Goal: Task Accomplishment & Management: Manage account settings

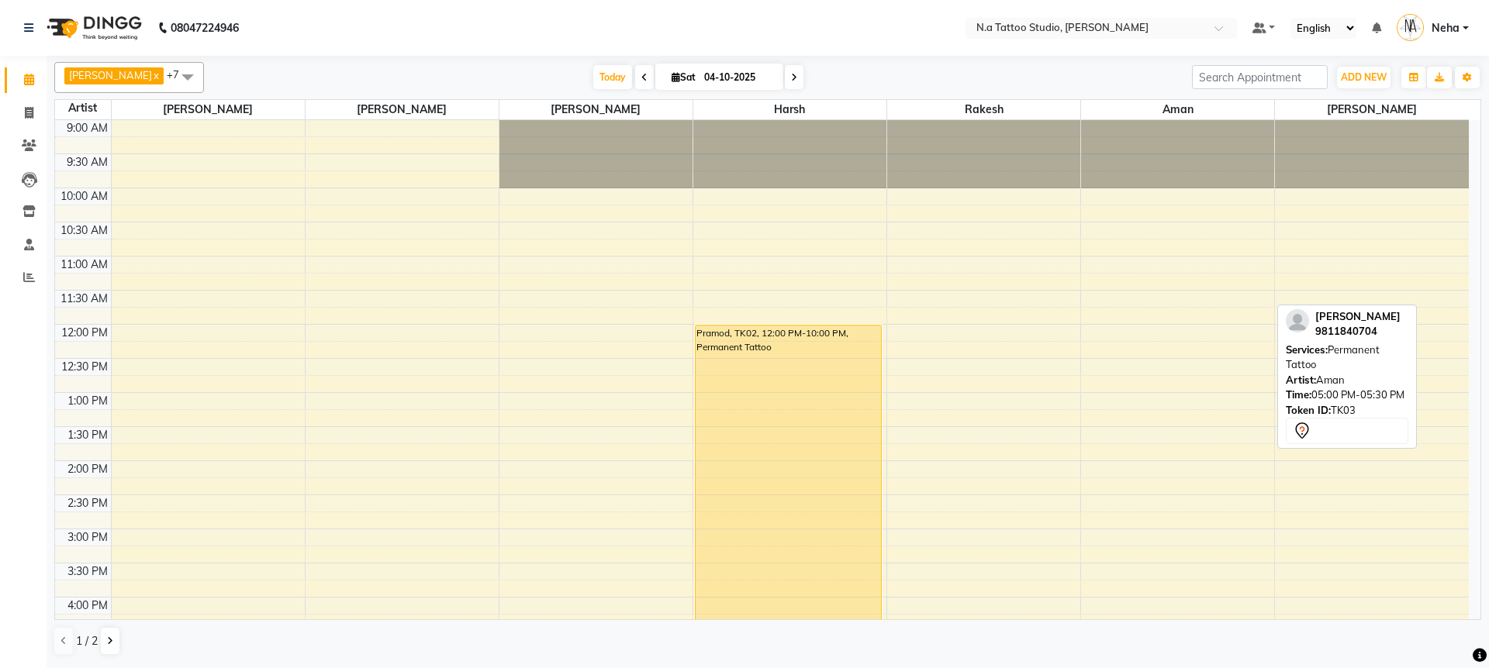
scroll to position [387, 0]
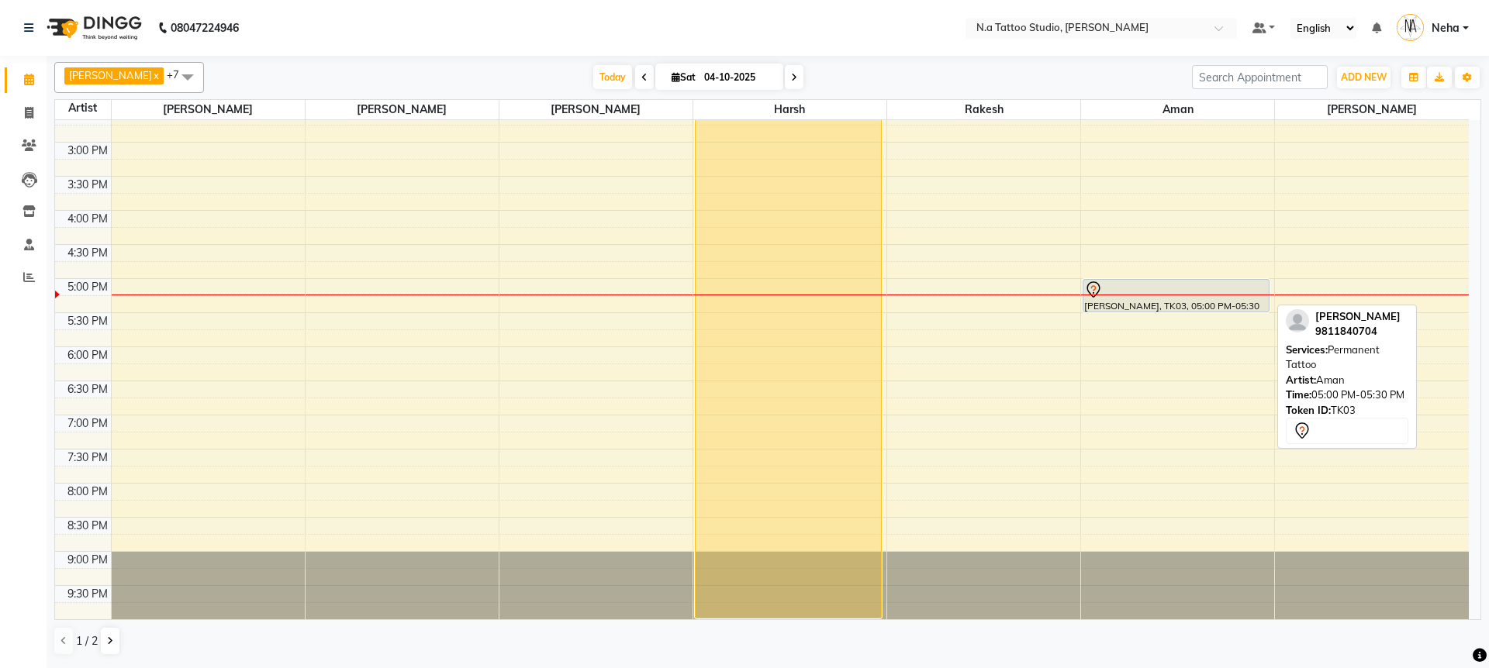
click at [1186, 295] on div at bounding box center [1176, 290] width 184 height 19
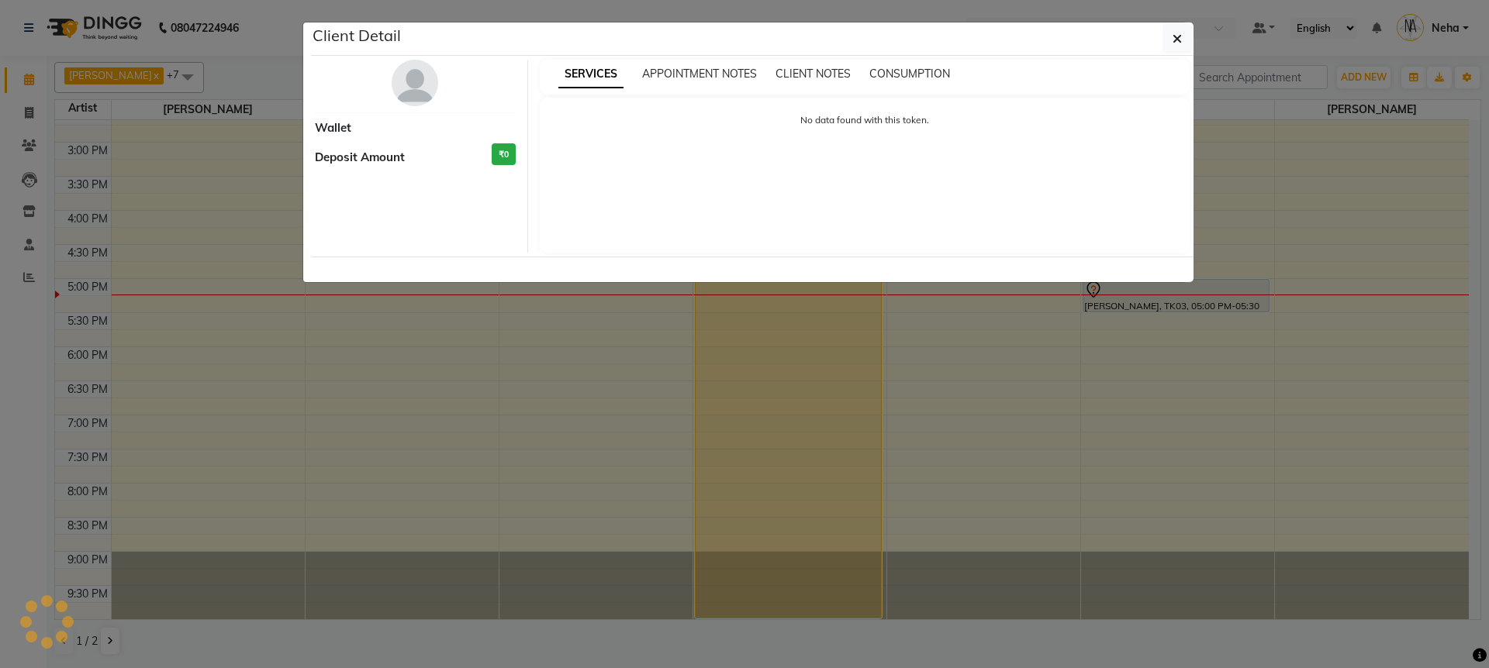
select select "7"
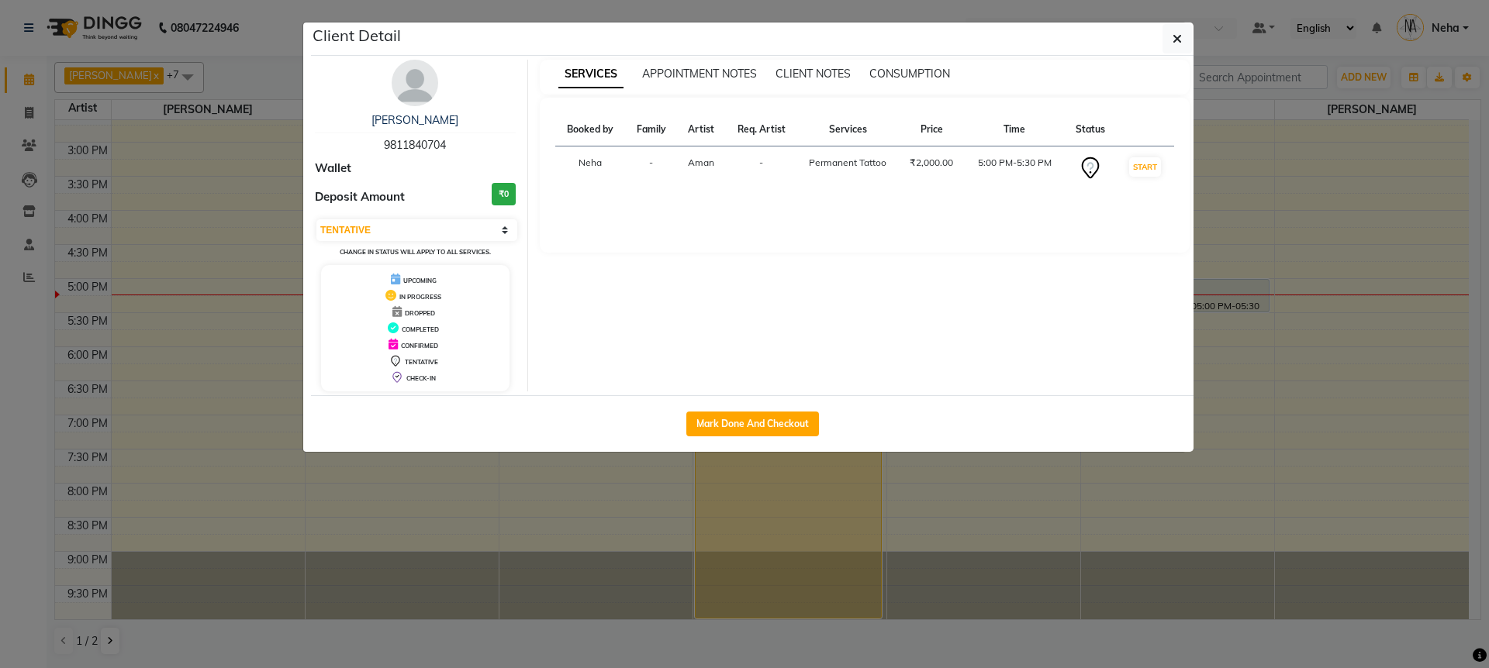
click at [400, 146] on span "9811840704" at bounding box center [415, 145] width 62 height 14
copy span "9811840704"
click at [1183, 43] on button "button" at bounding box center [1176, 38] width 29 height 29
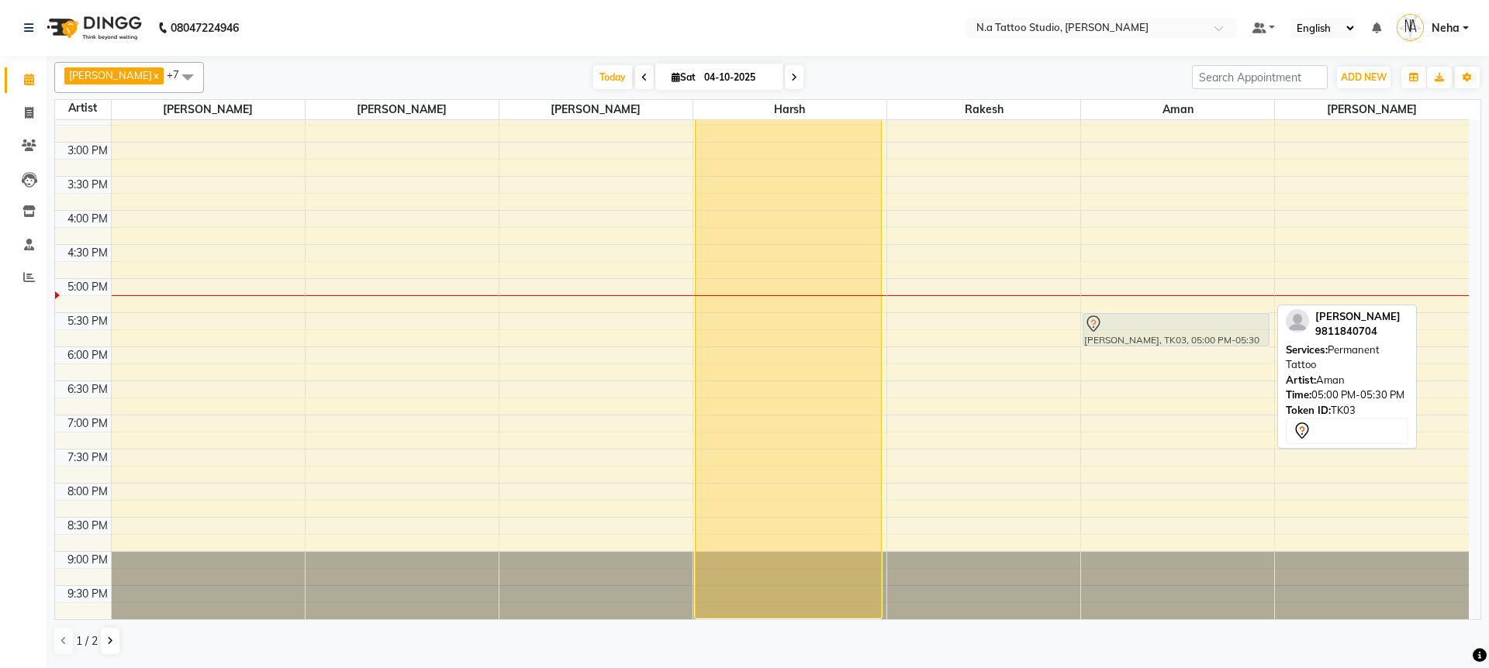
drag, startPoint x: 1147, startPoint y: 294, endPoint x: 1147, endPoint y: 327, distance: 33.3
click at [1147, 327] on div "[PERSON_NAME], TK03, 05:00 PM-05:30 PM, Permanent Tattoo [PERSON_NAME], TK03, 0…" at bounding box center [1177, 176] width 193 height 886
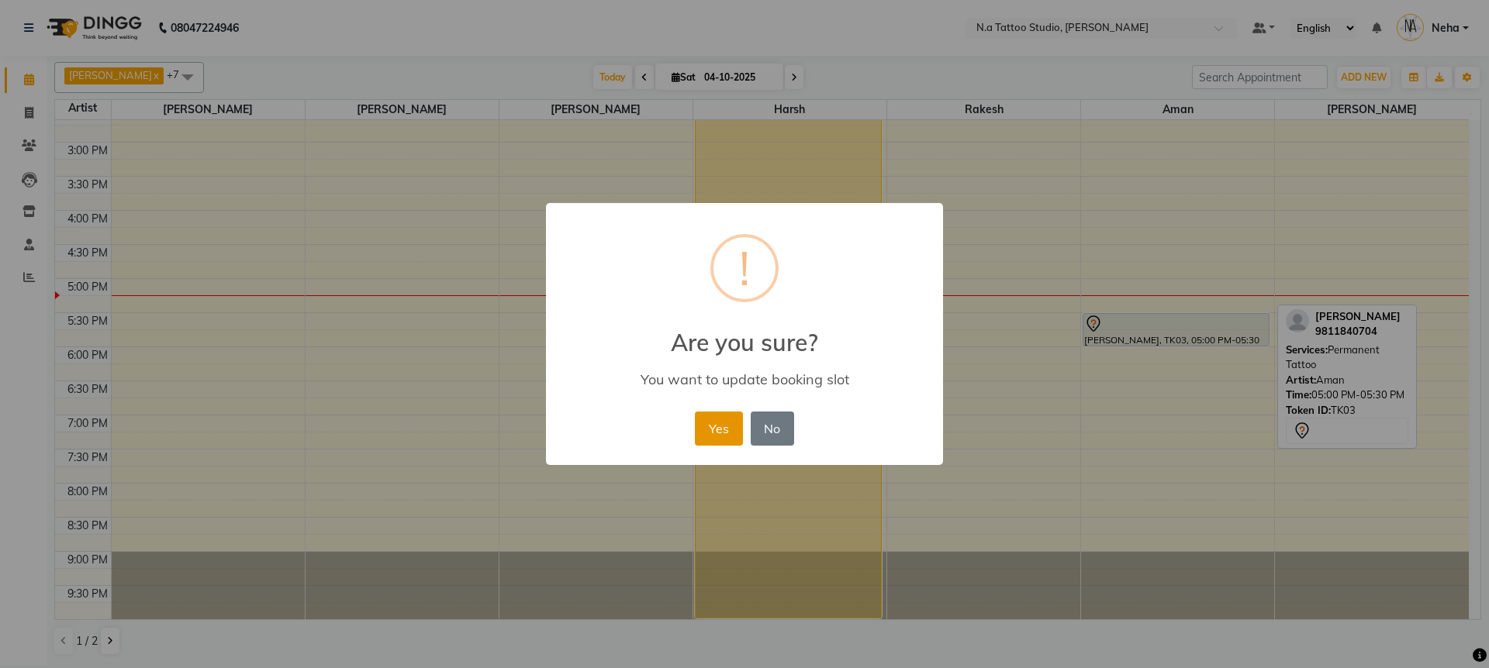
click at [709, 433] on button "Yes" at bounding box center [718, 429] width 47 height 34
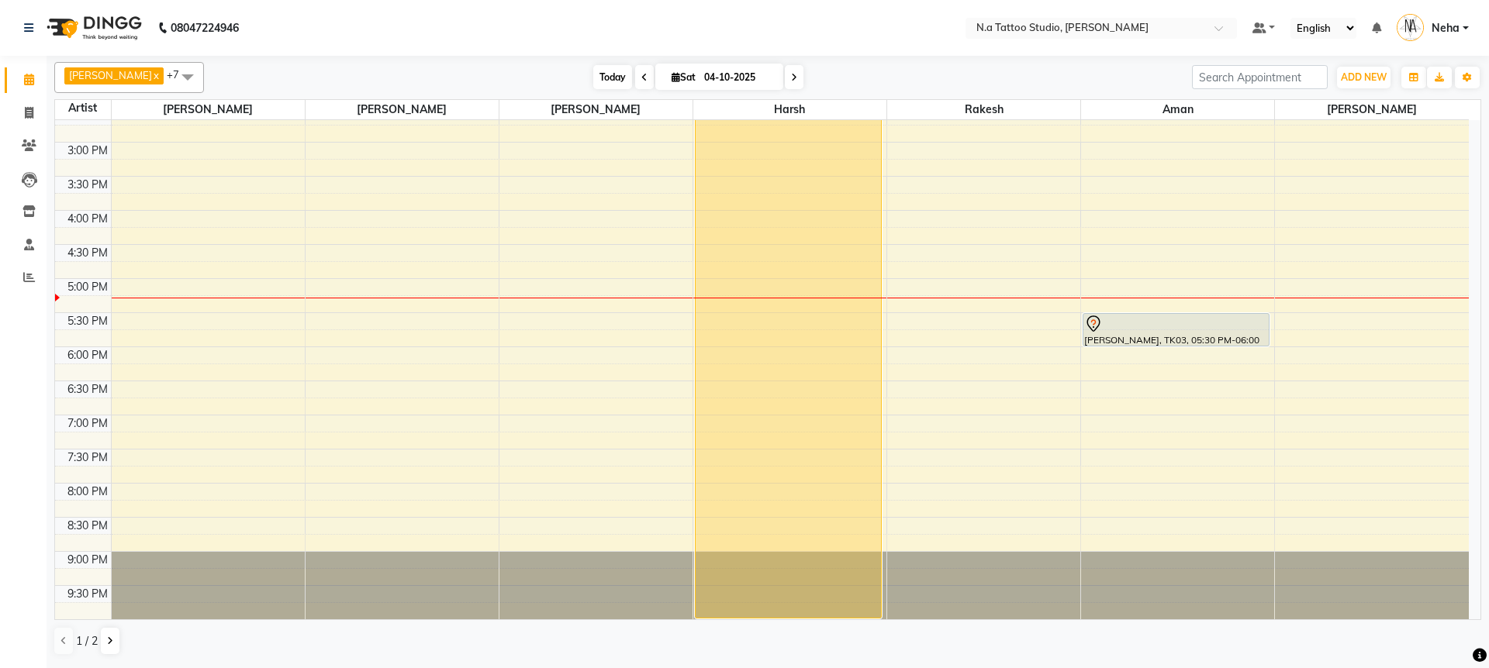
click at [597, 80] on span "Today" at bounding box center [612, 77] width 39 height 24
click at [26, 116] on icon at bounding box center [29, 113] width 9 height 12
select select "service"
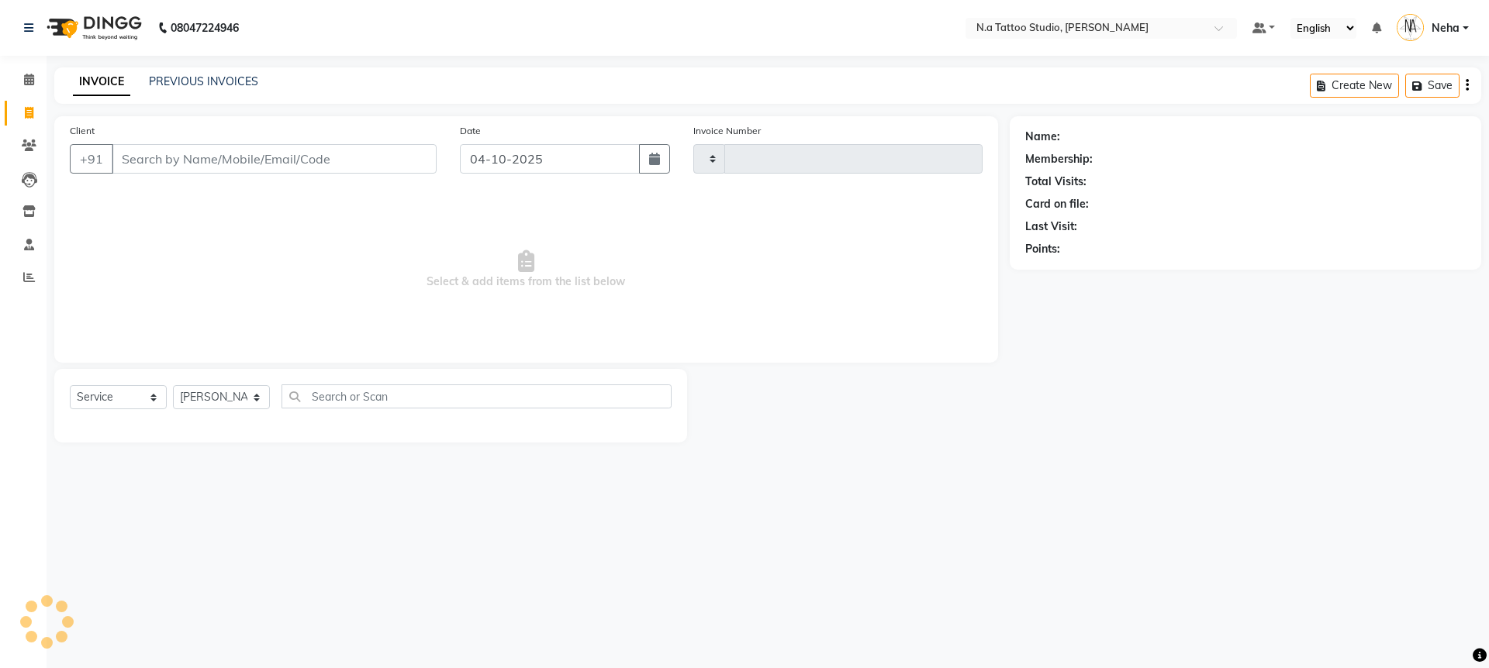
type input "0748"
select select "4590"
click at [90, 164] on button "+91" at bounding box center [91, 158] width 43 height 29
click at [97, 154] on button "+91" at bounding box center [91, 158] width 43 height 29
click at [208, 194] on span "Select & add items from the list below" at bounding box center [526, 269] width 913 height 155
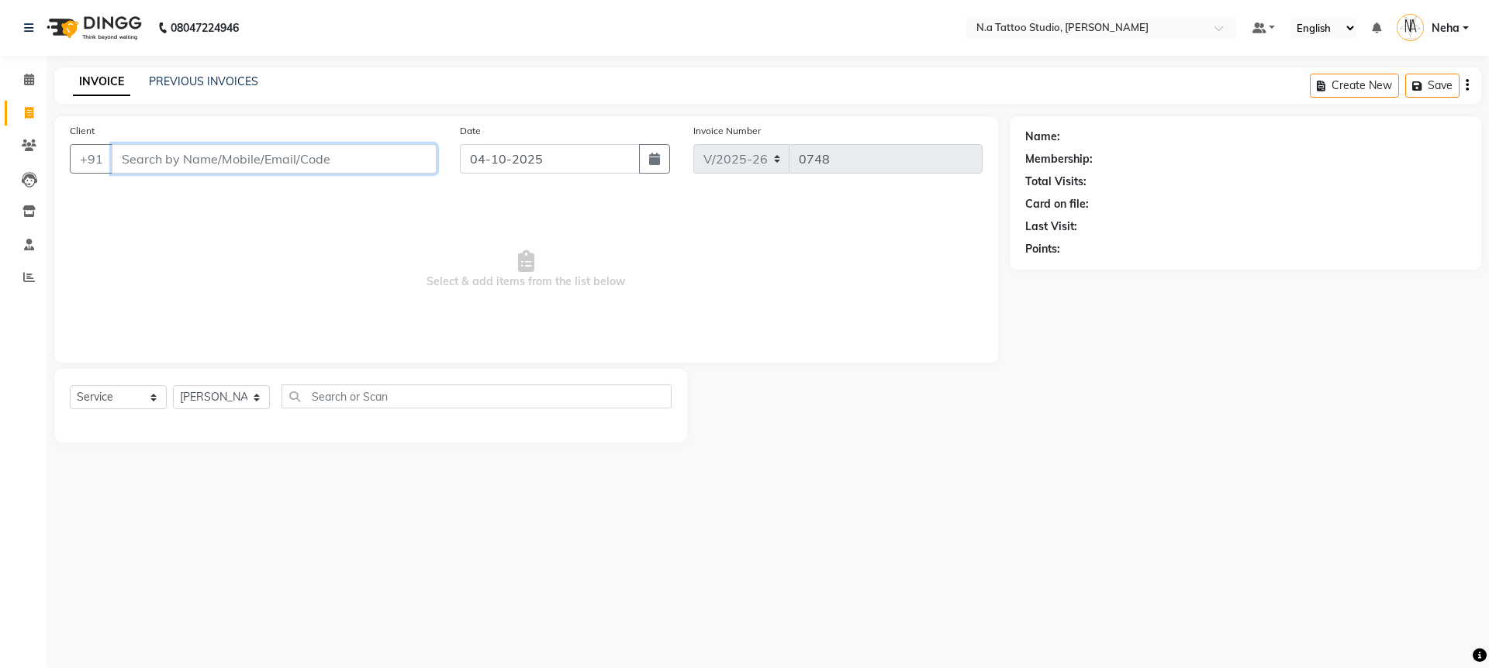
click at [220, 168] on input "Client" at bounding box center [274, 158] width 325 height 29
type input "754201493"
click at [417, 159] on span "Add Client" at bounding box center [396, 159] width 61 height 16
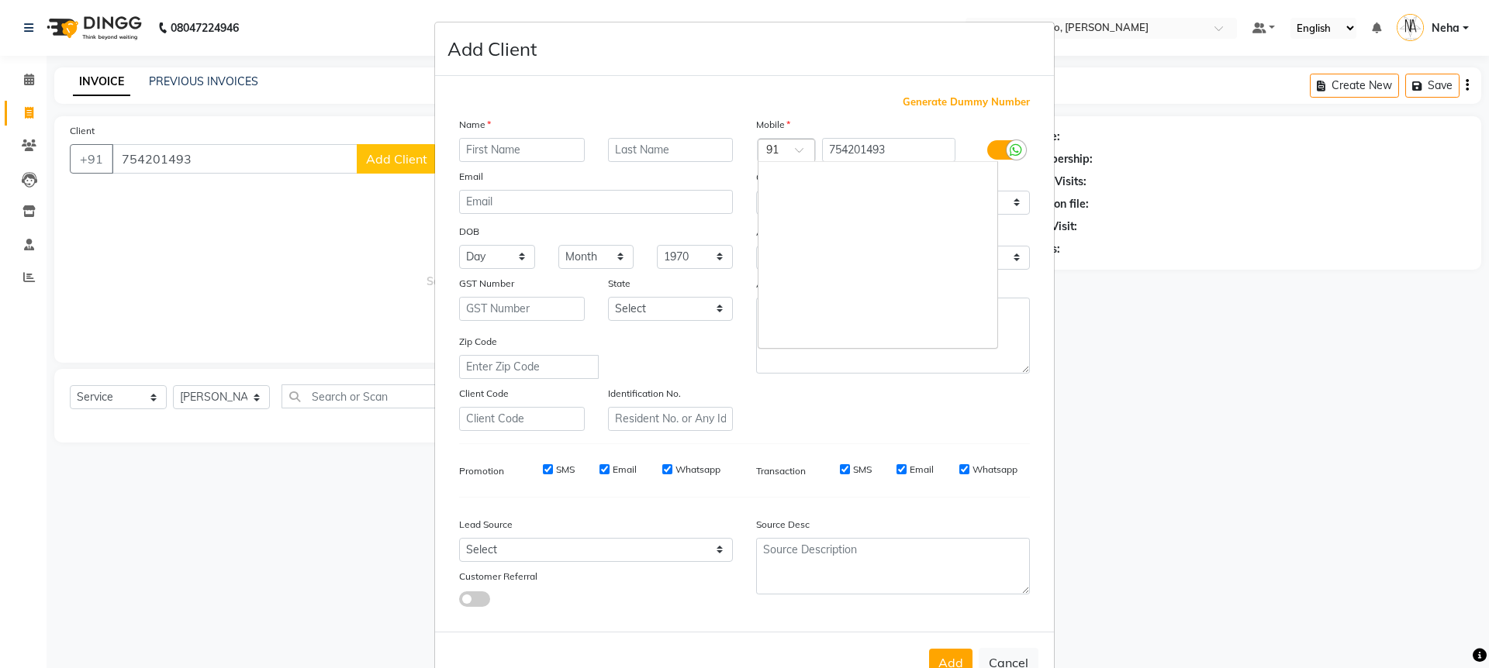
click at [767, 150] on input "text" at bounding box center [770, 151] width 9 height 16
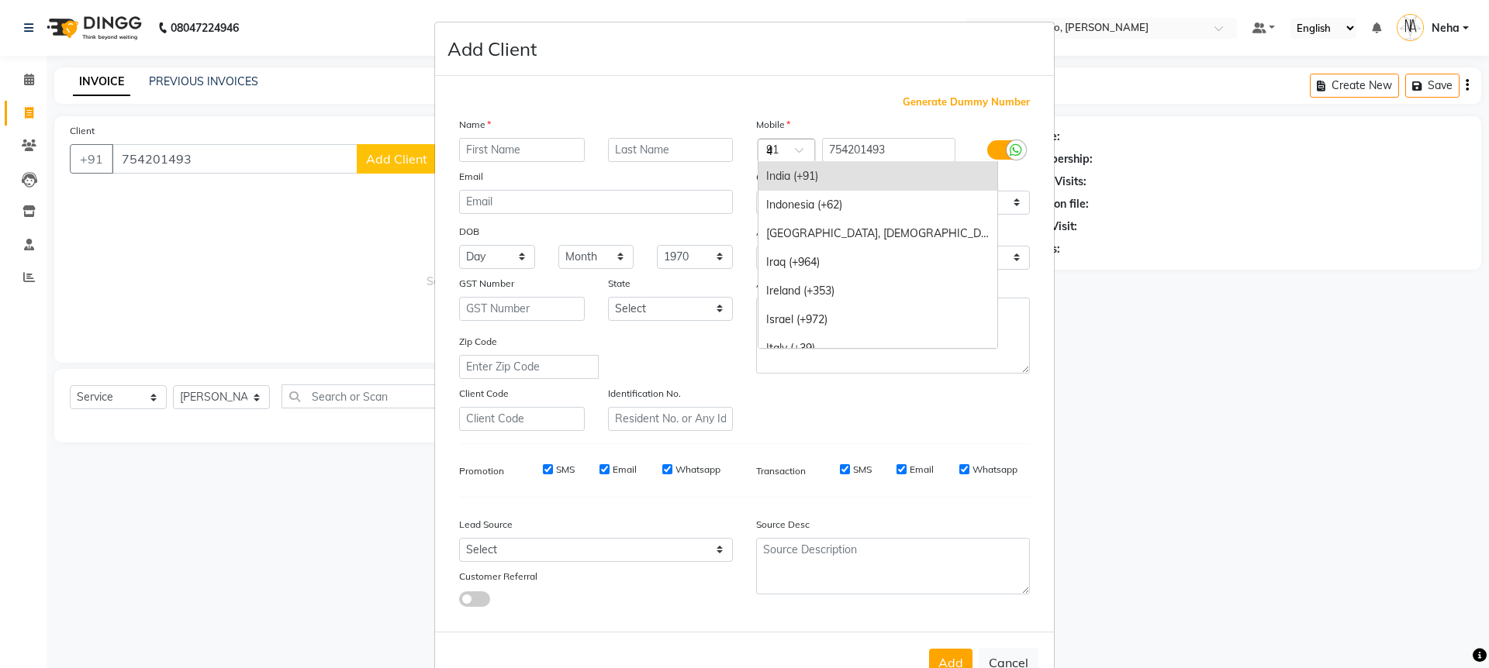
scroll to position [1306, 0]
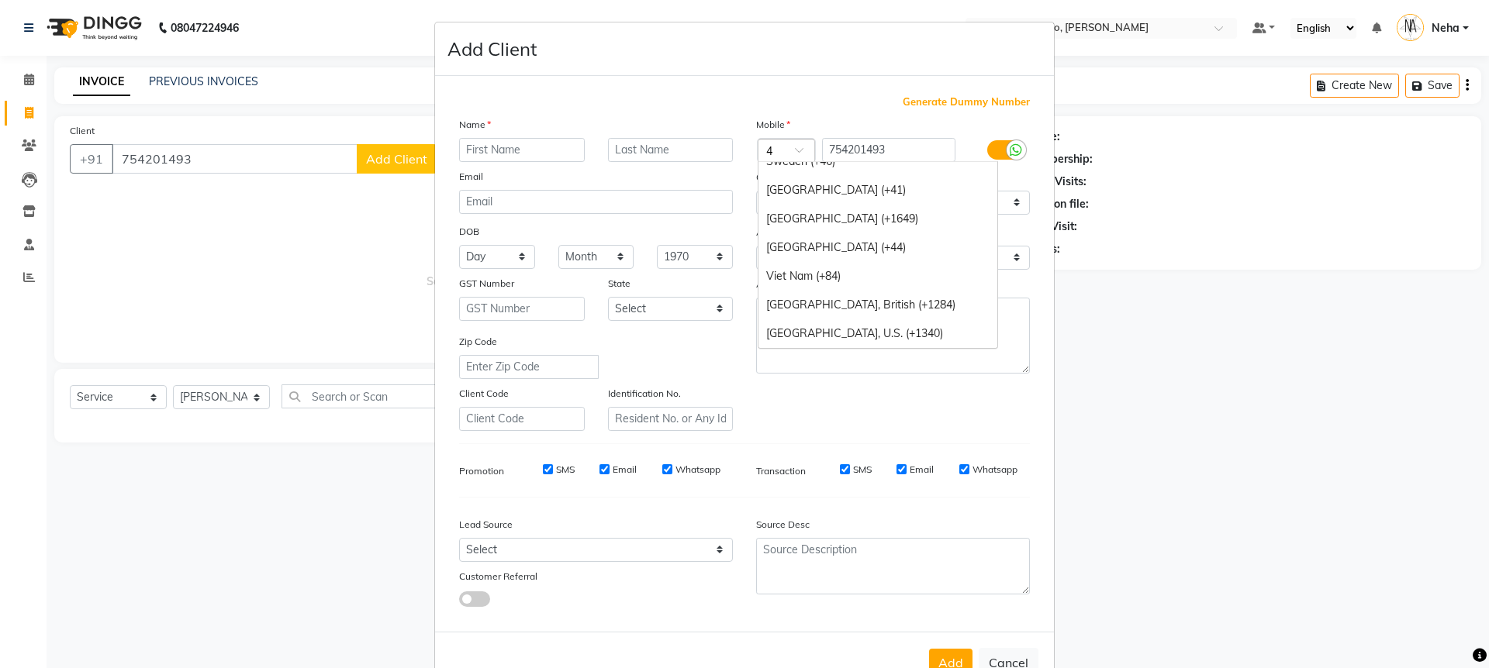
type input "44"
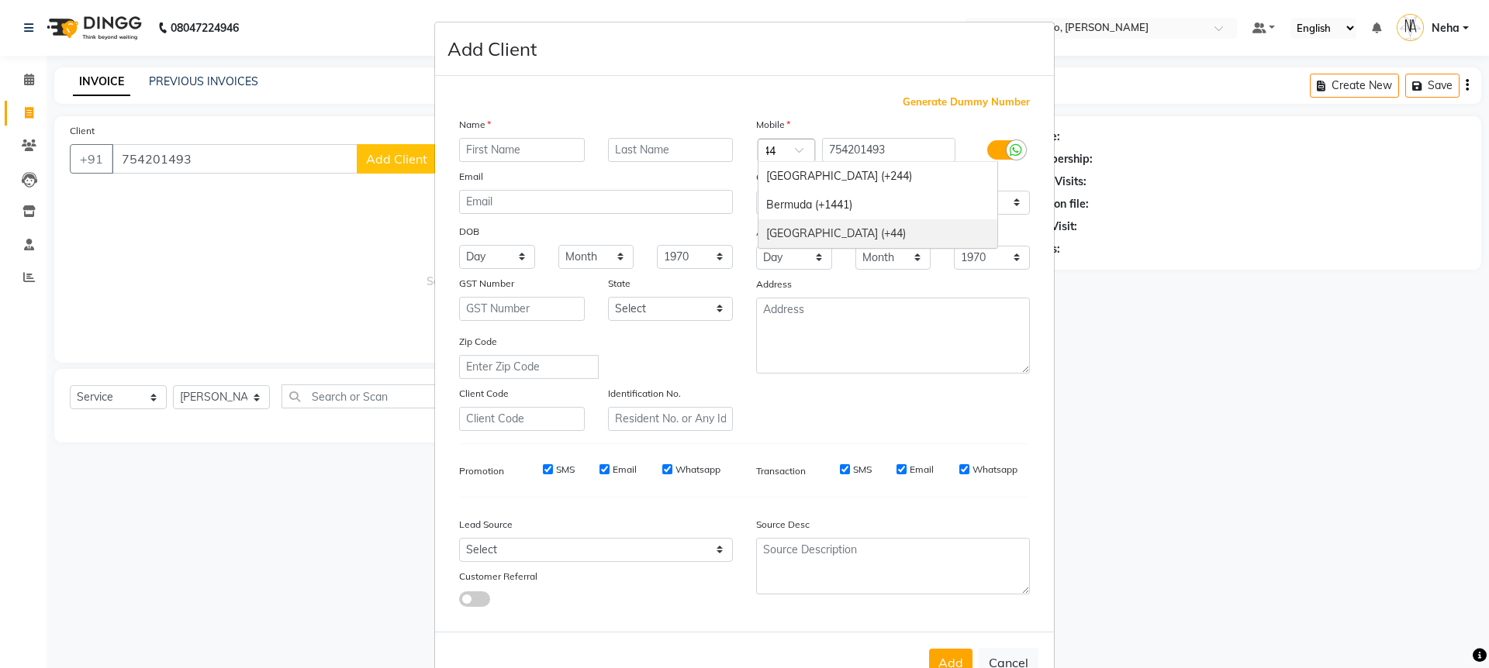
click at [886, 236] on div "[GEOGRAPHIC_DATA] (+44)" at bounding box center [877, 233] width 239 height 29
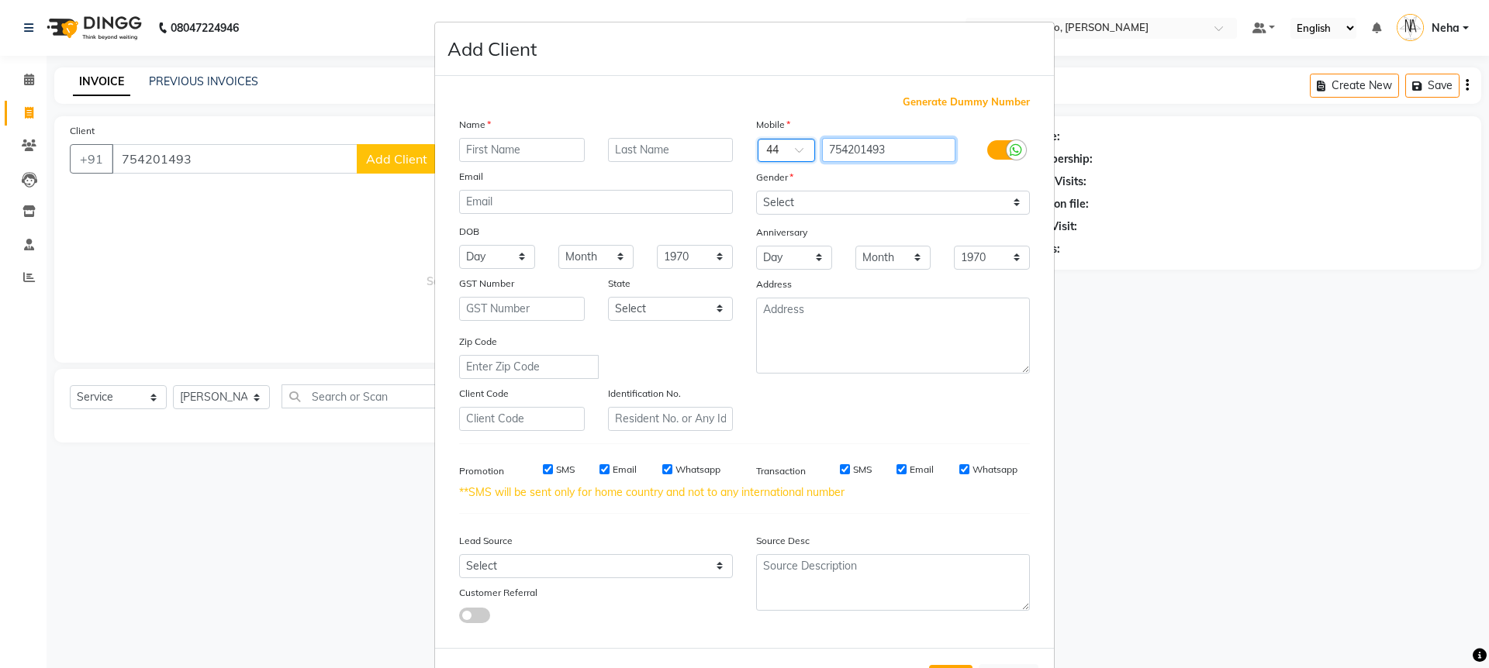
click at [855, 154] on input "754201493" at bounding box center [889, 150] width 134 height 24
click at [522, 150] on input "text" at bounding box center [522, 150] width 126 height 24
type input "[PERSON_NAME]"
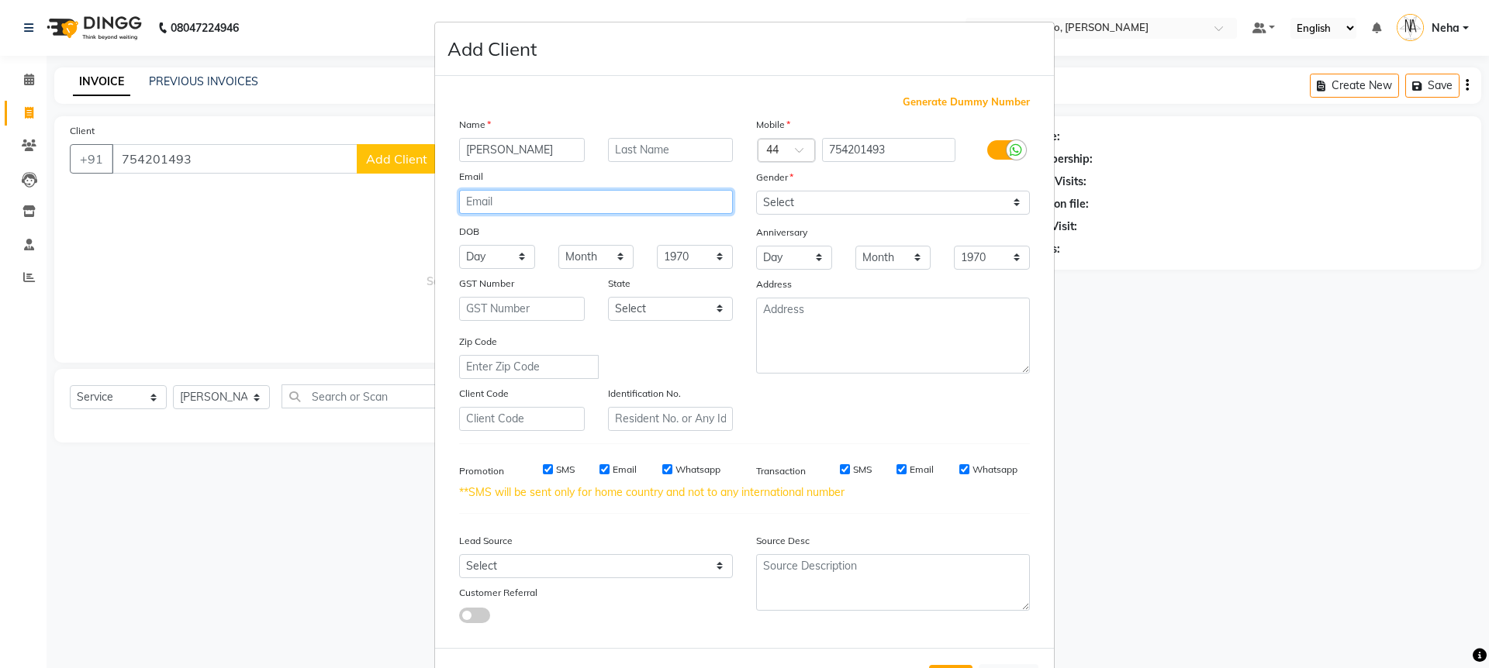
click at [576, 199] on input "email" at bounding box center [596, 202] width 274 height 24
click at [519, 199] on input "gjgl" at bounding box center [596, 202] width 274 height 24
type input "[EMAIL_ADDRESS][DOMAIN_NAME]"
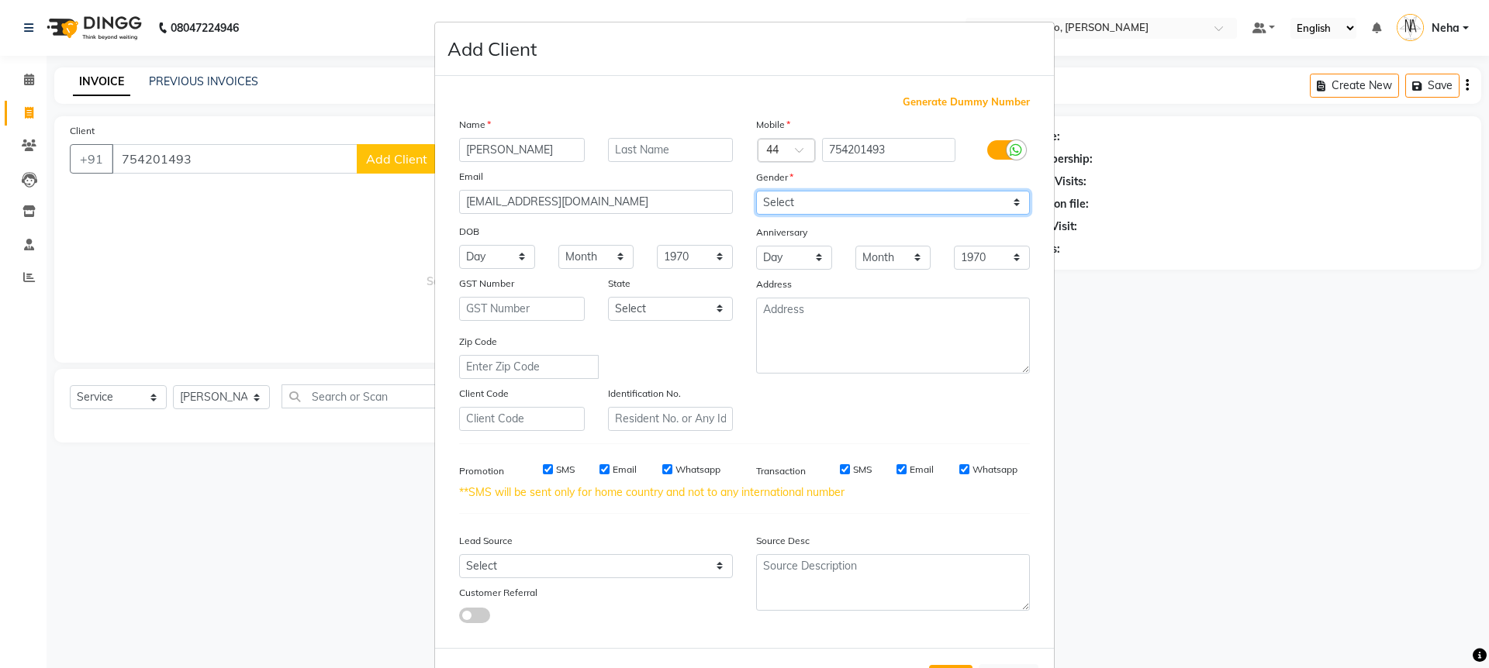
click at [793, 211] on select "Select [DEMOGRAPHIC_DATA] [DEMOGRAPHIC_DATA] Other Prefer Not To Say" at bounding box center [893, 203] width 274 height 24
select select "[DEMOGRAPHIC_DATA]"
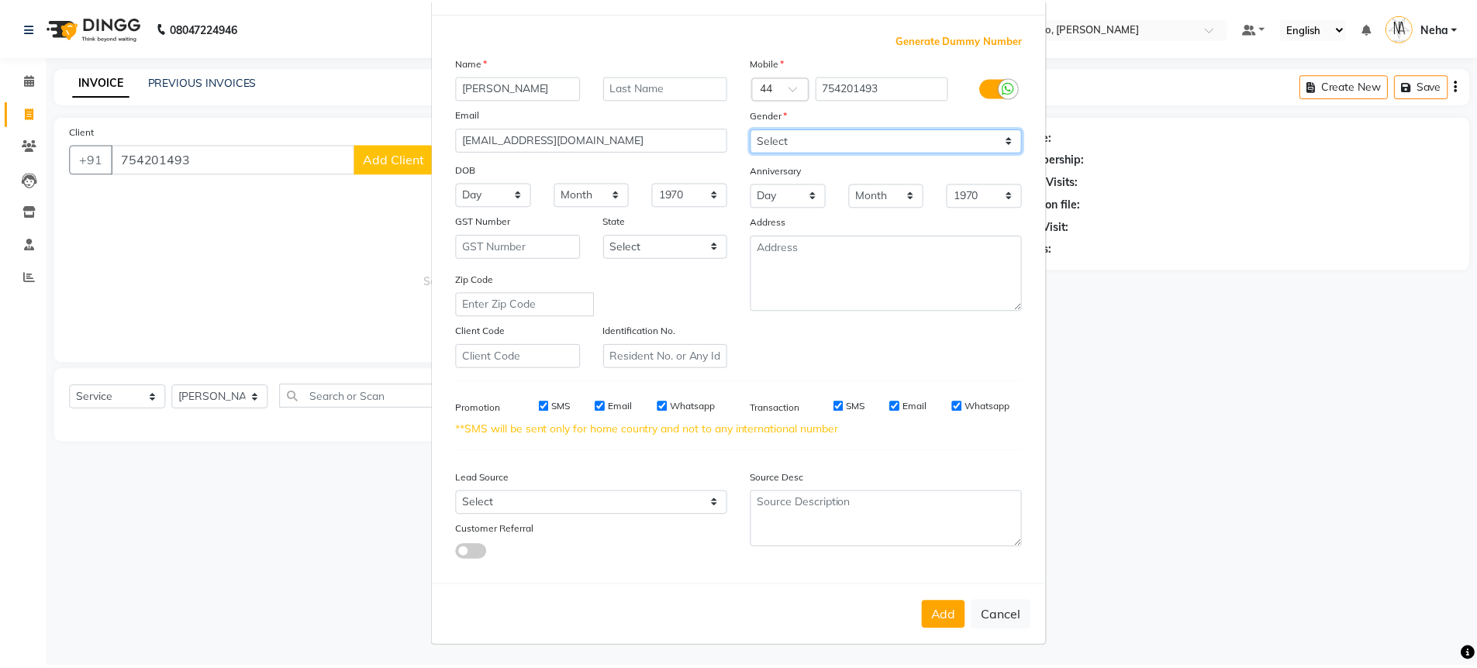
scroll to position [64, 0]
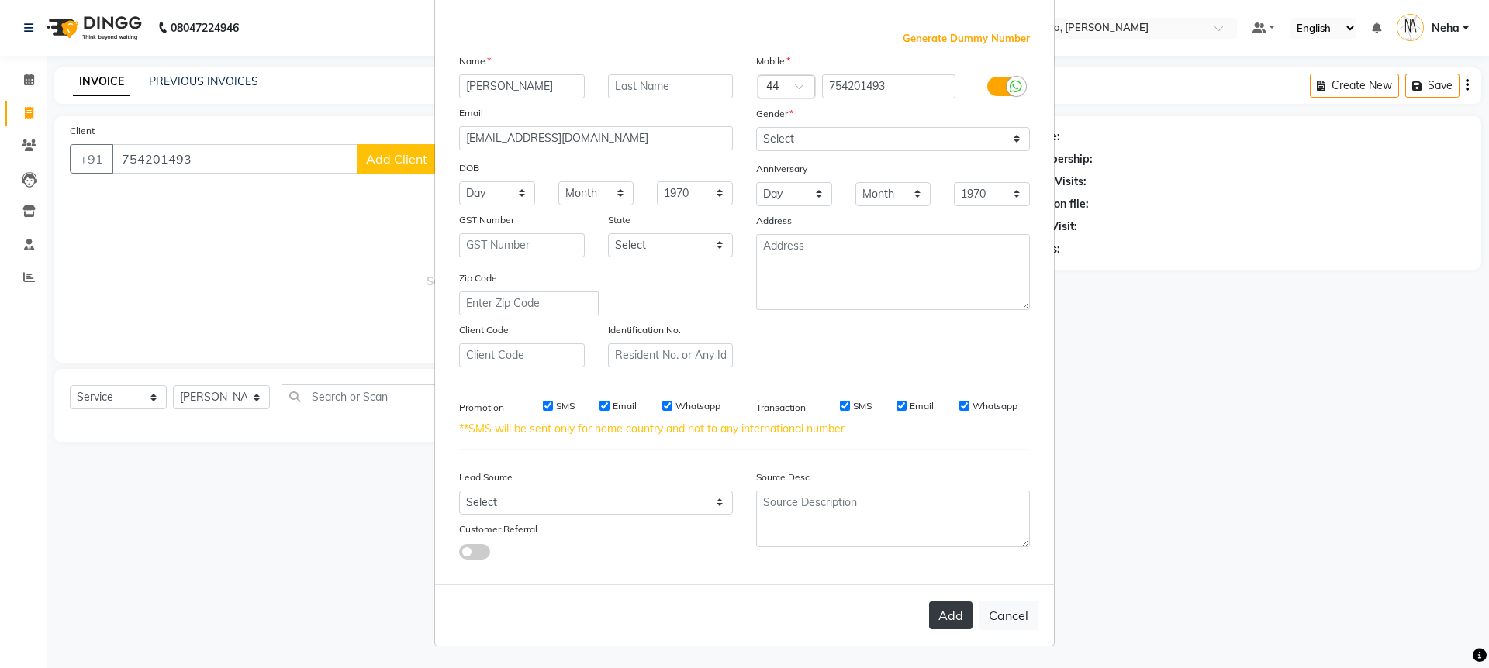
click at [943, 603] on button "Add" at bounding box center [950, 616] width 43 height 28
type input "75*****93"
select select
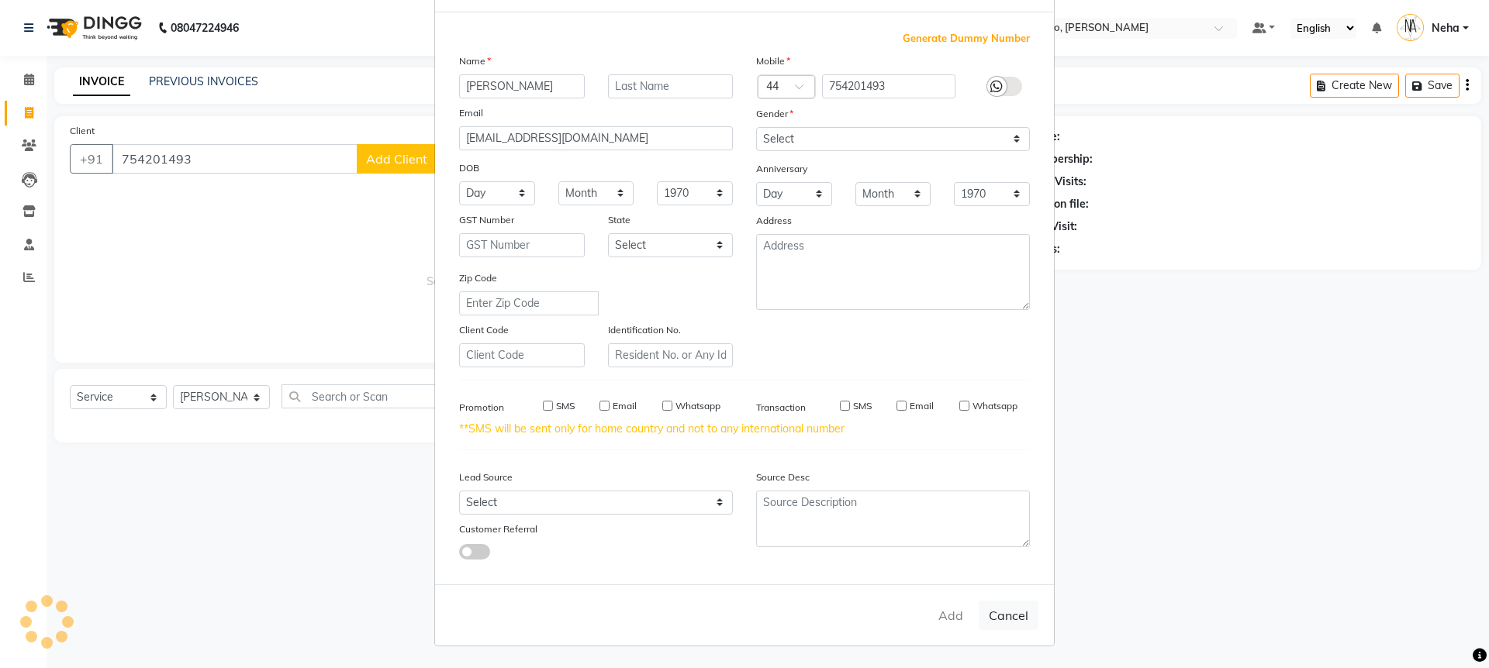
select select
checkbox input "false"
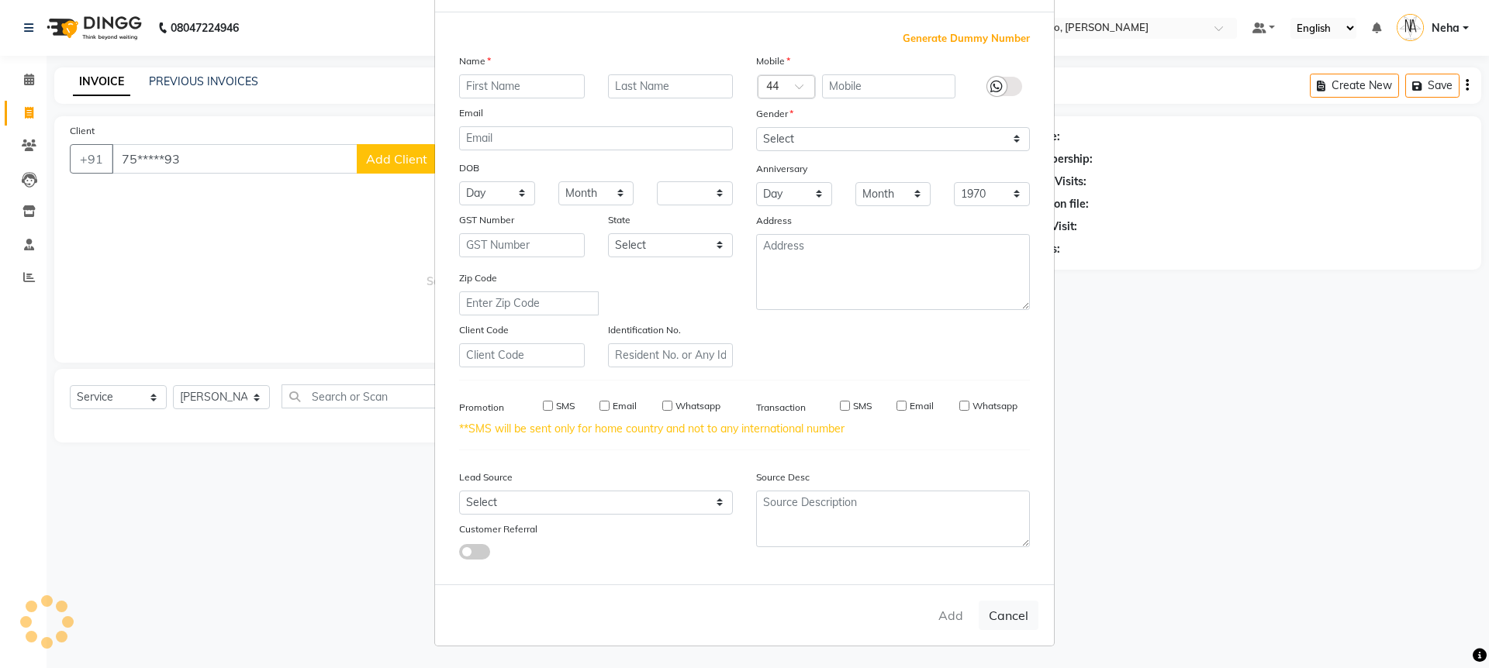
checkbox input "false"
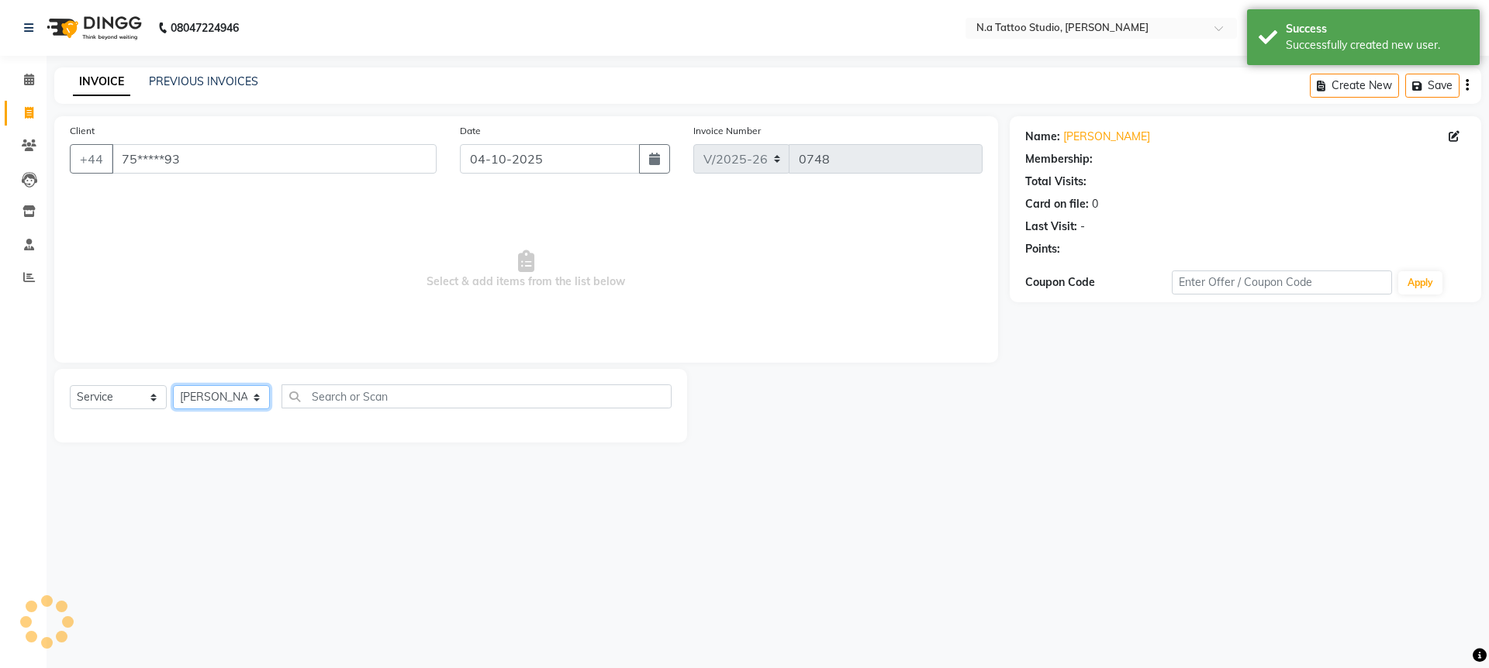
click at [248, 405] on select "[PERSON_NAME] [PERSON_NAME] [PERSON_NAME] [PERSON_NAME] Manager [PERSON_NAME] […" at bounding box center [221, 397] width 97 height 24
select select "59453"
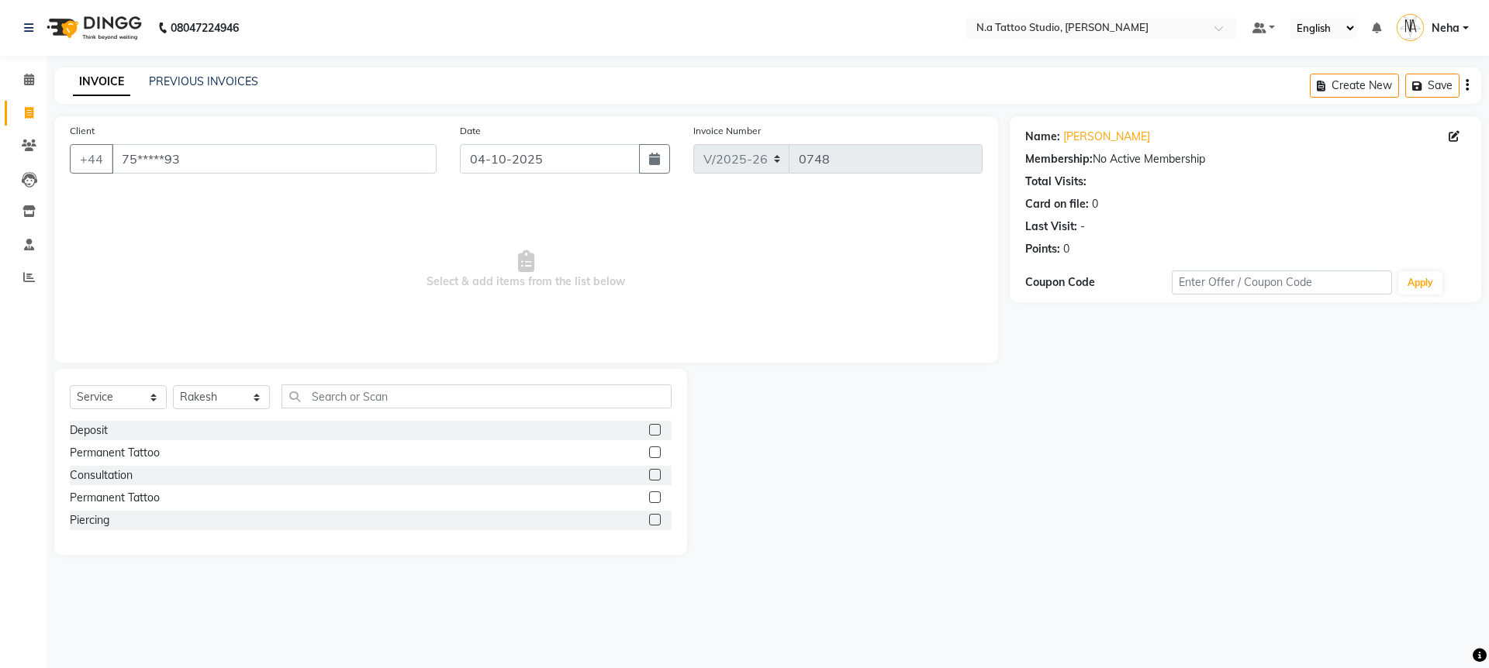
drag, startPoint x: 1467, startPoint y: 85, endPoint x: 1365, endPoint y: 108, distance: 104.8
click at [1466, 86] on icon "button" at bounding box center [1467, 85] width 3 height 1
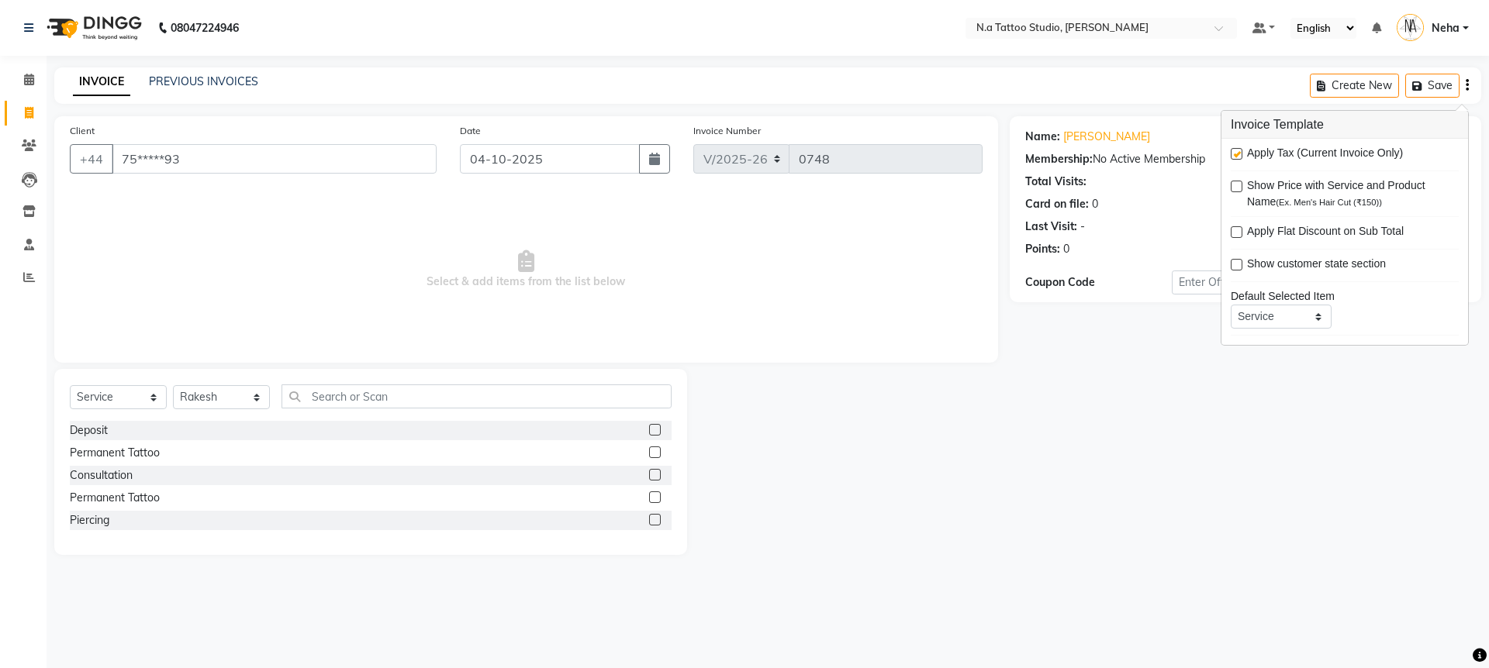
click at [1235, 157] on label at bounding box center [1237, 154] width 12 height 12
click at [1235, 157] on input "checkbox" at bounding box center [1236, 155] width 10 height 10
checkbox input "false"
click at [139, 454] on div "Permanent Tattoo" at bounding box center [115, 453] width 90 height 16
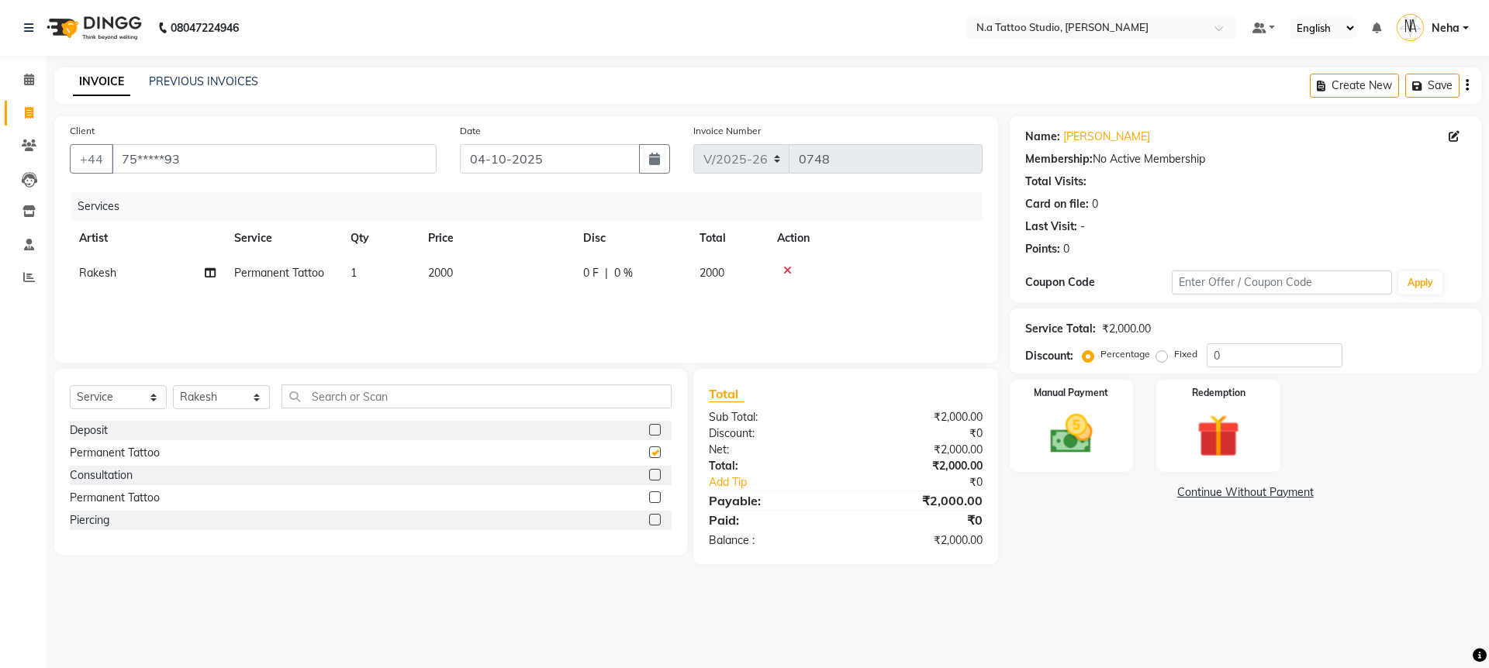
checkbox input "false"
click at [543, 278] on td "2000" at bounding box center [496, 273] width 155 height 35
select select "59453"
click at [544, 278] on input "2000" at bounding box center [569, 277] width 136 height 24
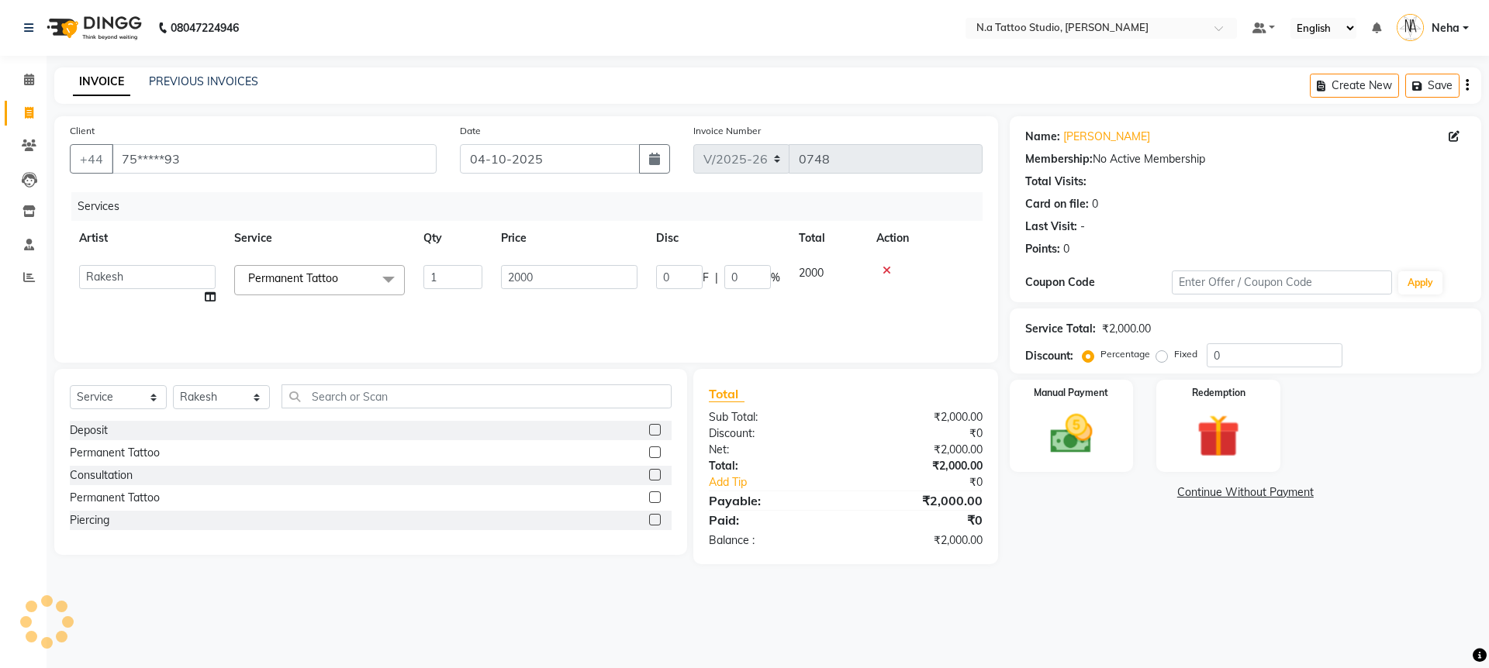
click at [544, 278] on input "2000" at bounding box center [569, 277] width 136 height 24
type input "6"
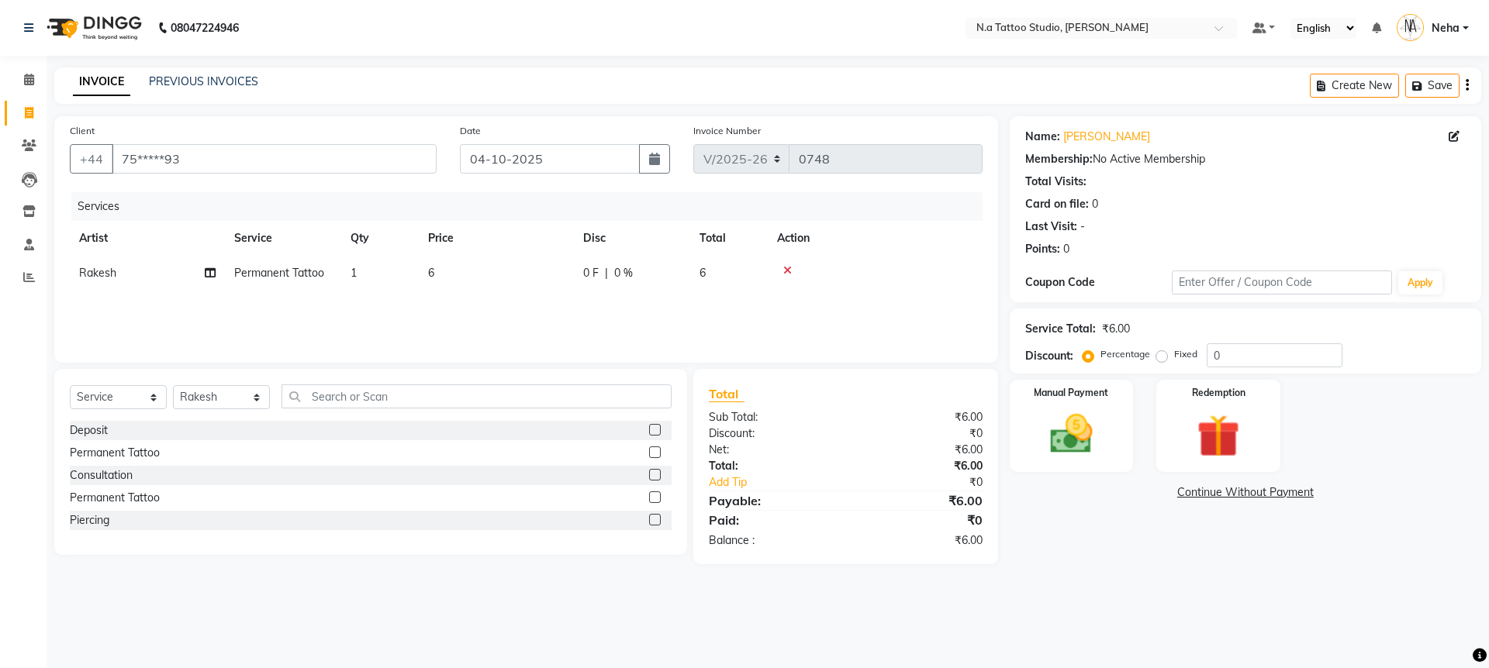
click at [480, 273] on td "6" at bounding box center [496, 273] width 155 height 35
select select "59453"
click at [562, 277] on input "6" at bounding box center [569, 277] width 136 height 24
type input "6490"
click at [218, 394] on select "[PERSON_NAME] [PERSON_NAME] [PERSON_NAME] [PERSON_NAME] Manager [PERSON_NAME] […" at bounding box center [221, 397] width 97 height 24
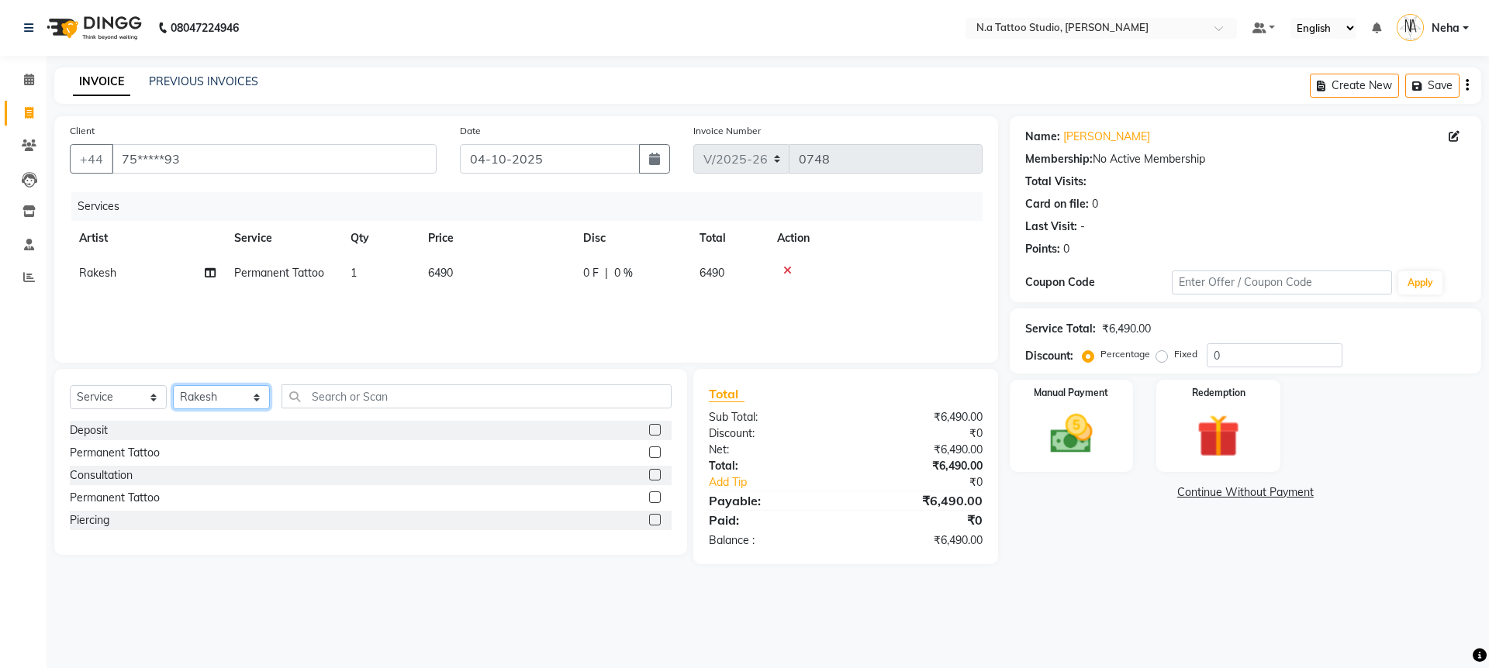
select select "26611"
click at [149, 455] on div "Permanent Tattoo" at bounding box center [115, 453] width 90 height 16
checkbox input "false"
click at [220, 406] on select "[PERSON_NAME] [PERSON_NAME] [PERSON_NAME] [PERSON_NAME] Manager [PERSON_NAME] […" at bounding box center [221, 397] width 97 height 24
select select "84975"
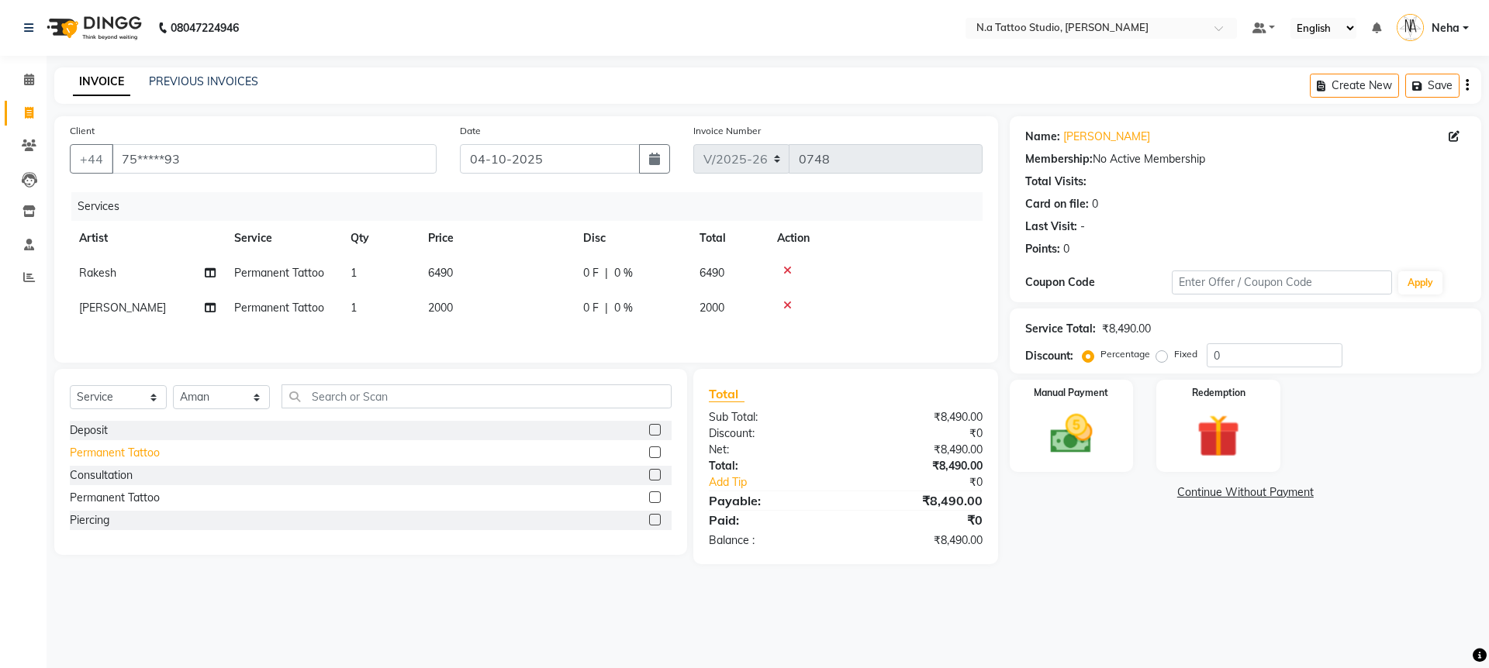
click at [143, 454] on div "Permanent Tattoo" at bounding box center [115, 453] width 90 height 16
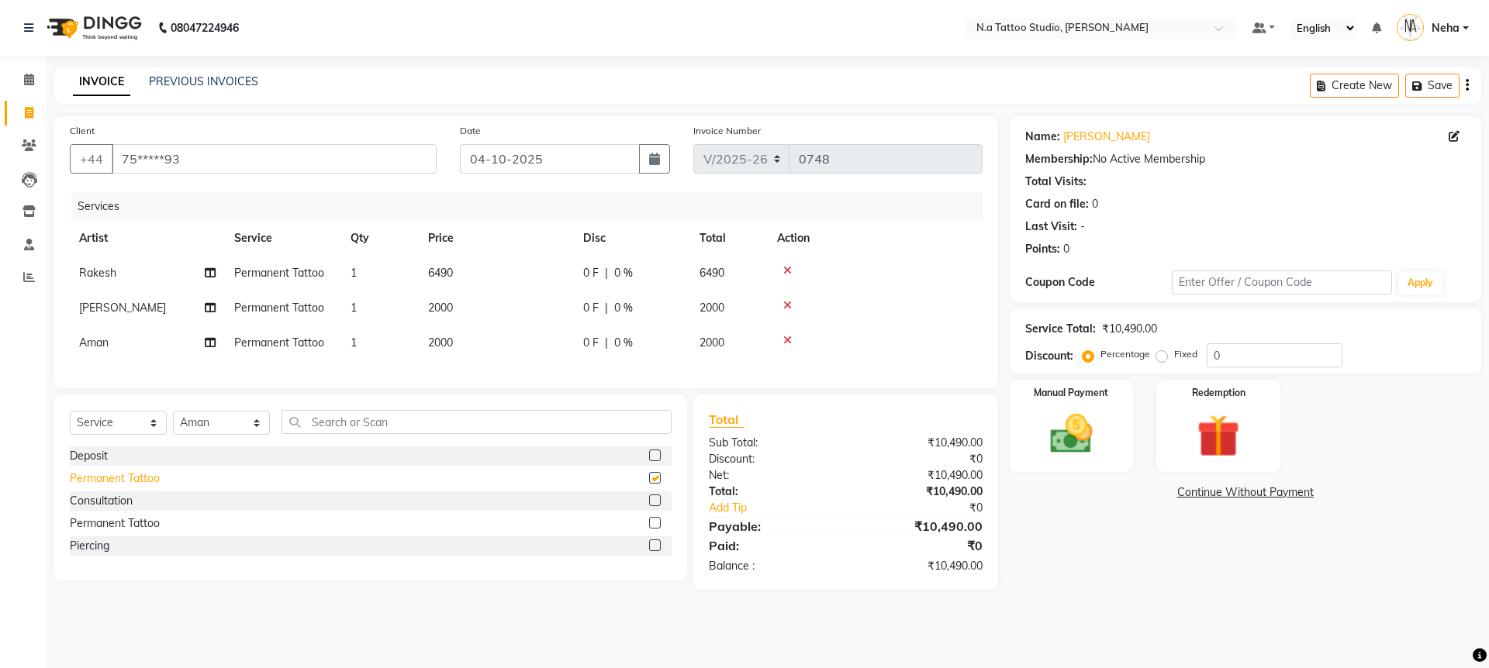
checkbox input "false"
click at [1078, 463] on div "Manual Payment" at bounding box center [1071, 425] width 129 height 95
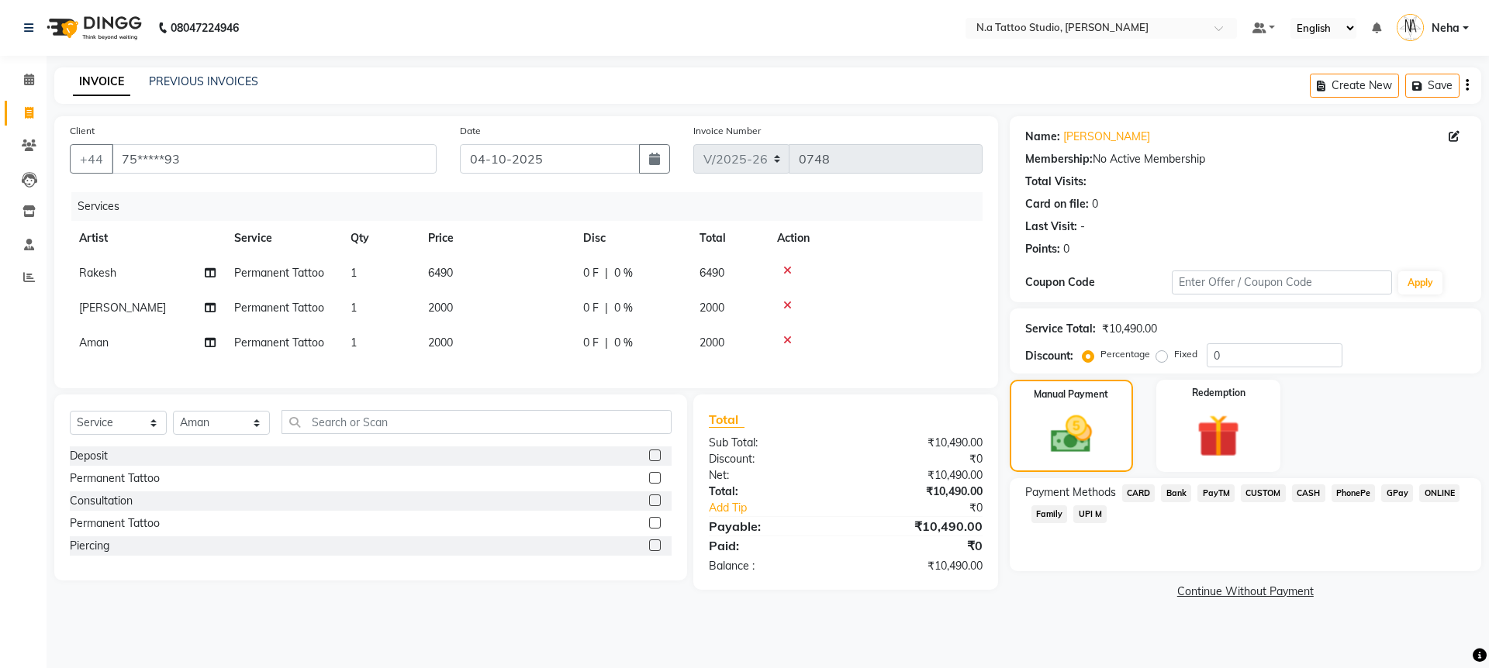
click at [1149, 492] on span "CARD" at bounding box center [1138, 494] width 33 height 18
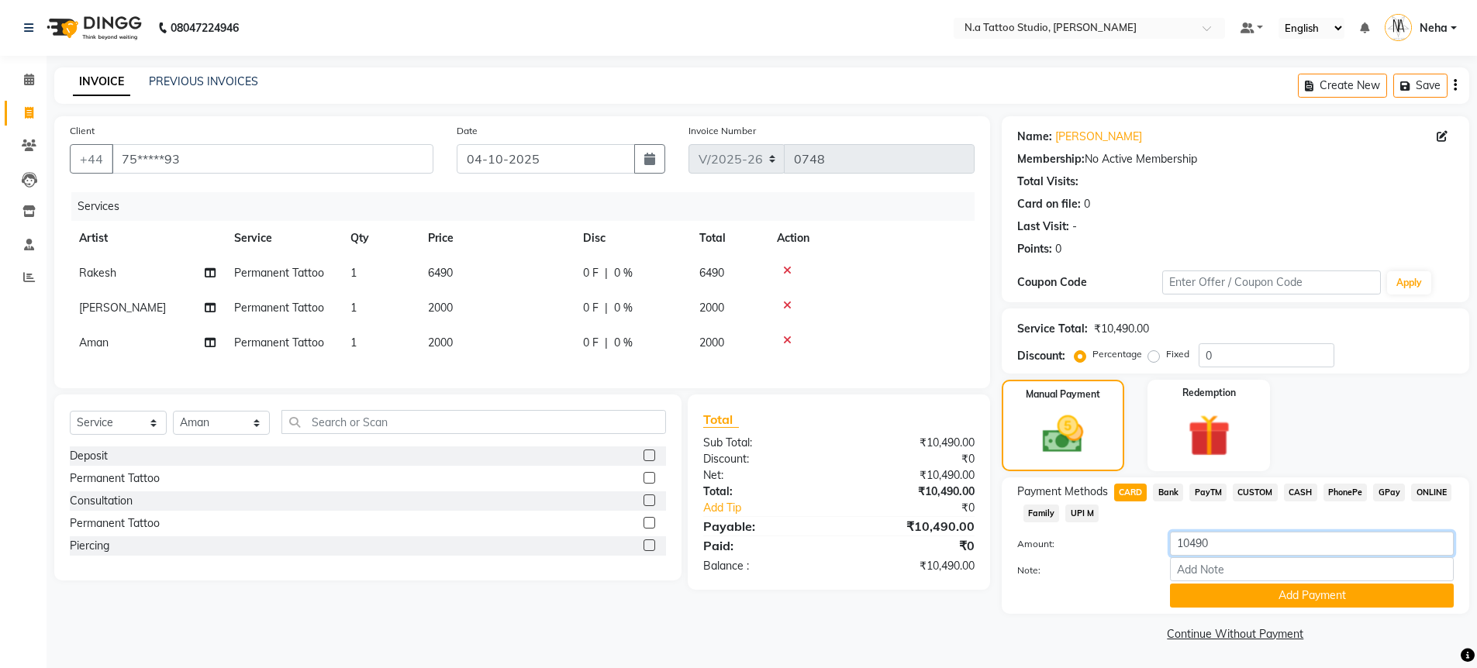
click at [1263, 540] on input "10490" at bounding box center [1312, 544] width 284 height 24
type input "6490"
click at [1276, 600] on button "Add Payment" at bounding box center [1312, 596] width 284 height 24
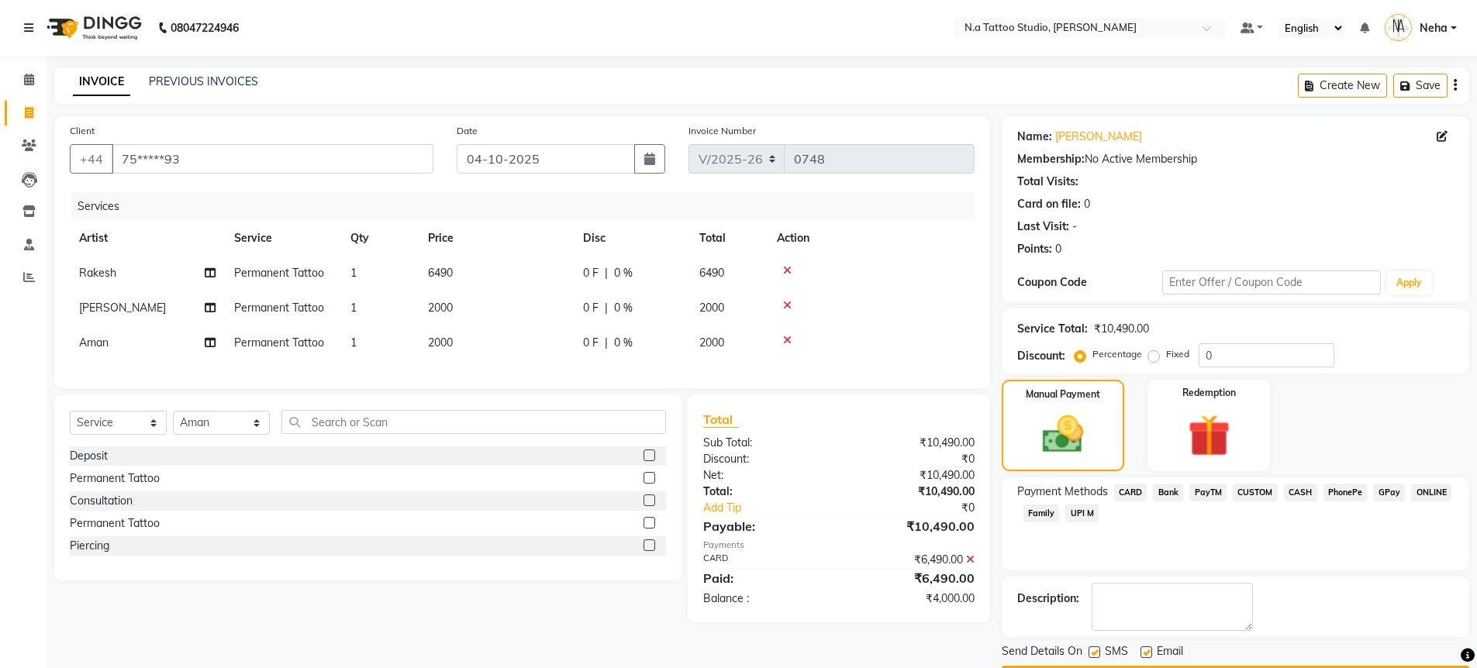
click at [1302, 496] on span "CASH" at bounding box center [1300, 493] width 33 height 18
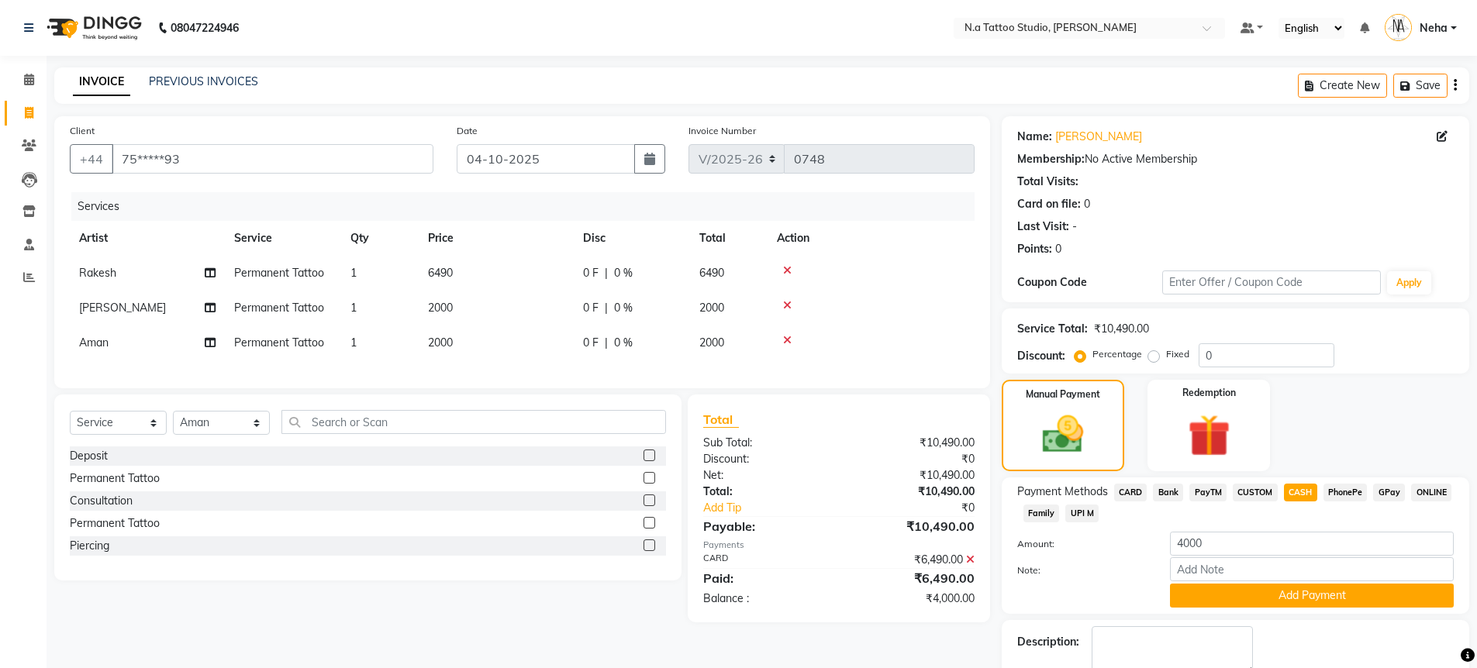
click at [526, 347] on td "2000" at bounding box center [496, 343] width 155 height 35
select select "84975"
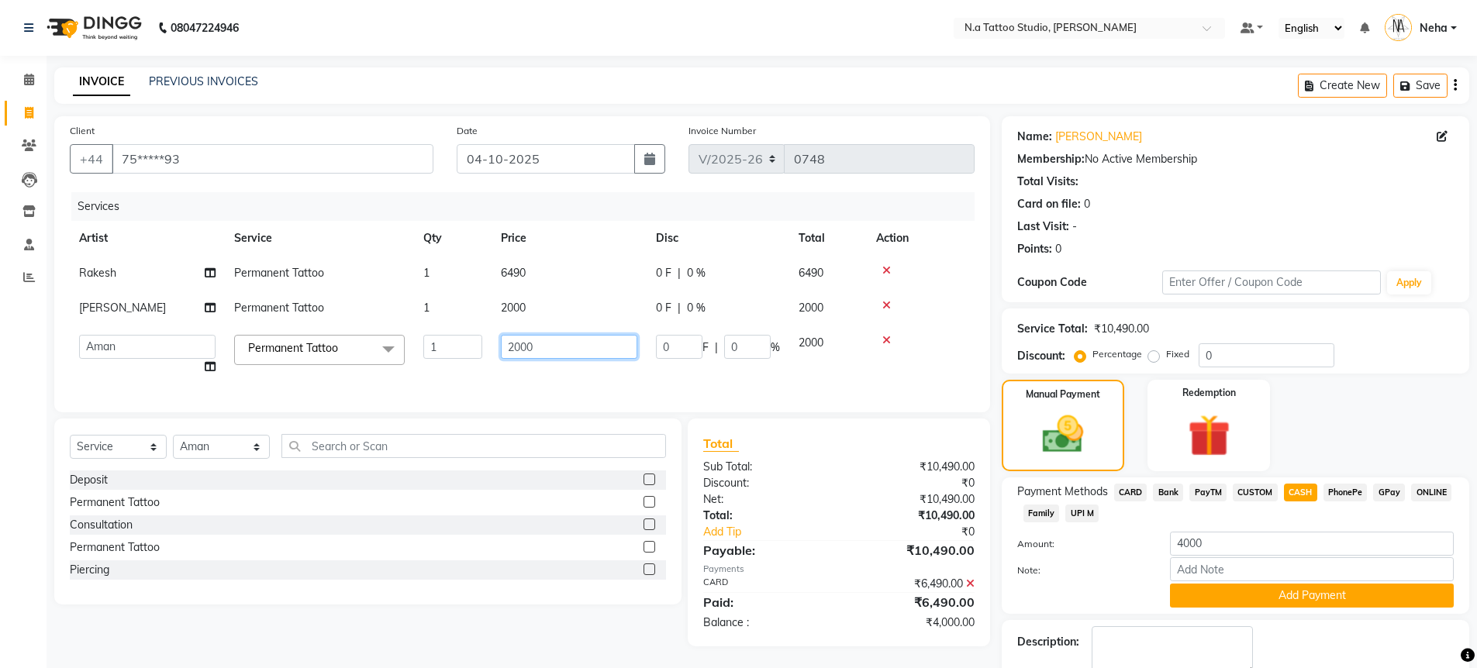
click at [550, 347] on input "2000" at bounding box center [569, 347] width 136 height 24
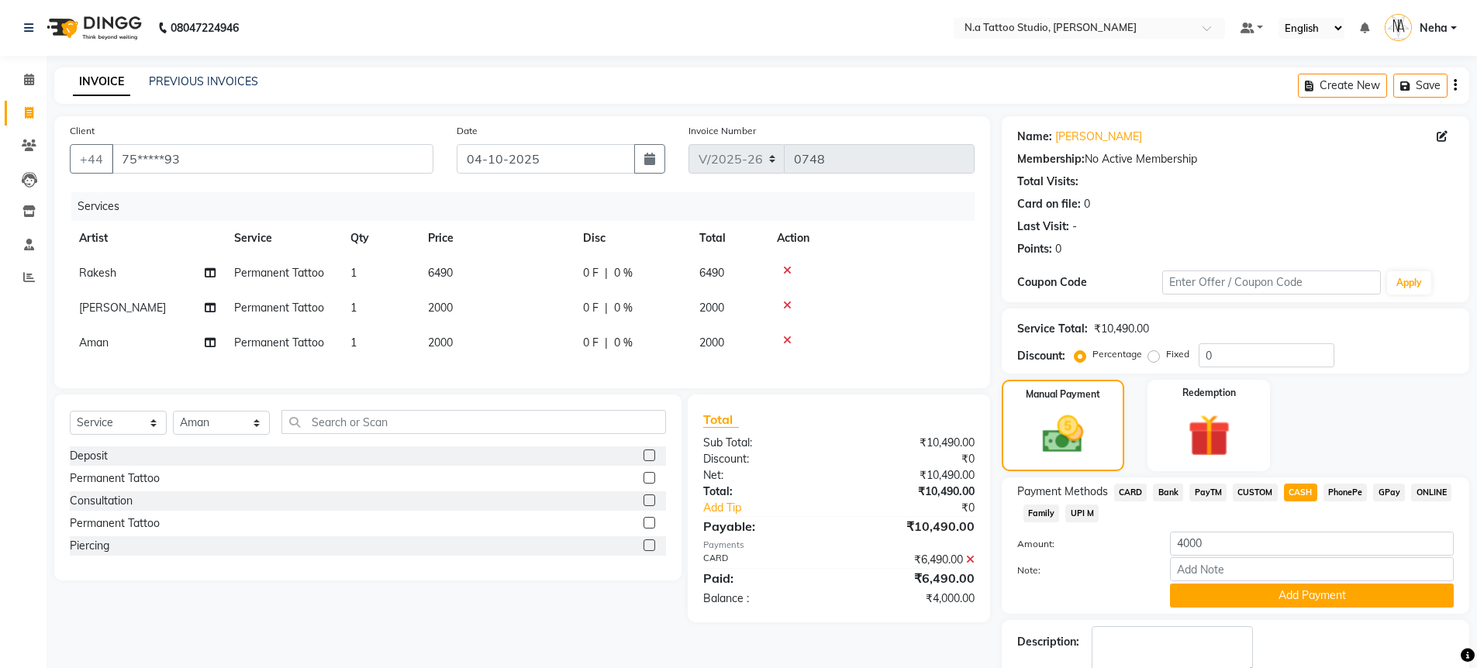
click at [544, 314] on td "2000" at bounding box center [496, 308] width 155 height 35
select select "26611"
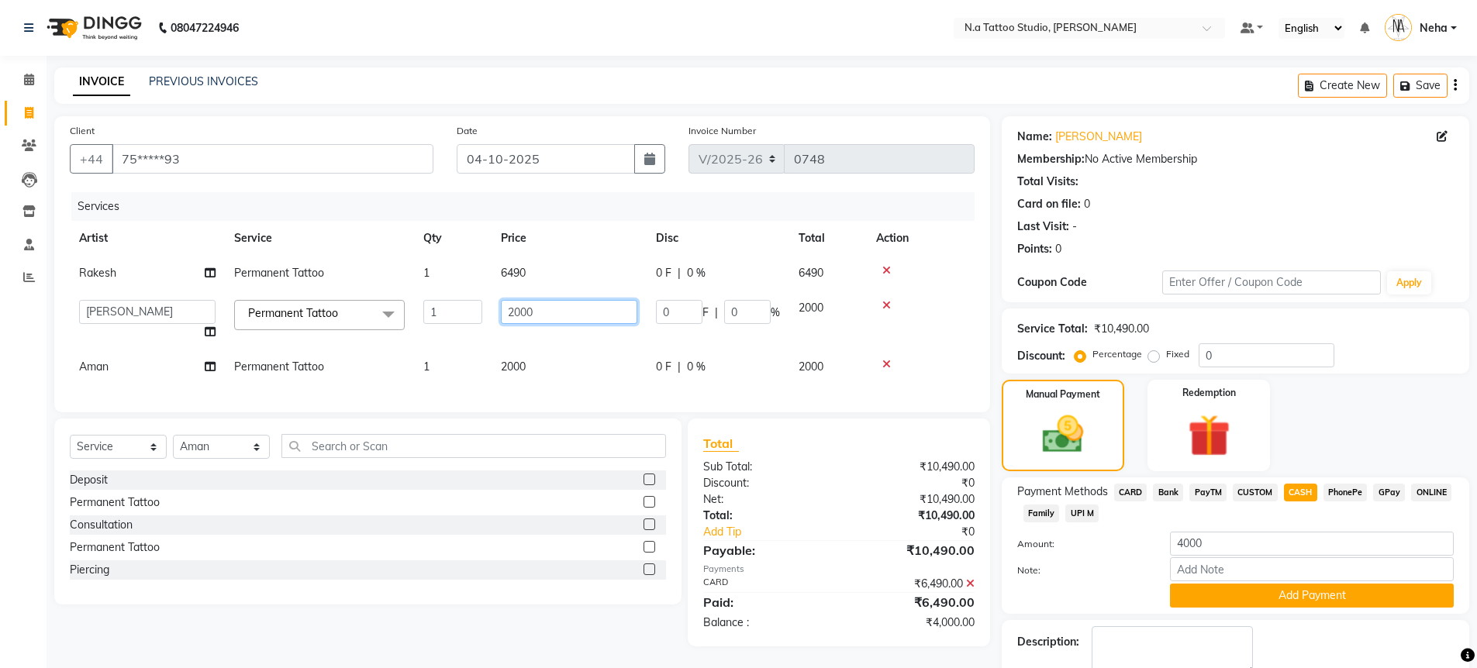
click at [559, 318] on input "2000" at bounding box center [569, 312] width 136 height 24
type input "2500"
click at [599, 392] on div "Client +44 75*****93 Date [DATE] Invoice Number V/2025 V/[PHONE_NUMBER] Service…" at bounding box center [522, 264] width 936 height 296
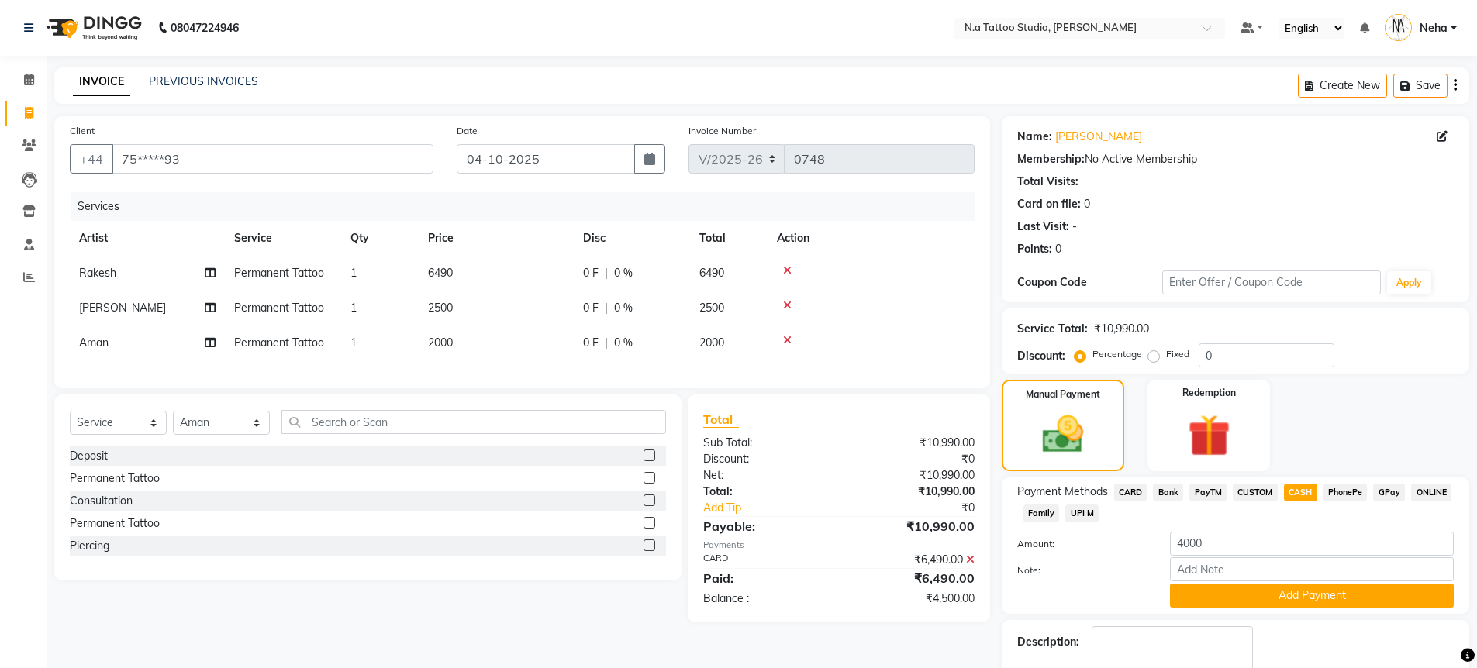
click at [1250, 497] on span "CUSTOM" at bounding box center [1255, 493] width 45 height 18
type input "4500"
click at [1284, 492] on span "CASH" at bounding box center [1300, 493] width 33 height 18
click at [1268, 596] on button "Add Payment" at bounding box center [1312, 596] width 284 height 24
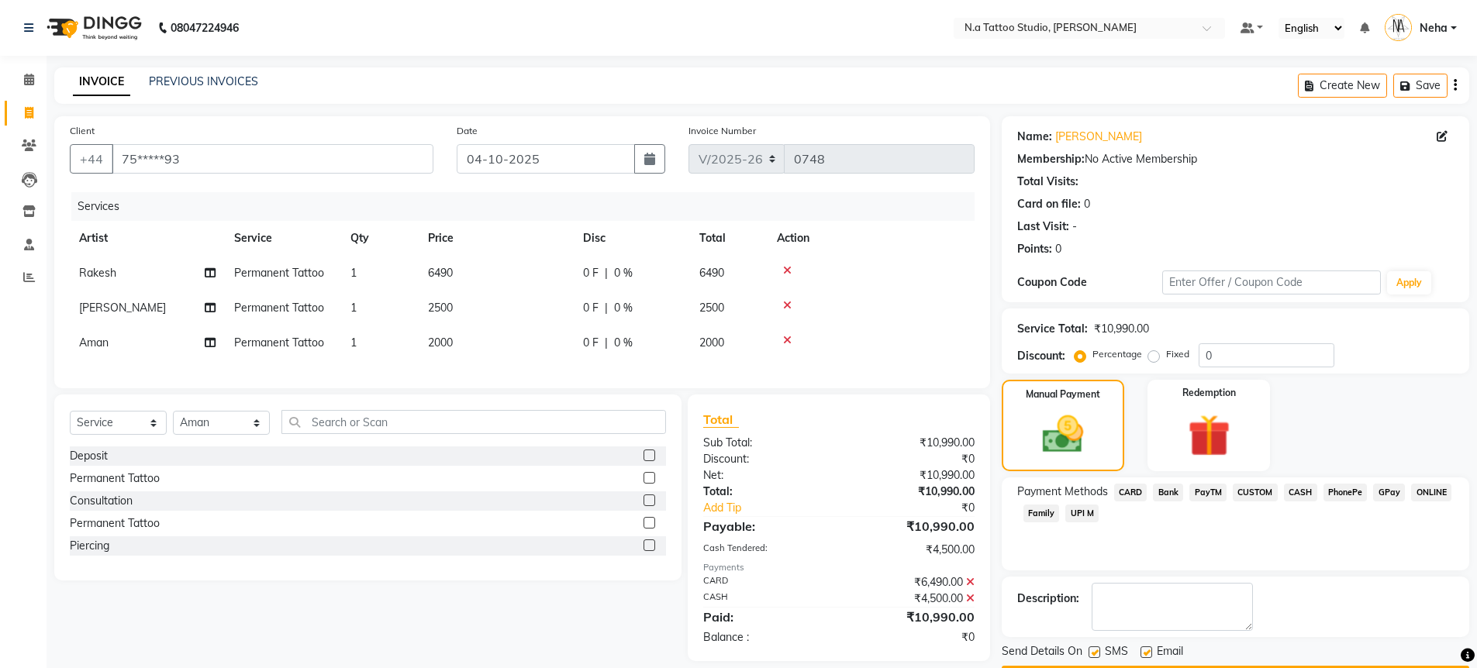
scroll to position [45, 0]
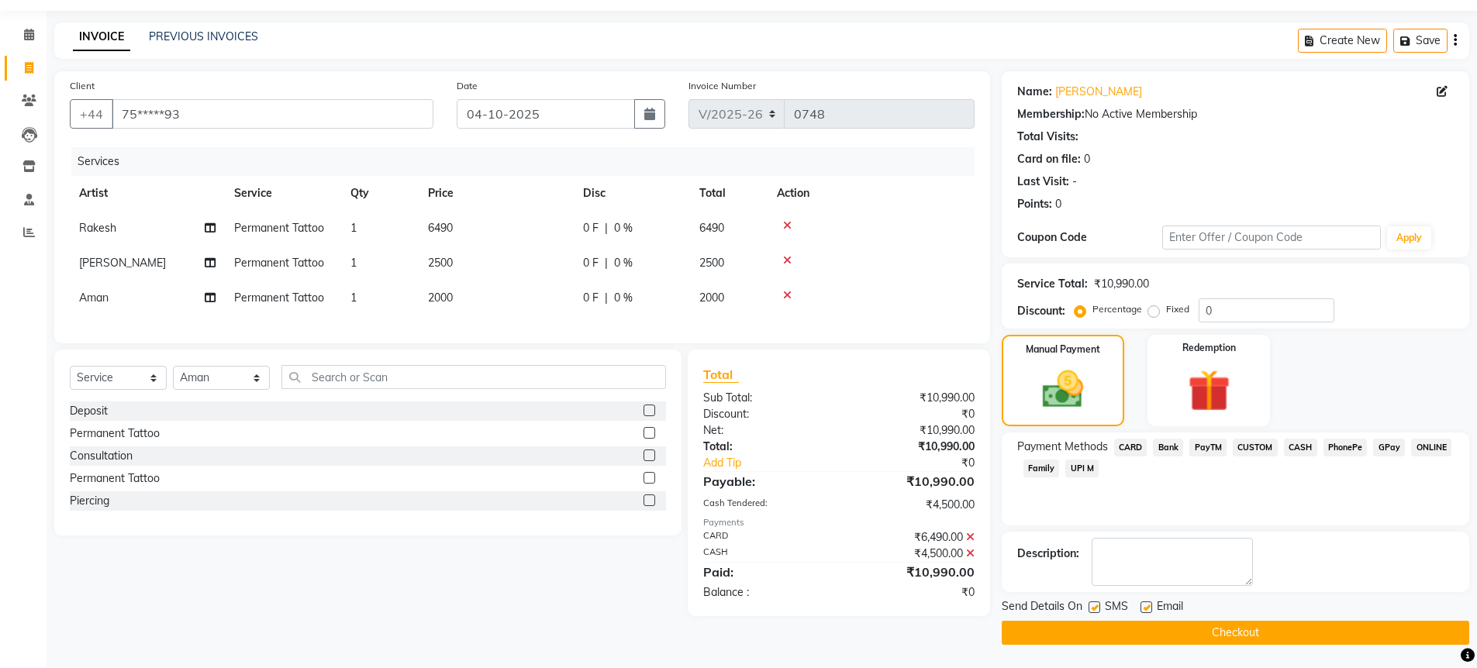
click at [1249, 633] on button "Checkout" at bounding box center [1236, 633] width 468 height 24
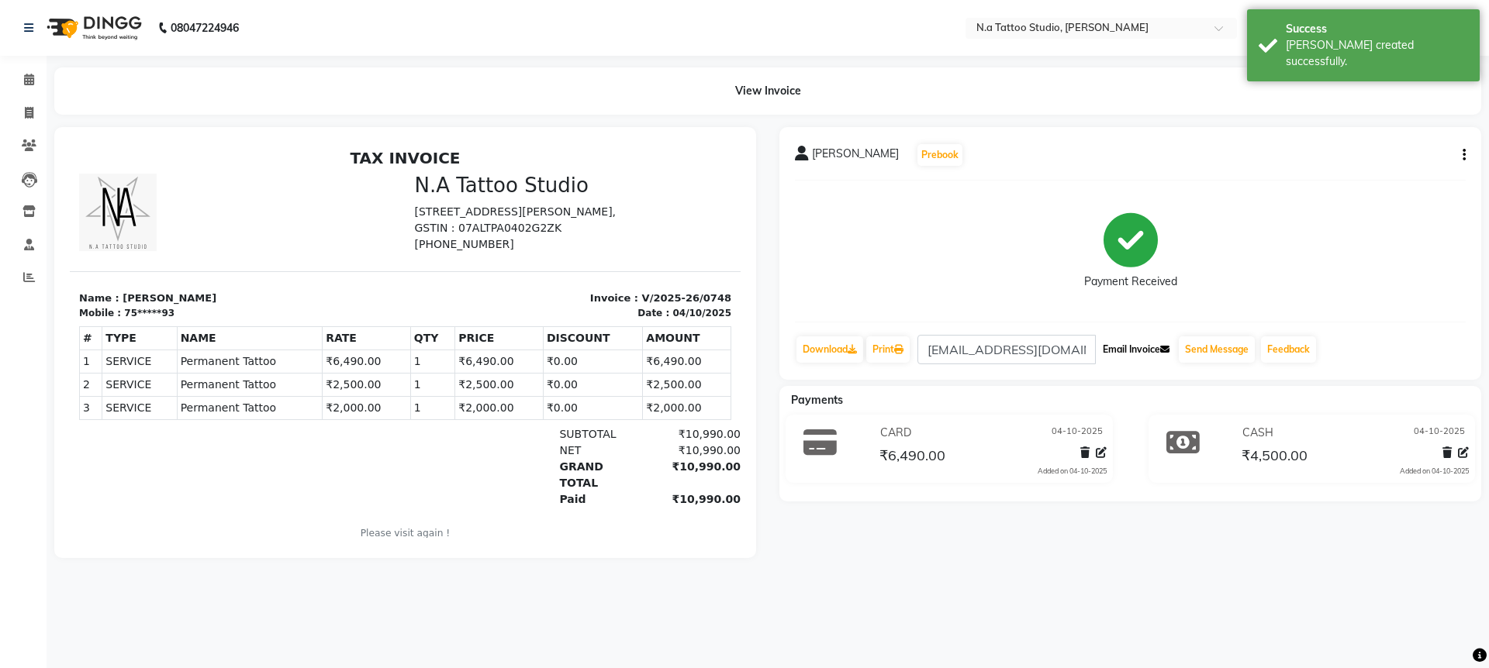
click at [1159, 355] on button "Email Invoice" at bounding box center [1136, 350] width 79 height 26
click at [28, 84] on icon at bounding box center [29, 80] width 10 height 12
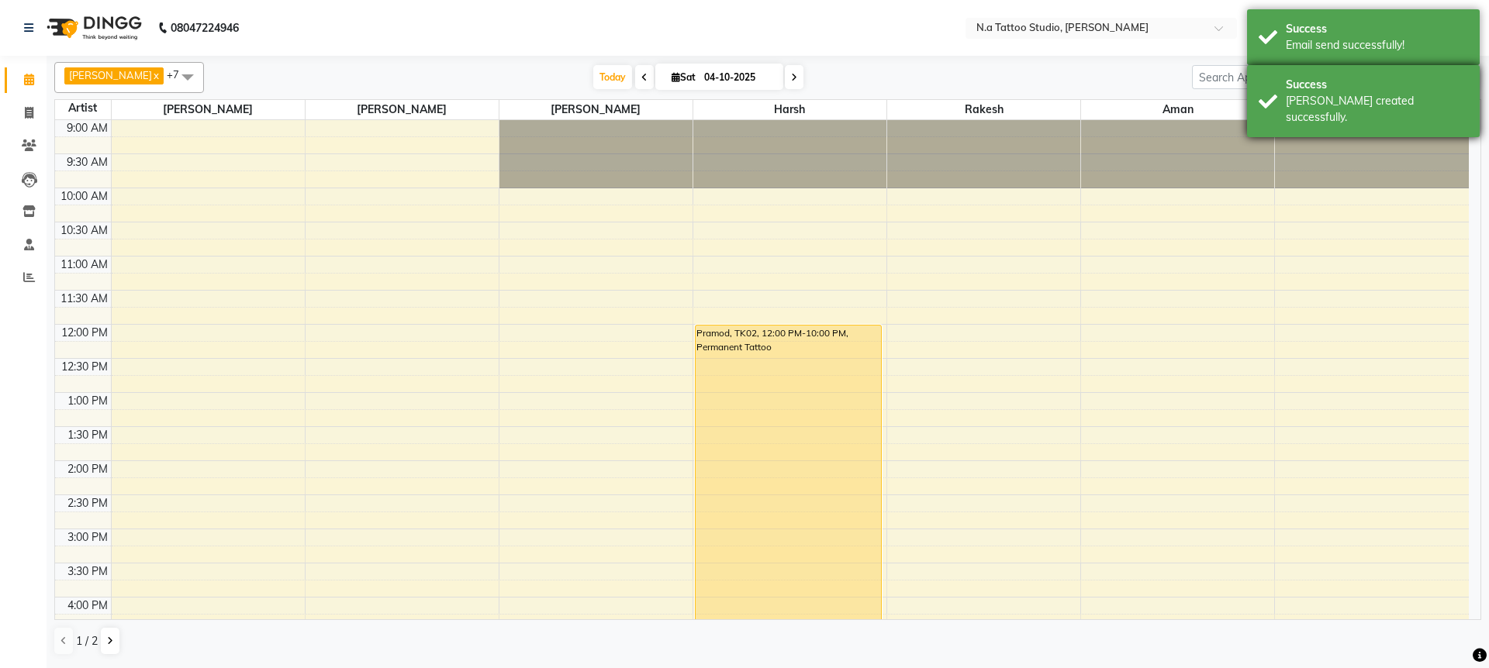
click at [1366, 99] on div "[PERSON_NAME] created successfully." at bounding box center [1377, 109] width 182 height 33
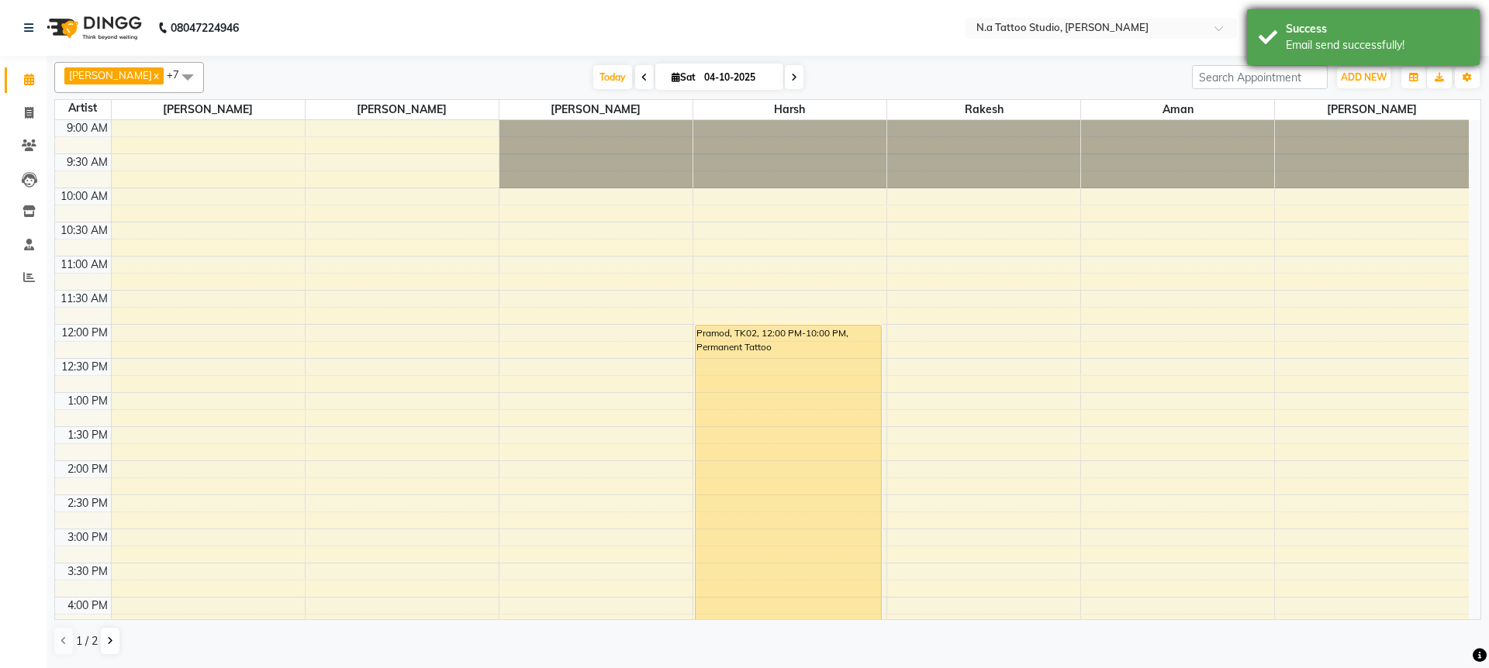
click at [1346, 43] on div "Email send successfully!" at bounding box center [1377, 45] width 182 height 16
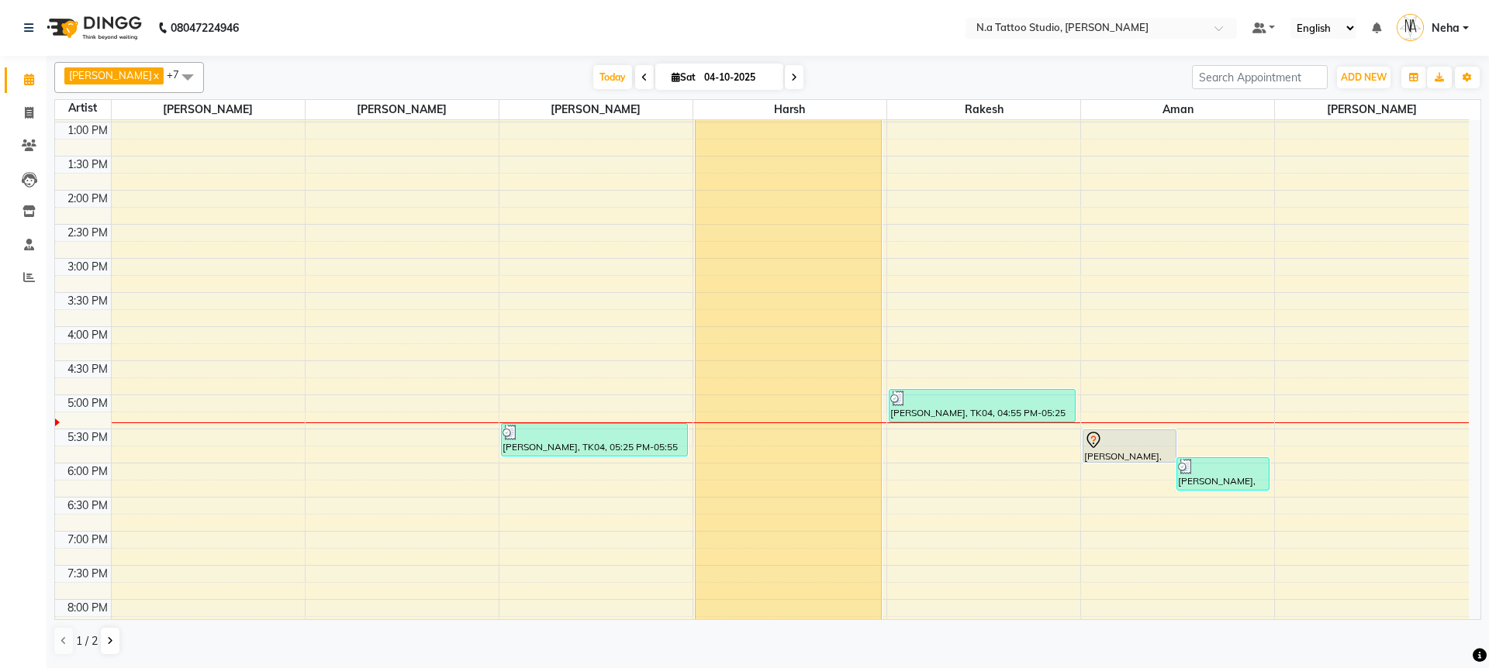
scroll to position [387, 0]
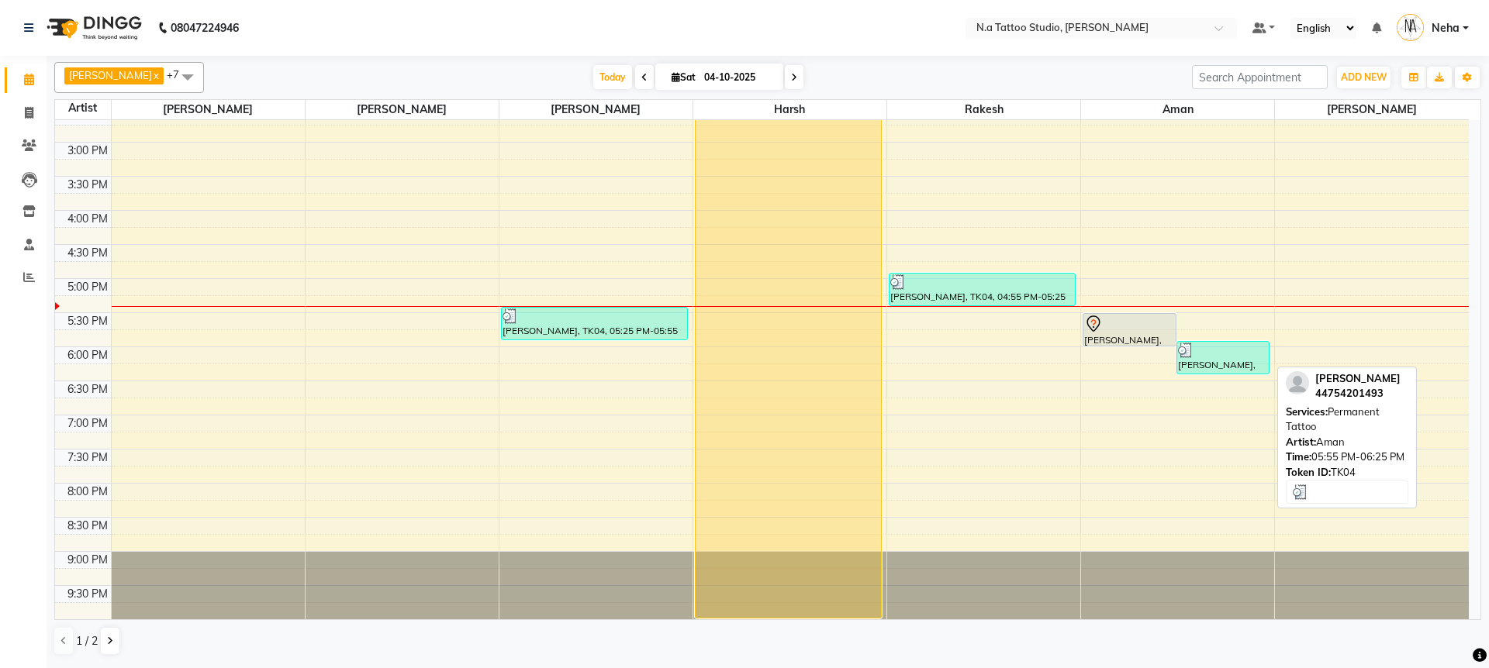
click at [1223, 364] on div "[PERSON_NAME], TK04, 05:55 PM-06:25 PM, Permanent Tattoo" at bounding box center [1223, 358] width 92 height 32
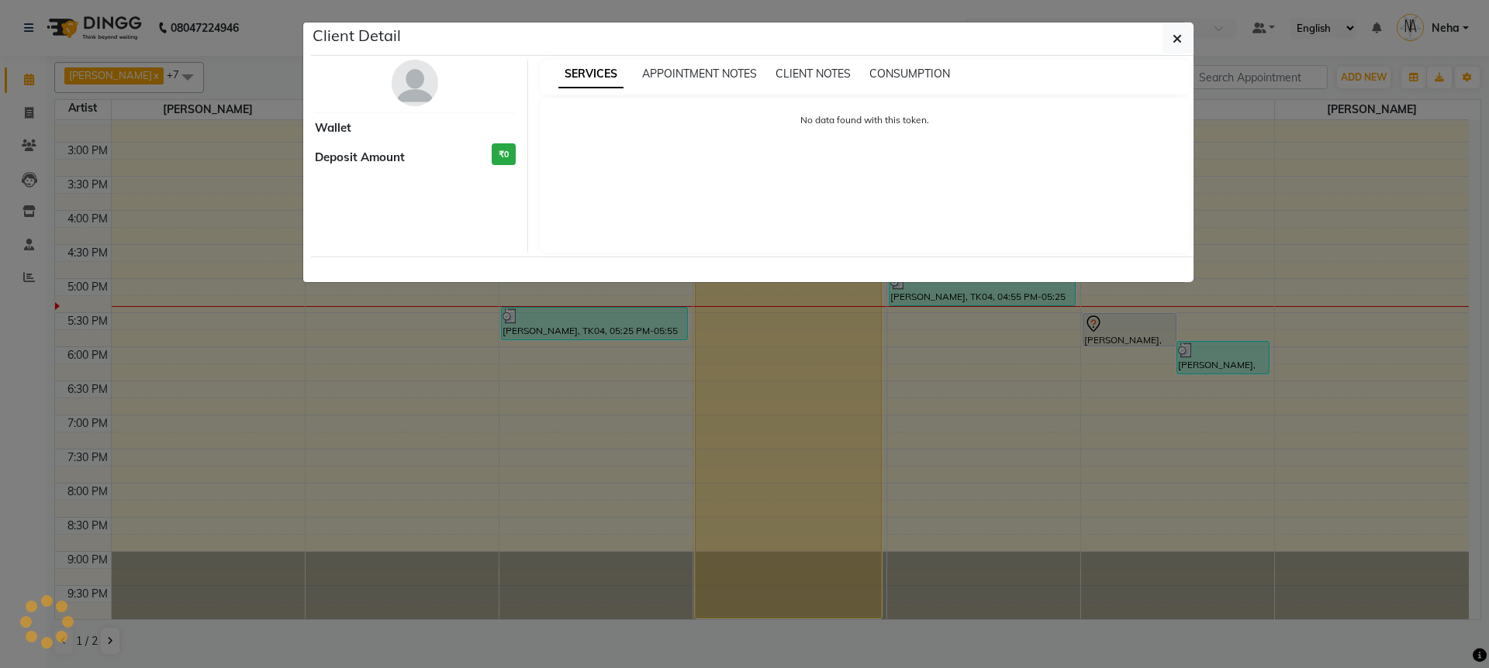
select select "3"
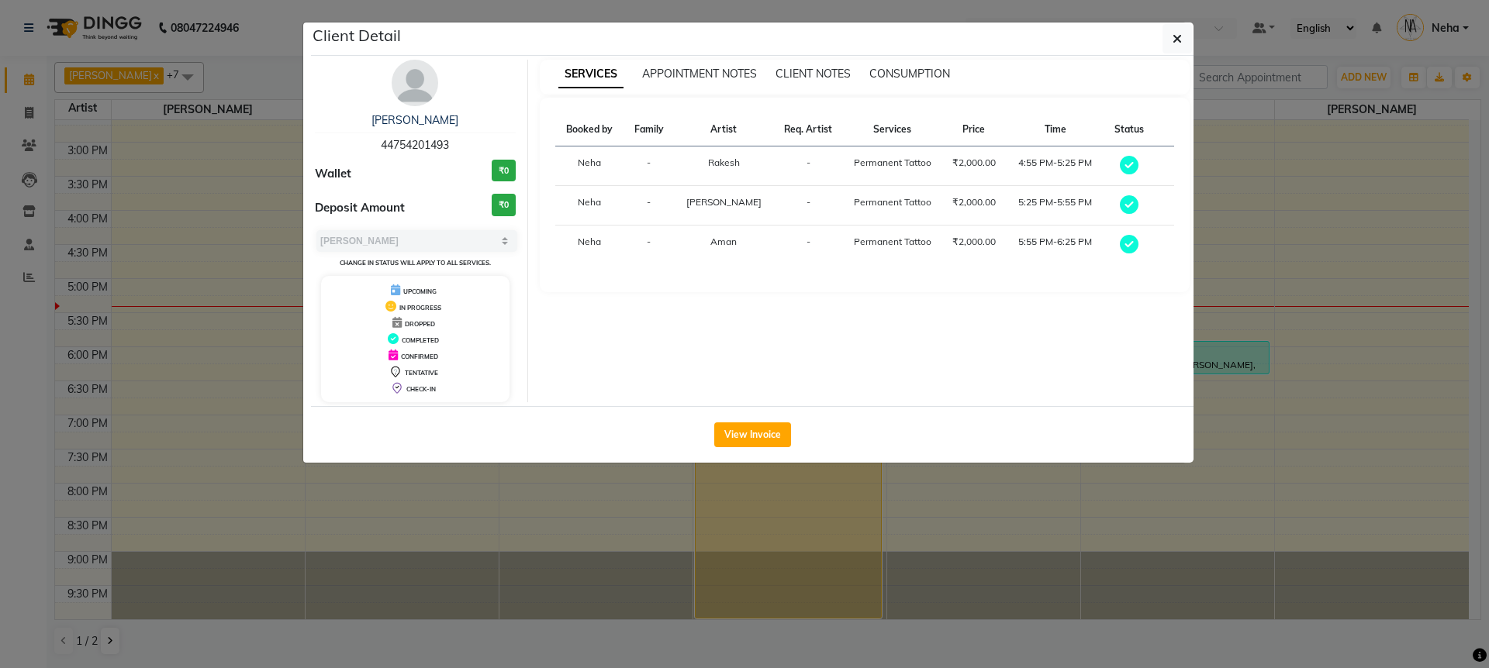
click at [406, 144] on span "44754201493" at bounding box center [415, 145] width 68 height 14
click at [405, 141] on span "44754201493" at bounding box center [415, 145] width 68 height 14
click at [404, 146] on span "44754201493" at bounding box center [415, 145] width 68 height 14
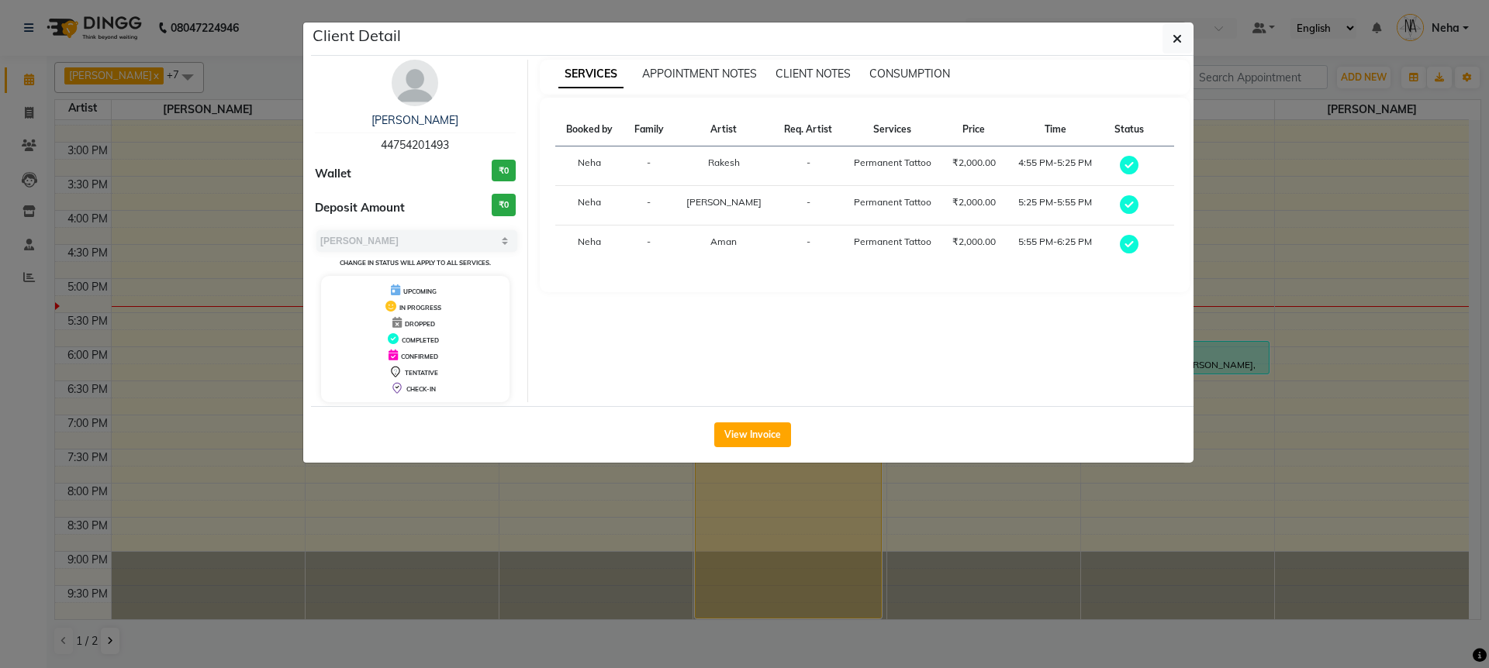
copy span "44754201493"
click at [1151, 60] on div "SERVICES APPOINTMENT NOTES CLIENT NOTES CONSUMPTION" at bounding box center [865, 77] width 651 height 35
click at [1177, 40] on icon "button" at bounding box center [1177, 39] width 9 height 12
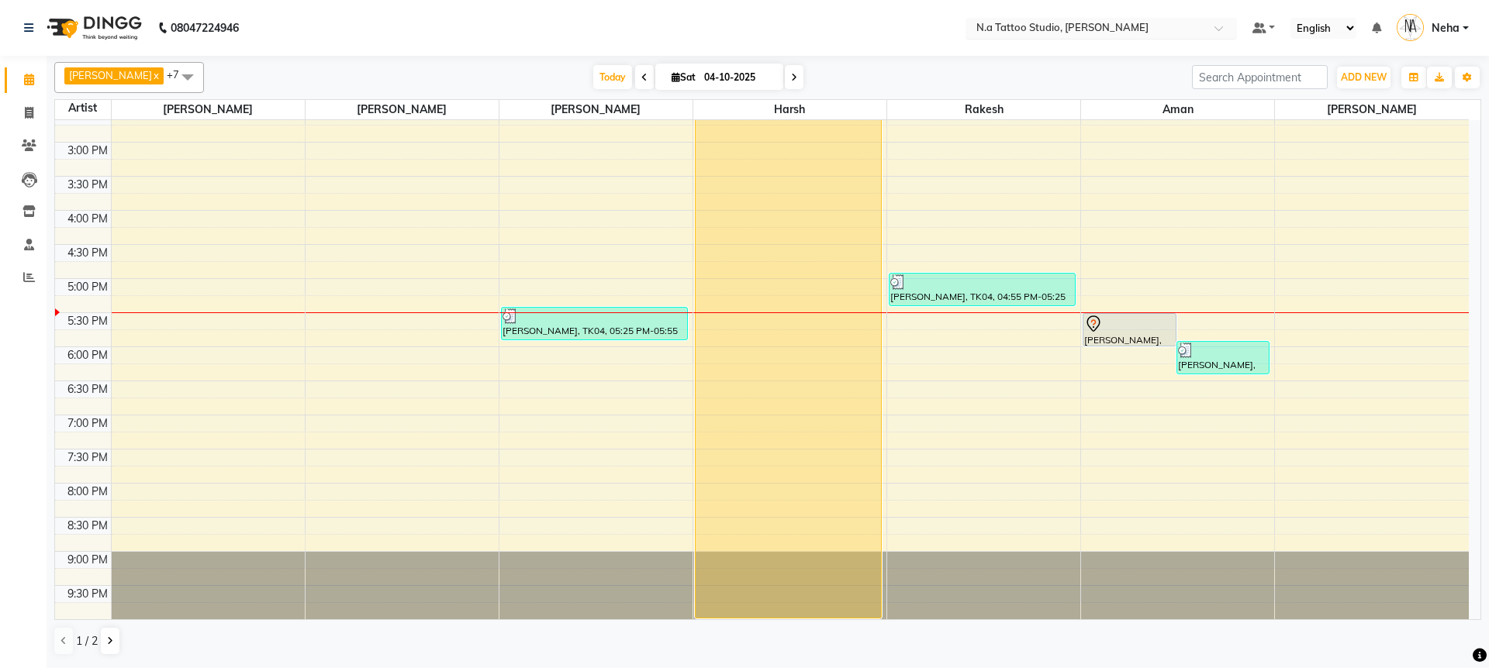
click at [1072, 19] on div "Select Location × N.a Tattoo Studio, [PERSON_NAME]" at bounding box center [1101, 28] width 271 height 21
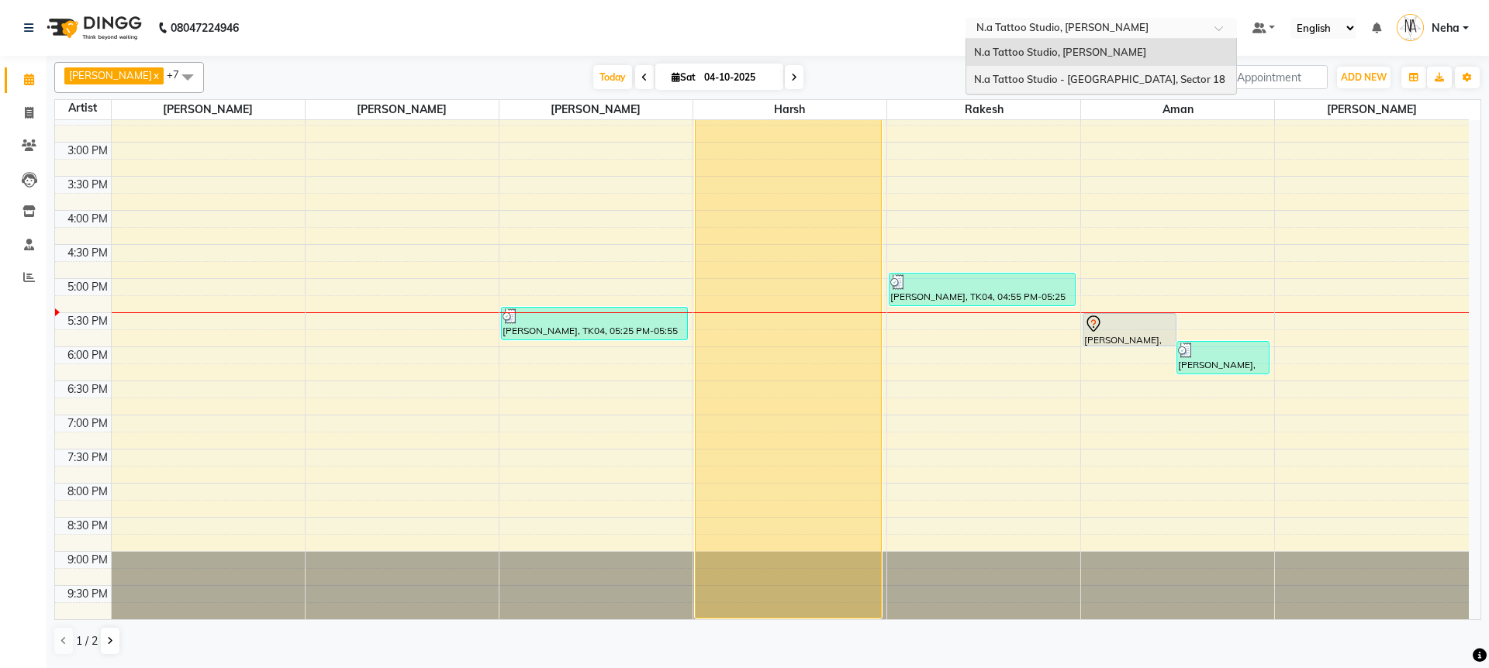
click at [1065, 83] on span "N.a Tattoo Studio - [GEOGRAPHIC_DATA], Sector 18" at bounding box center [1099, 79] width 251 height 12
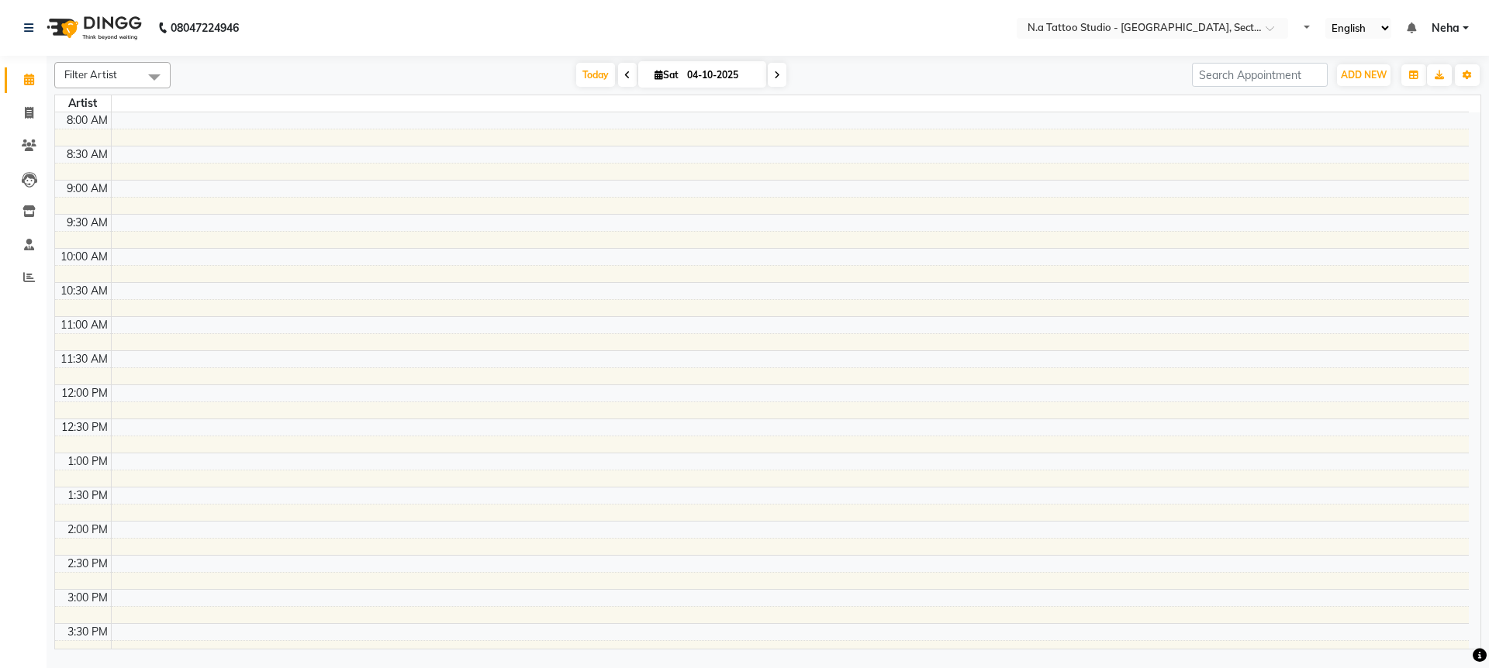
select select "en"
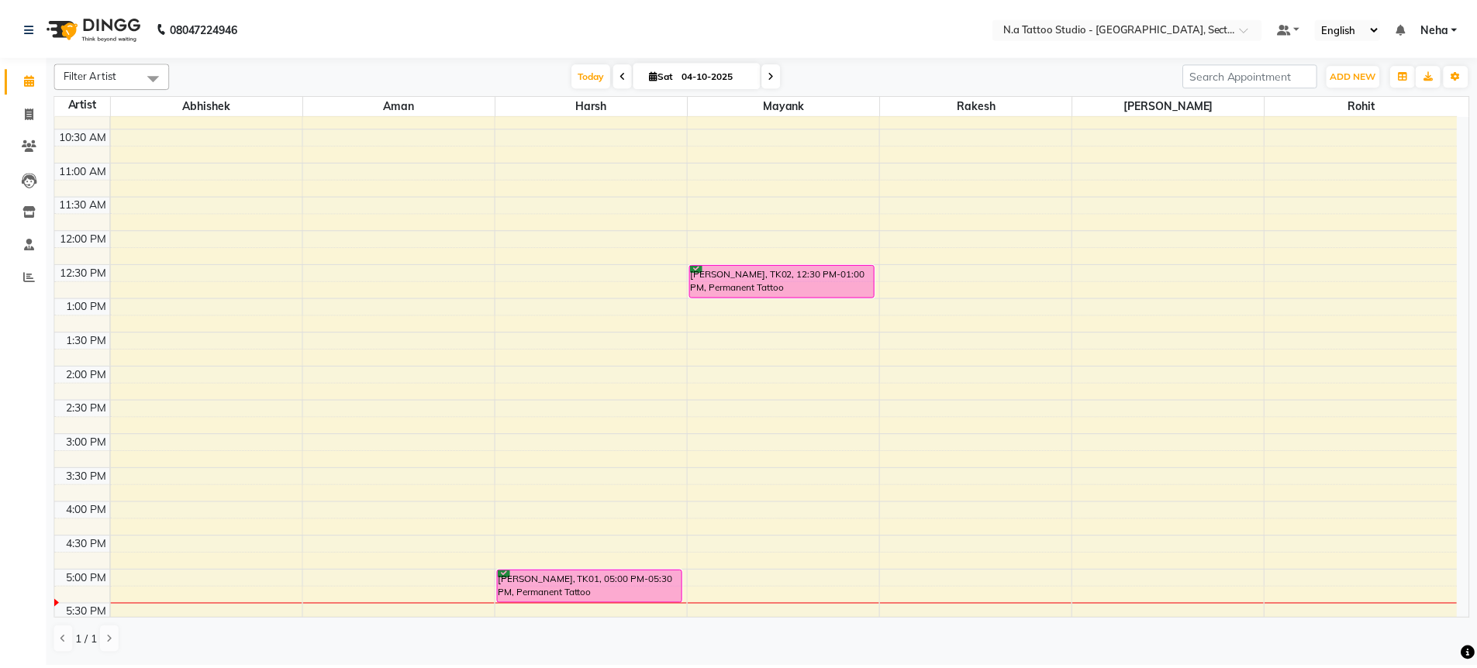
scroll to position [154, 0]
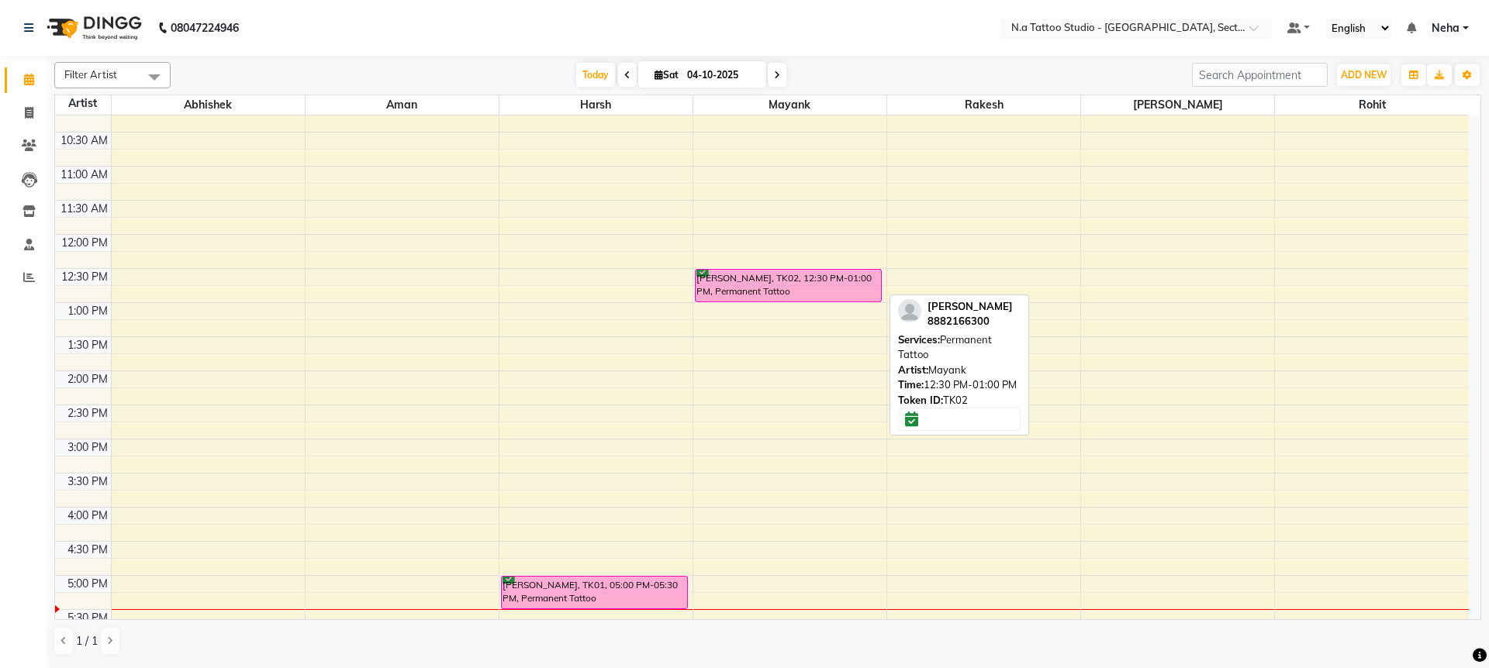
click at [736, 285] on div "Atul choudhary, TK02, 12:30 PM-01:00 PM, Permanent Tattoo" at bounding box center [788, 286] width 185 height 32
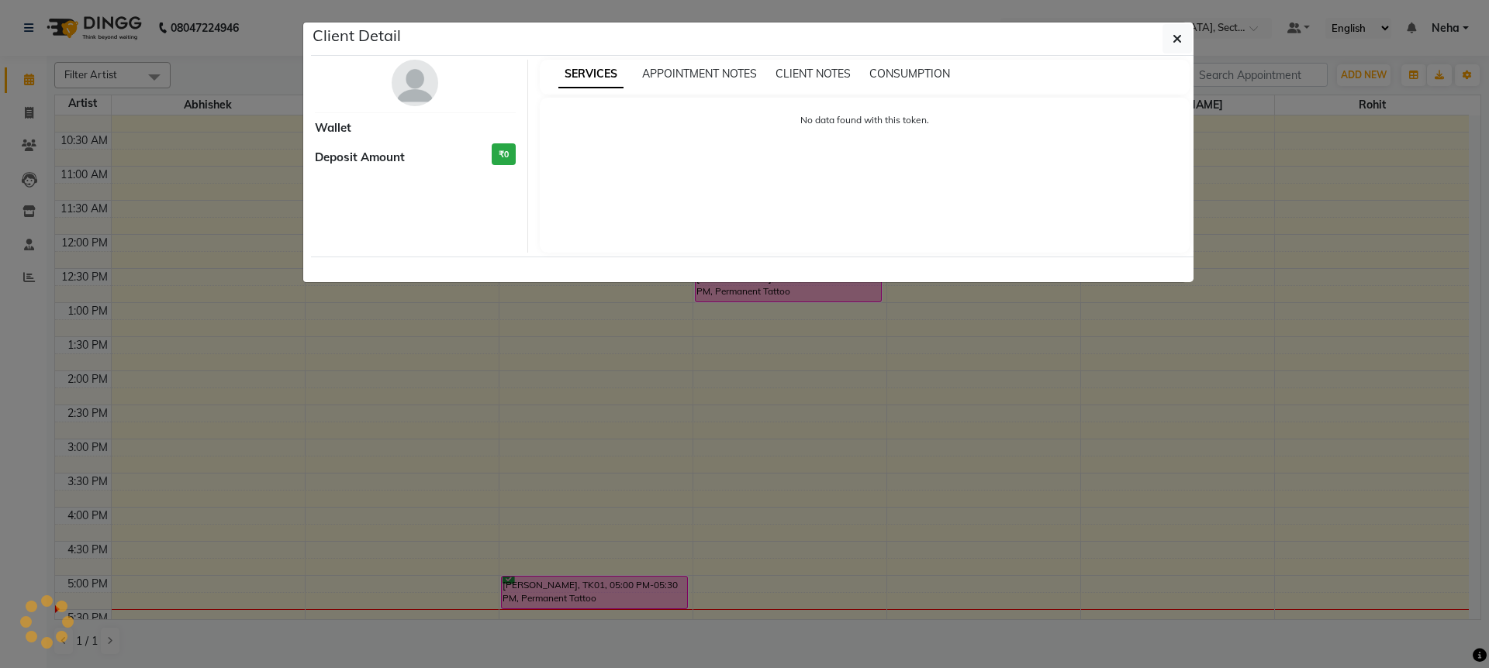
select select "6"
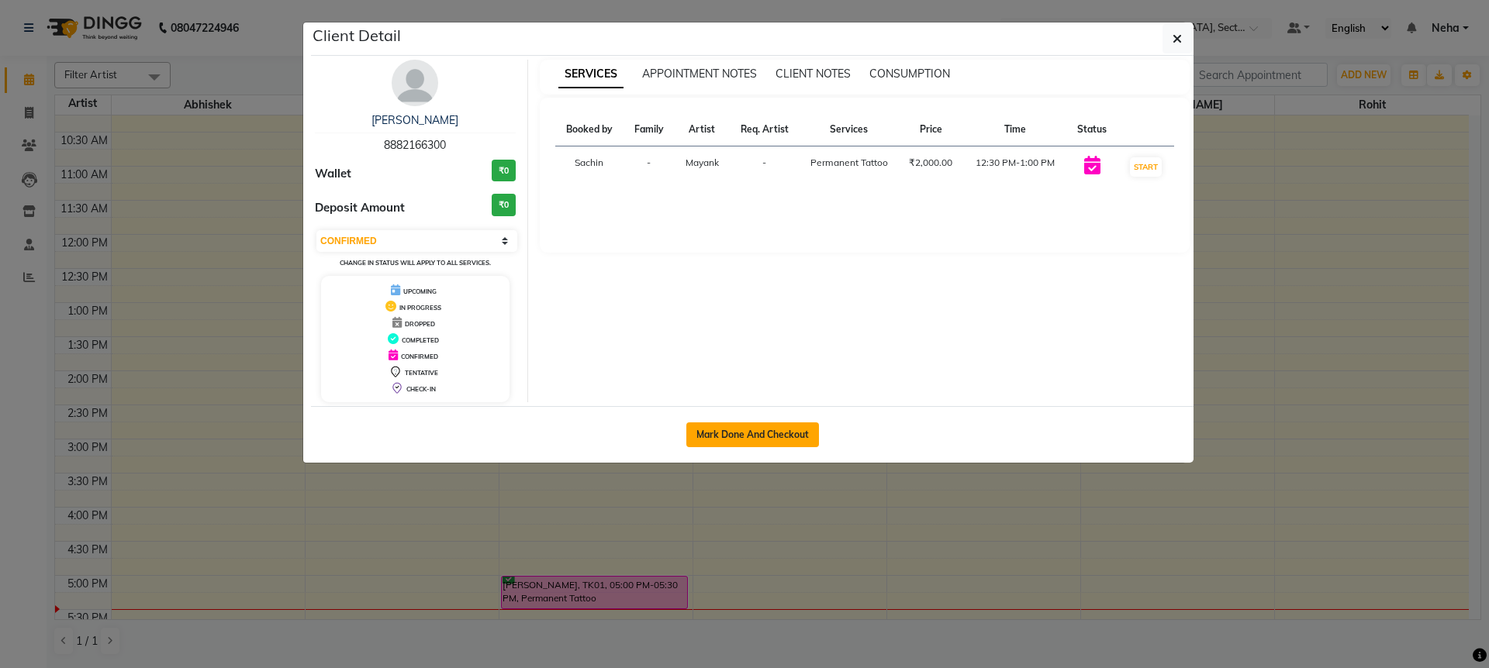
click at [736, 435] on button "Mark Done And Checkout" at bounding box center [752, 435] width 133 height 25
select select "service"
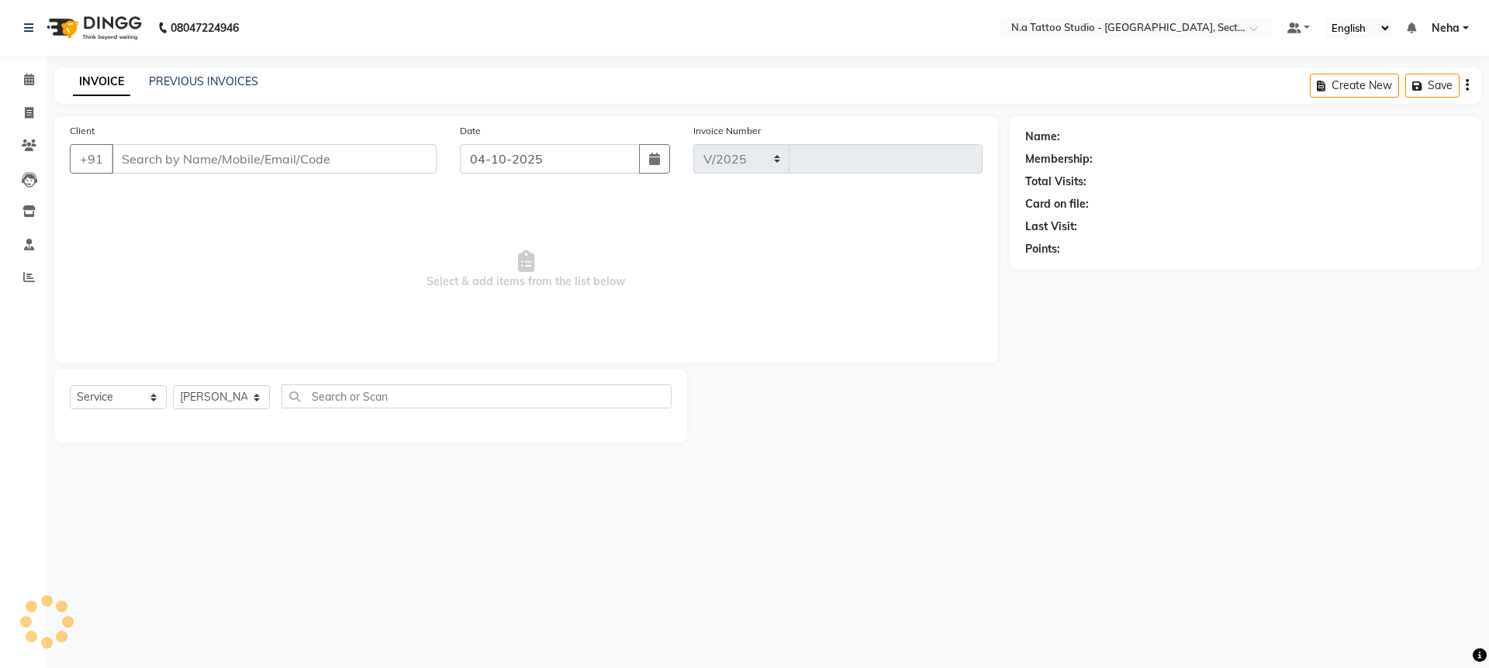
select select "4592"
type input "0295"
type input "88******00"
select select "84973"
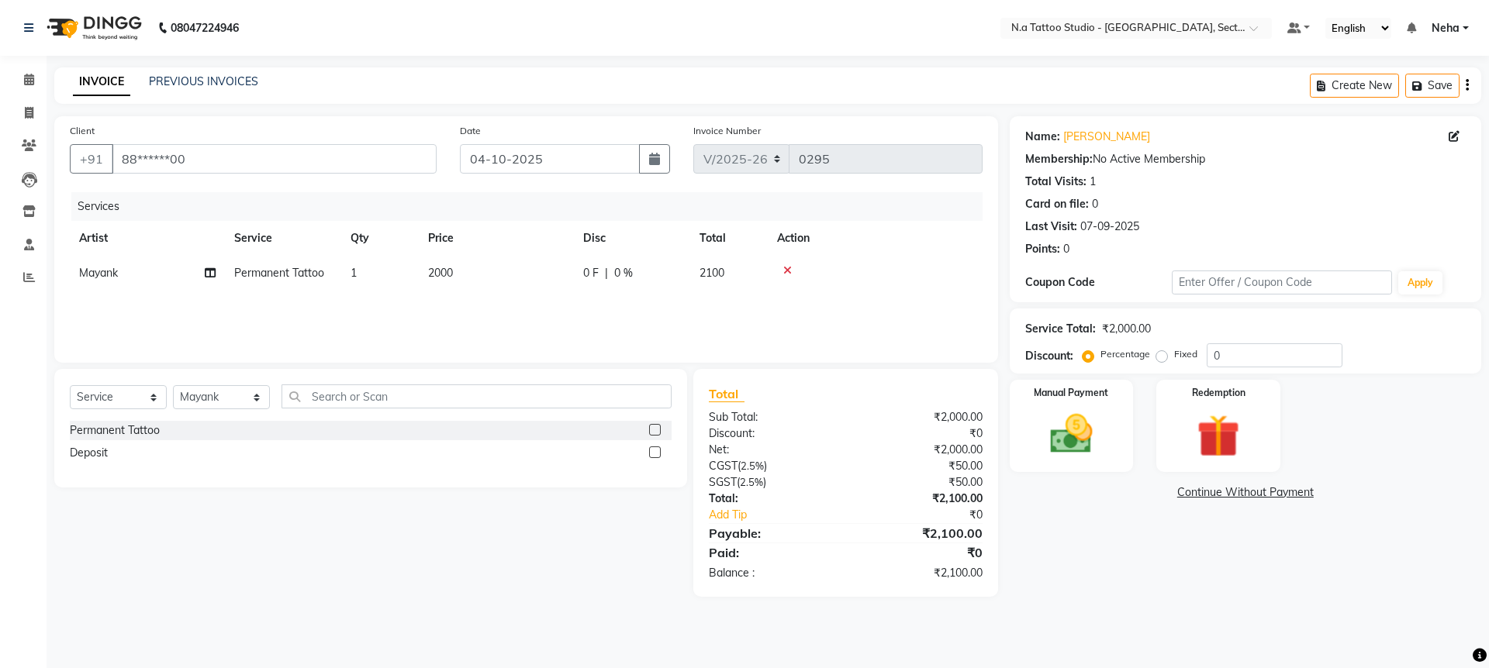
click at [546, 275] on td "2000" at bounding box center [496, 273] width 155 height 35
select select "84973"
click at [576, 282] on input "2000" at bounding box center [569, 277] width 136 height 24
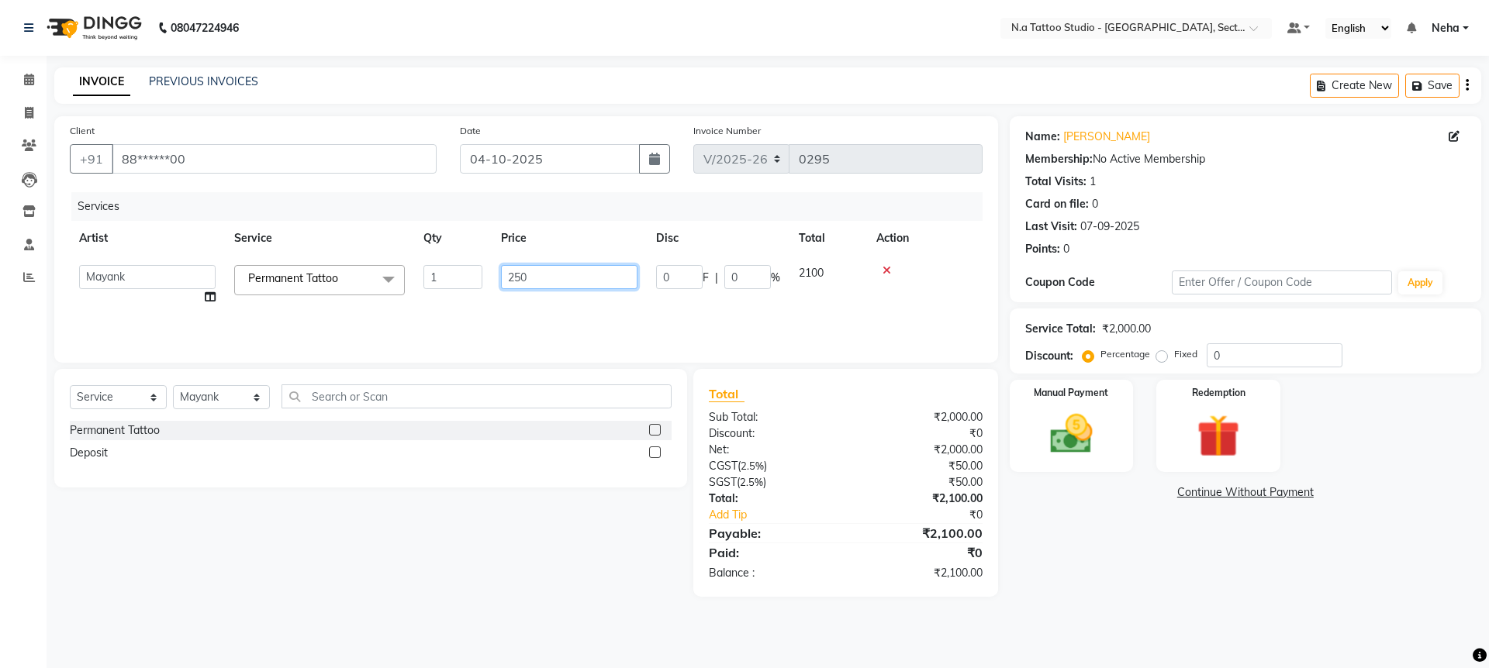
type input "2500"
drag, startPoint x: 599, startPoint y: 324, endPoint x: 1103, endPoint y: 282, distance: 505.1
click at [602, 323] on div "Services Artist Service Qty Price Disc Total Action Abhishek Aman Harsh Kishan …" at bounding box center [526, 269] width 913 height 155
drag, startPoint x: 1466, startPoint y: 85, endPoint x: 1430, endPoint y: 106, distance: 42.4
click at [1466, 85] on icon "button" at bounding box center [1467, 85] width 3 height 1
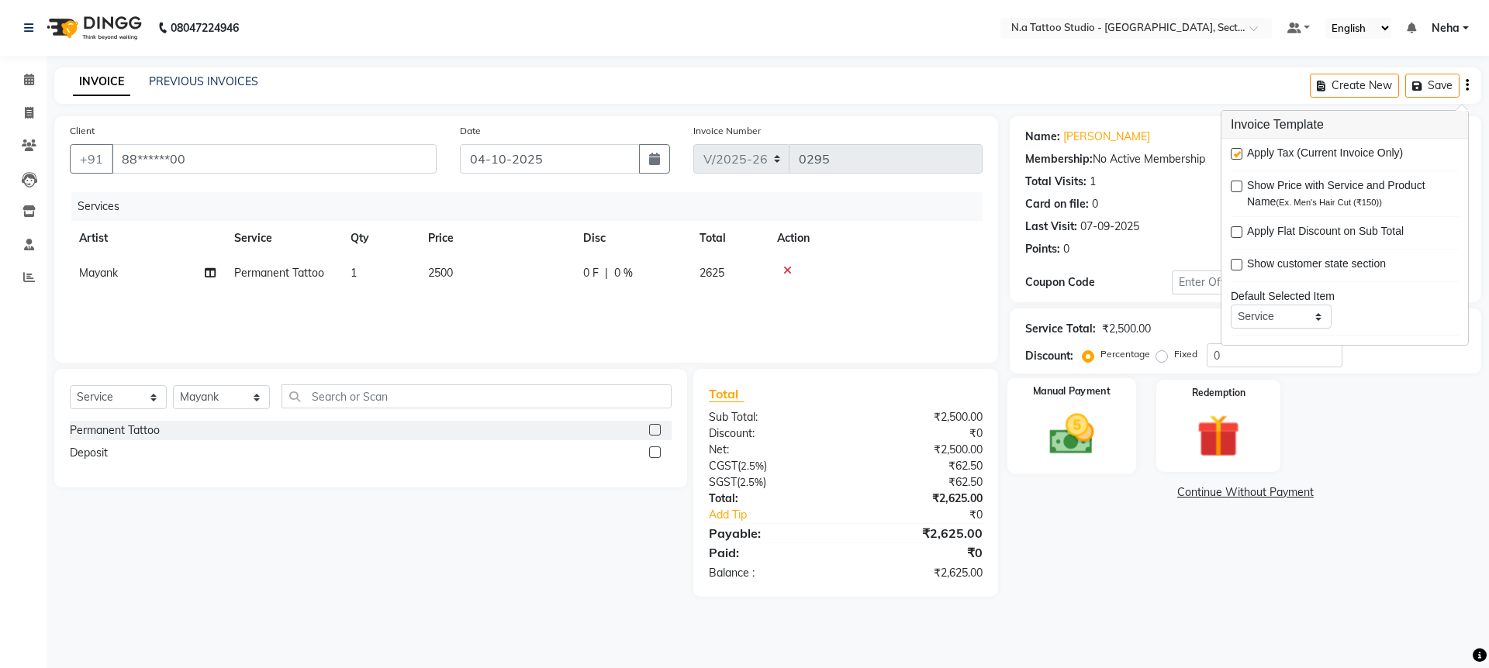
drag, startPoint x: 1235, startPoint y: 150, endPoint x: 1080, endPoint y: 434, distance: 322.8
click at [1231, 156] on label at bounding box center [1237, 154] width 12 height 12
click at [1231, 156] on input "checkbox" at bounding box center [1236, 155] width 10 height 10
checkbox input "false"
click at [1117, 442] on div "Manual Payment" at bounding box center [1071, 425] width 129 height 95
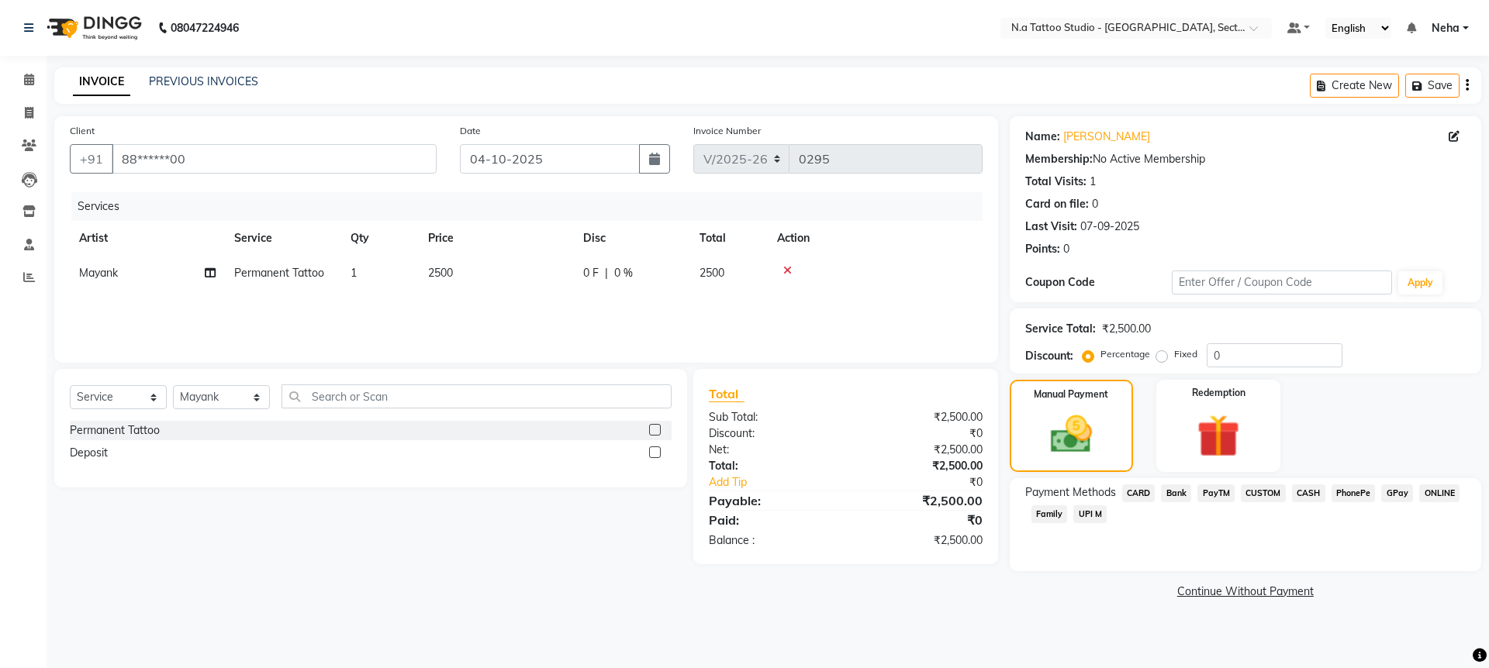
drag, startPoint x: 1321, startPoint y: 495, endPoint x: 1310, endPoint y: 530, distance: 36.5
click at [1321, 496] on span "CASH" at bounding box center [1308, 494] width 33 height 18
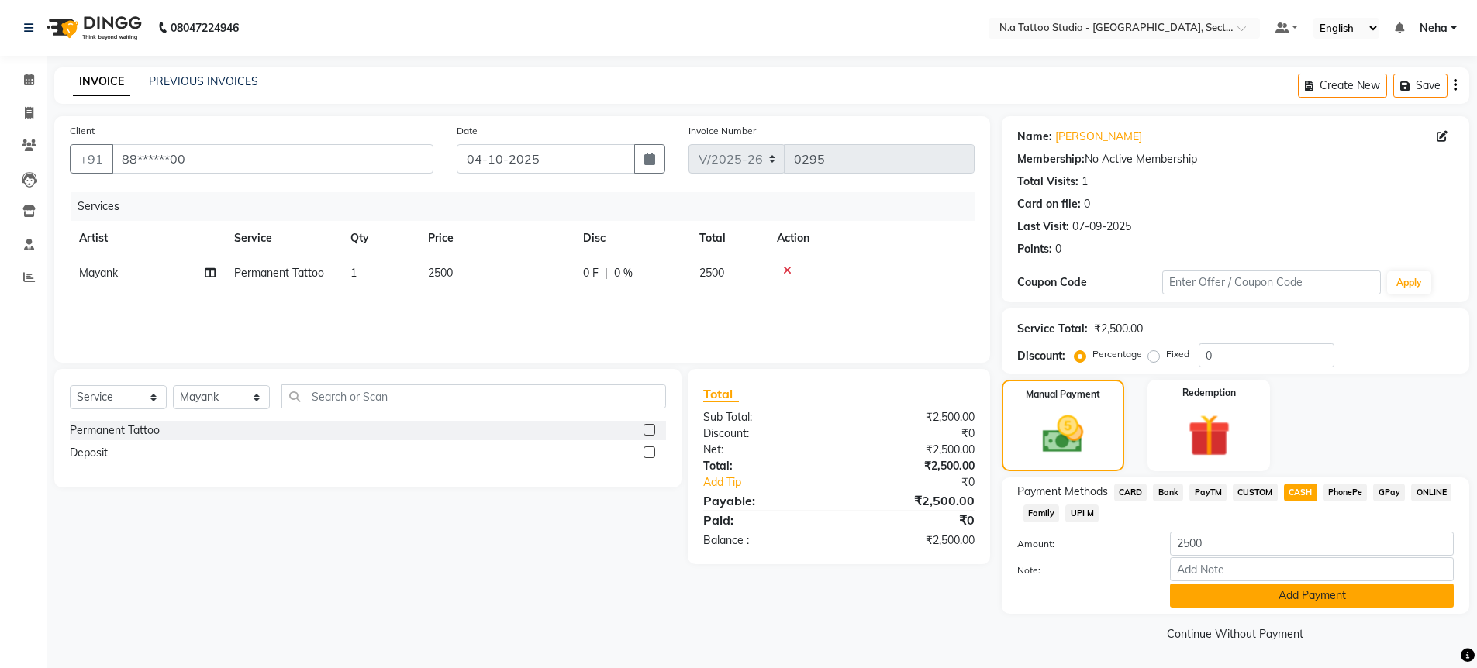
click at [1297, 592] on button "Add Payment" at bounding box center [1312, 596] width 284 height 24
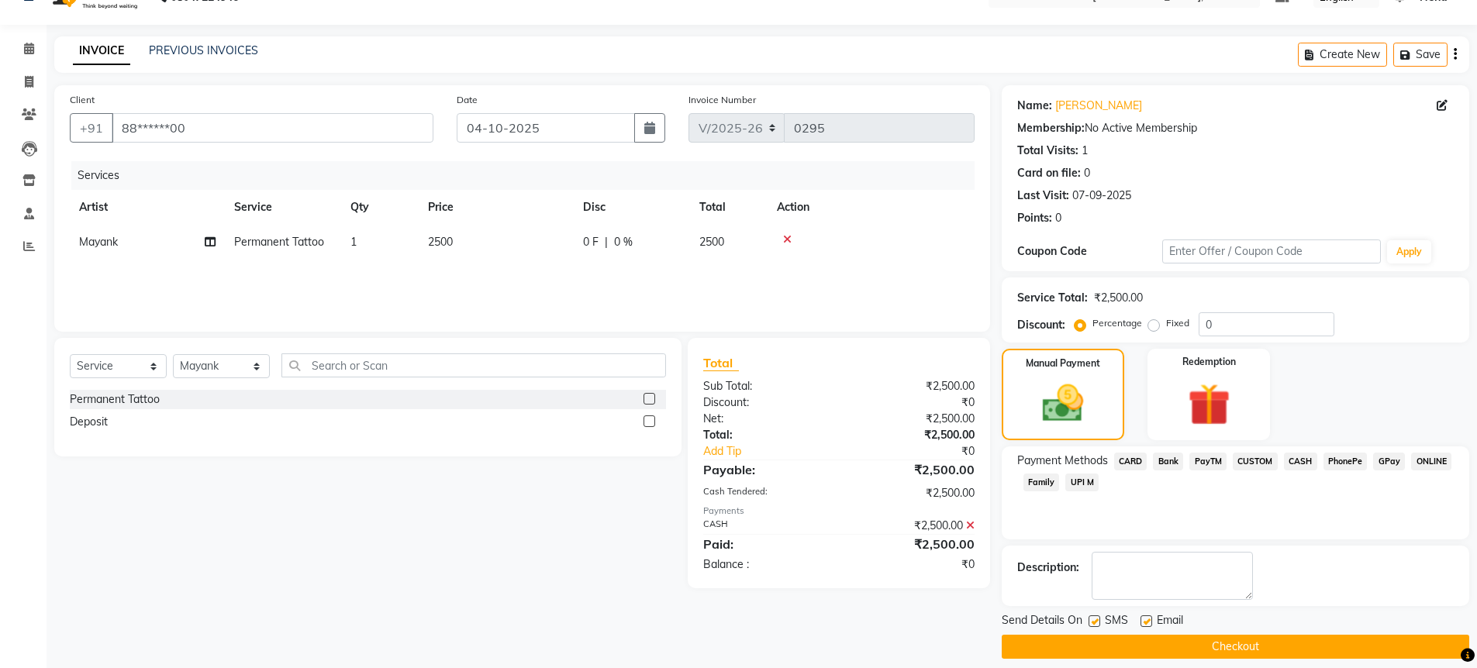
scroll to position [45, 0]
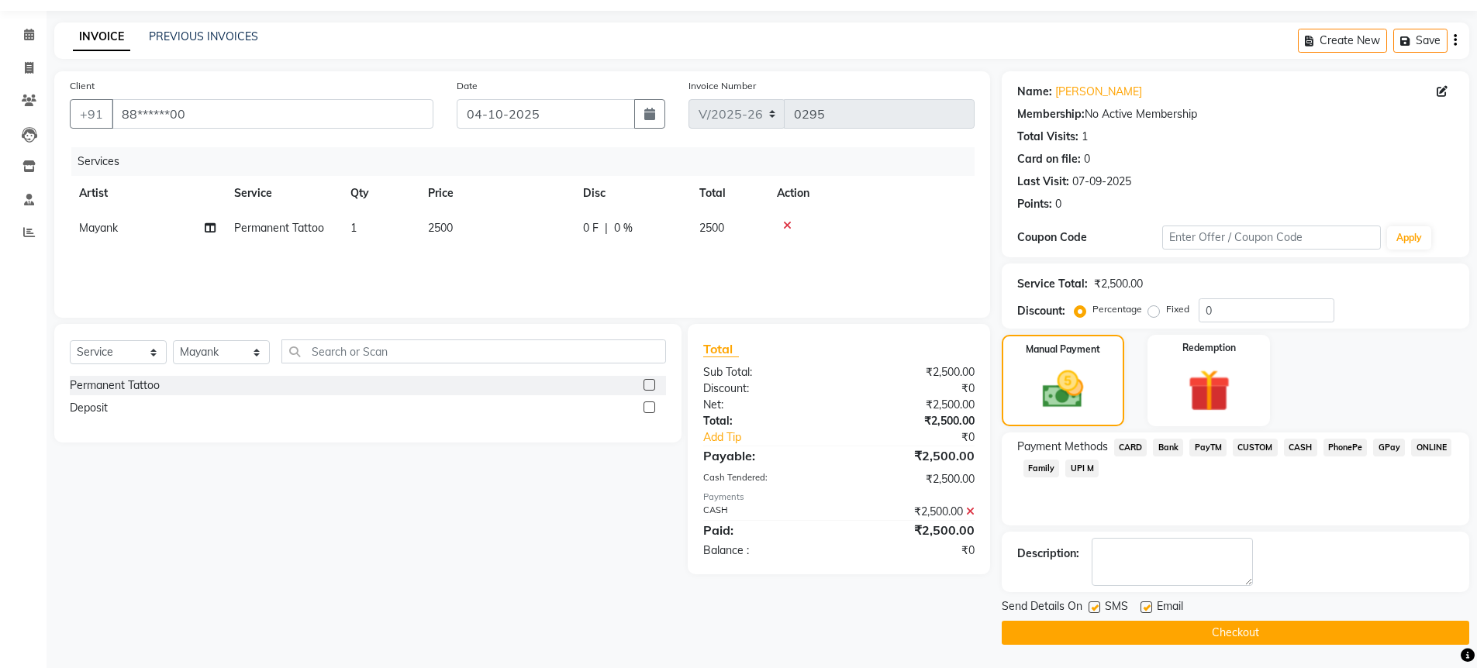
click at [1297, 627] on button "Checkout" at bounding box center [1236, 633] width 468 height 24
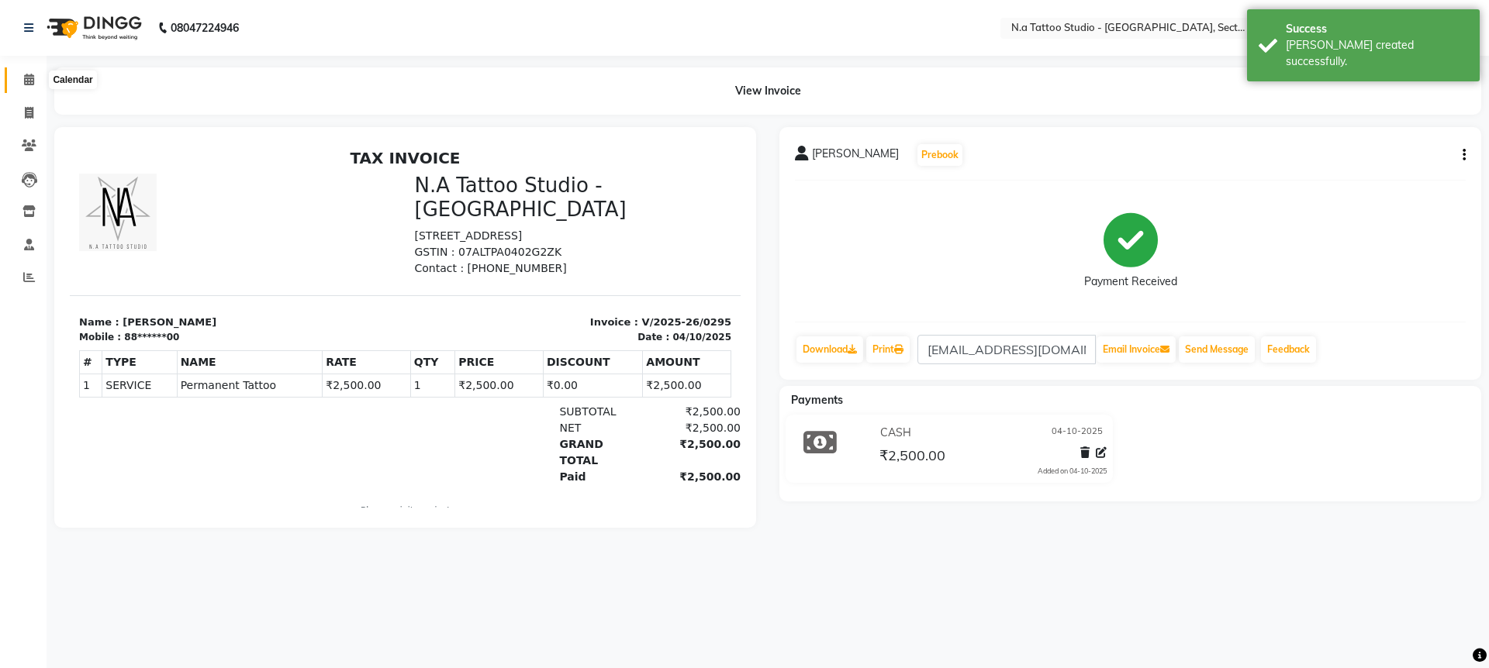
click at [33, 83] on icon at bounding box center [29, 80] width 10 height 12
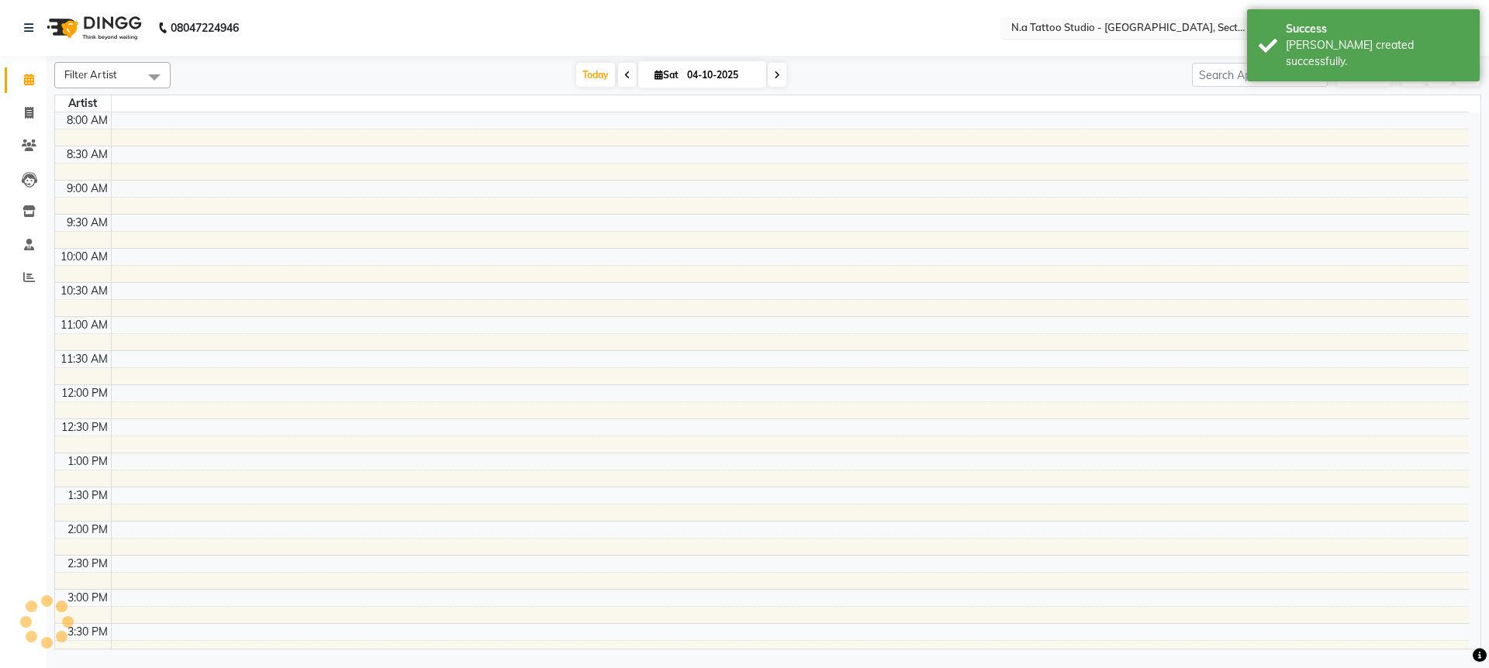
click at [1145, 33] on input "text" at bounding box center [1120, 30] width 225 height 16
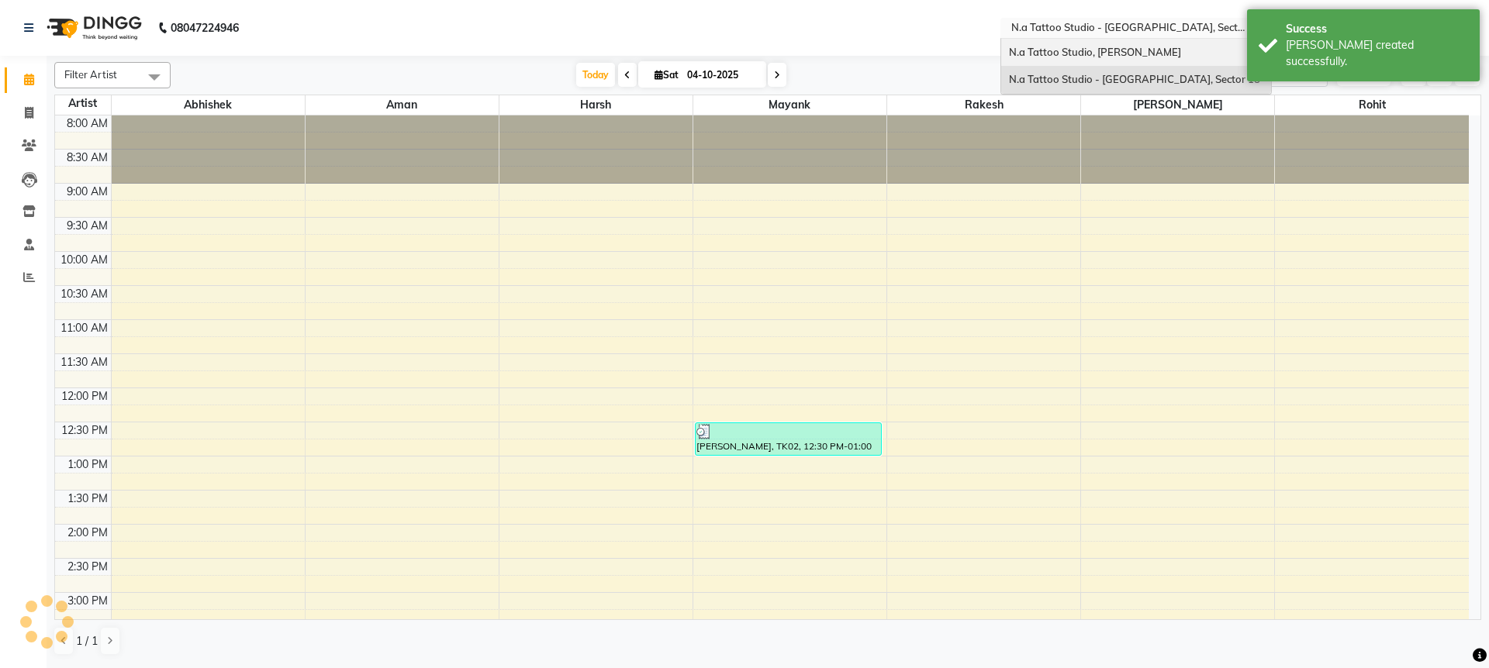
click at [1132, 62] on div "N.a Tattoo Studio, [PERSON_NAME]" at bounding box center [1136, 53] width 270 height 28
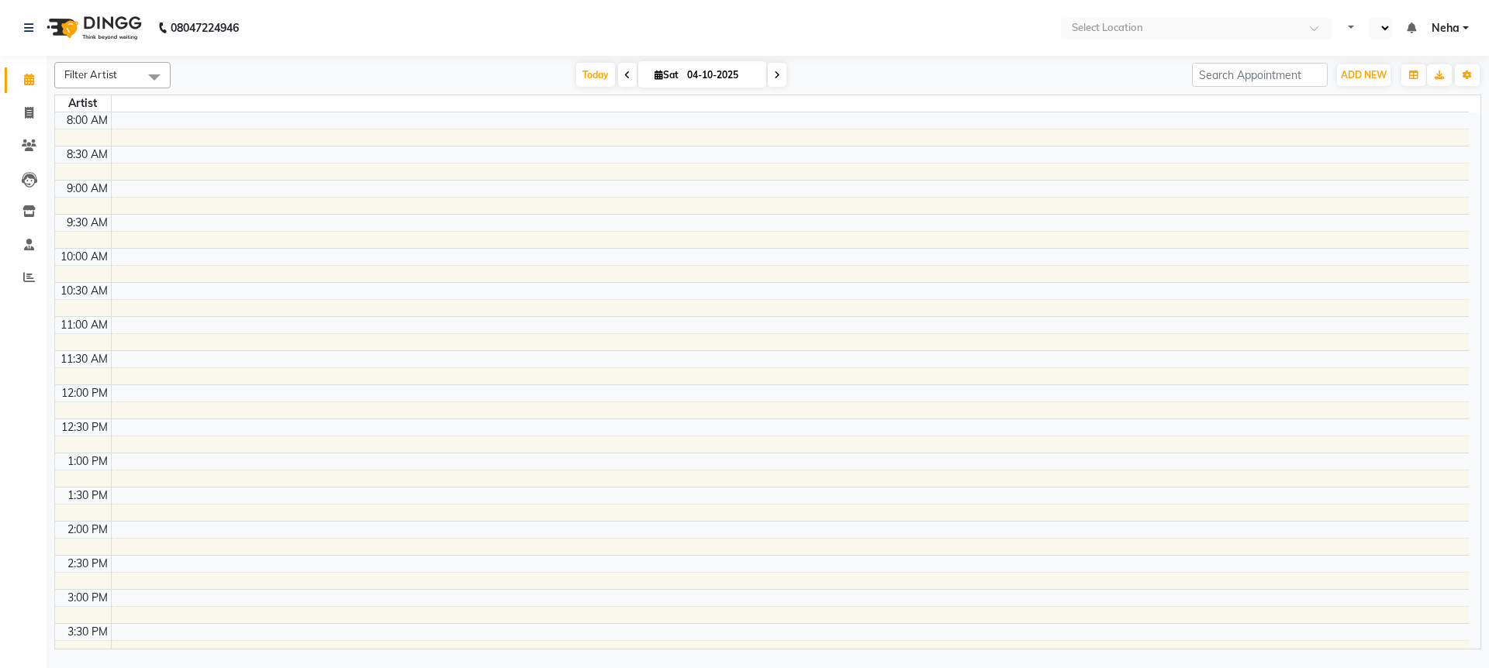
select select "en"
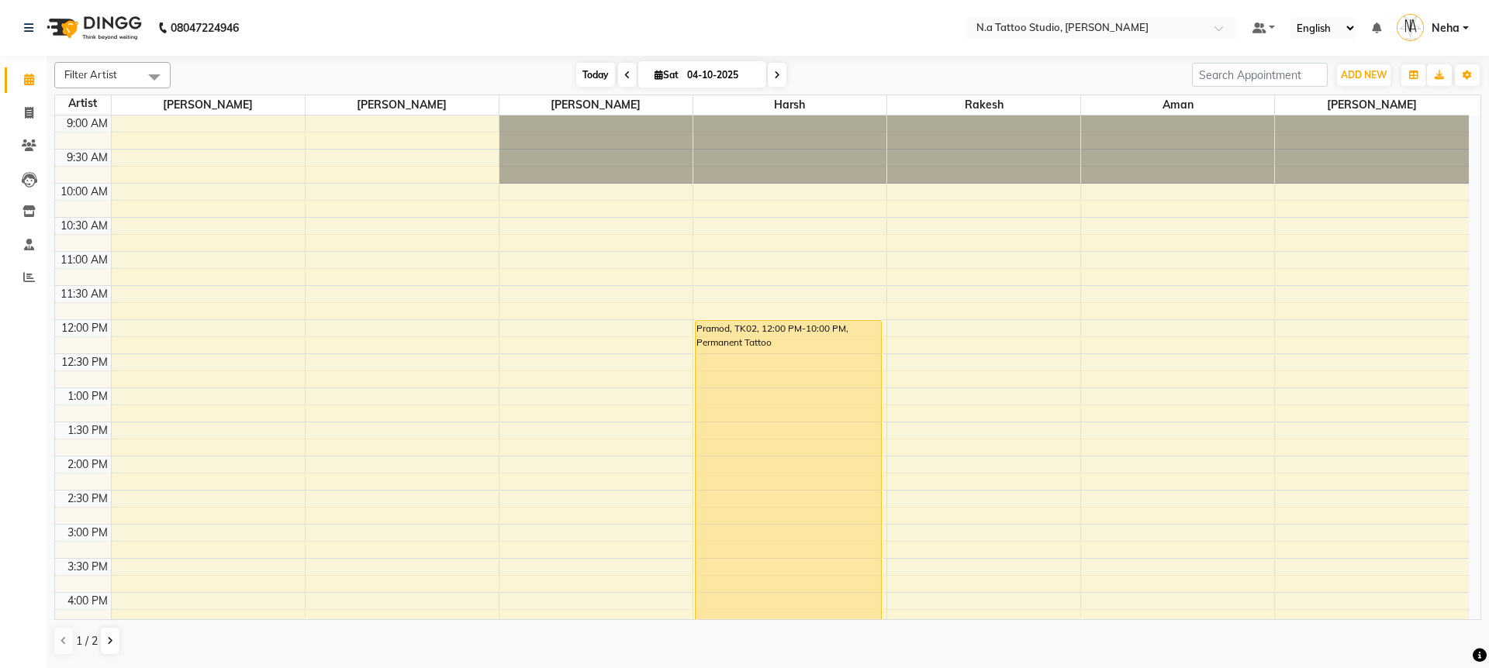
click at [595, 78] on span "Today" at bounding box center [595, 75] width 39 height 24
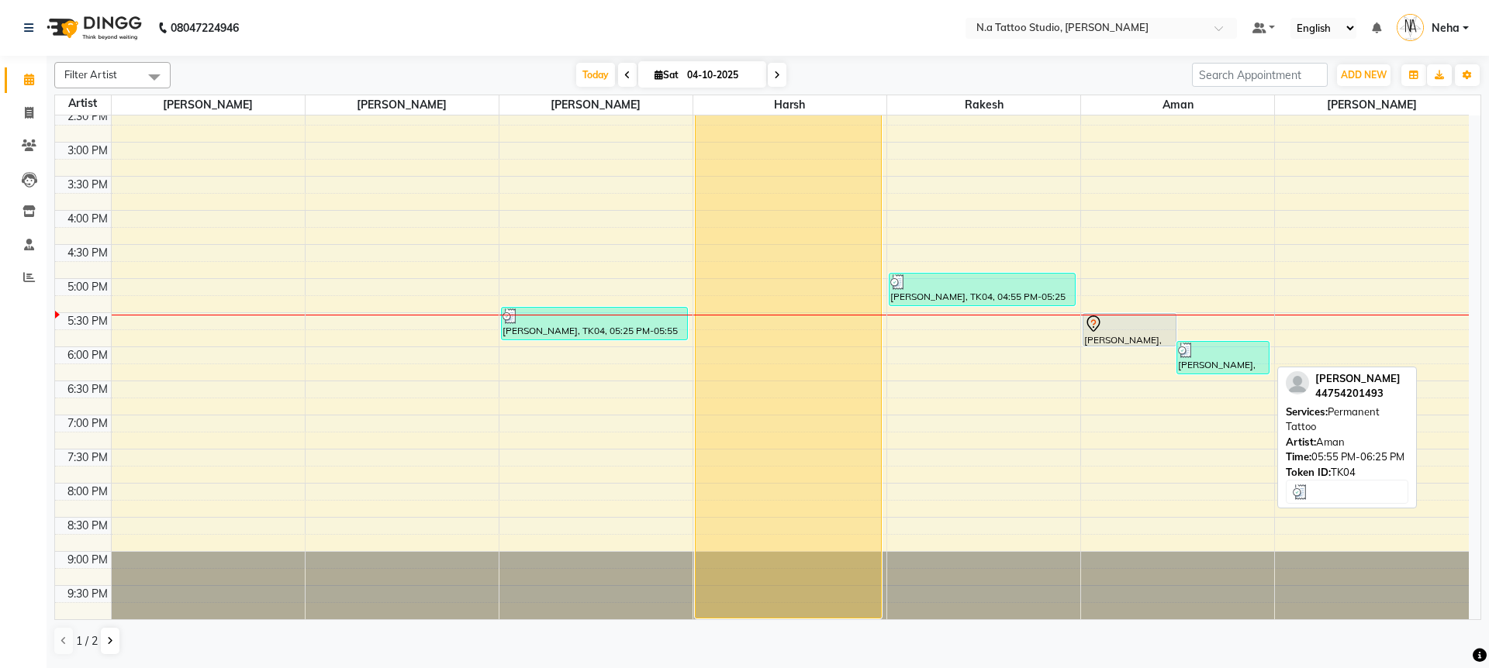
click at [1214, 369] on div "[PERSON_NAME], TK04, 05:55 PM-06:25 PM, Permanent Tattoo" at bounding box center [1223, 358] width 92 height 32
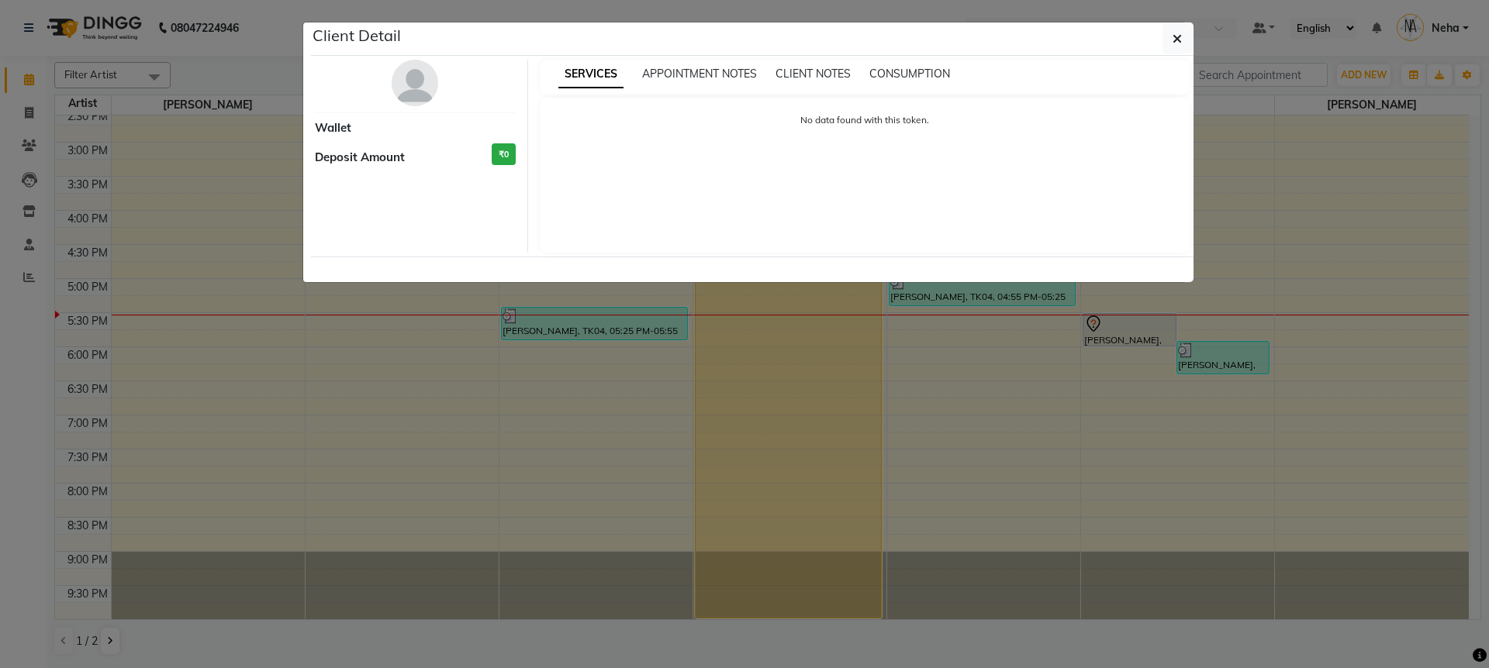
select select "3"
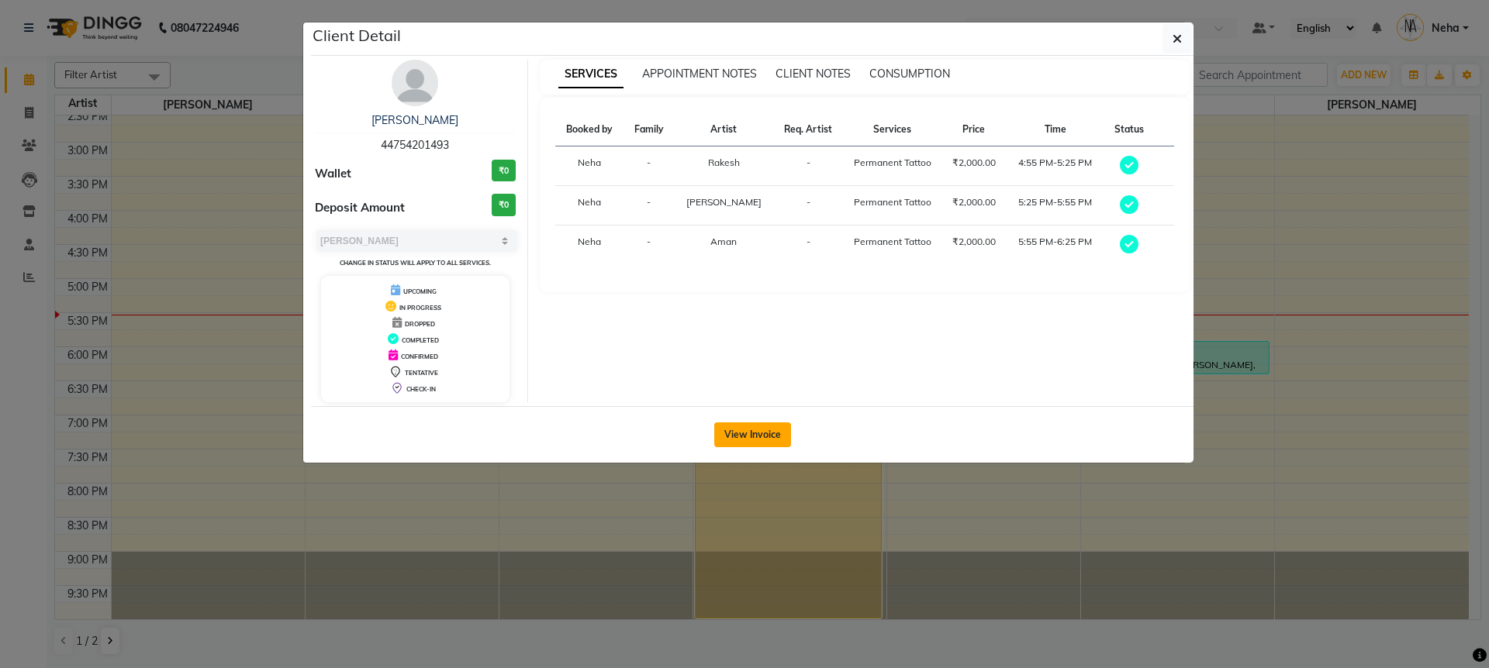
click at [744, 439] on button "View Invoice" at bounding box center [752, 435] width 77 height 25
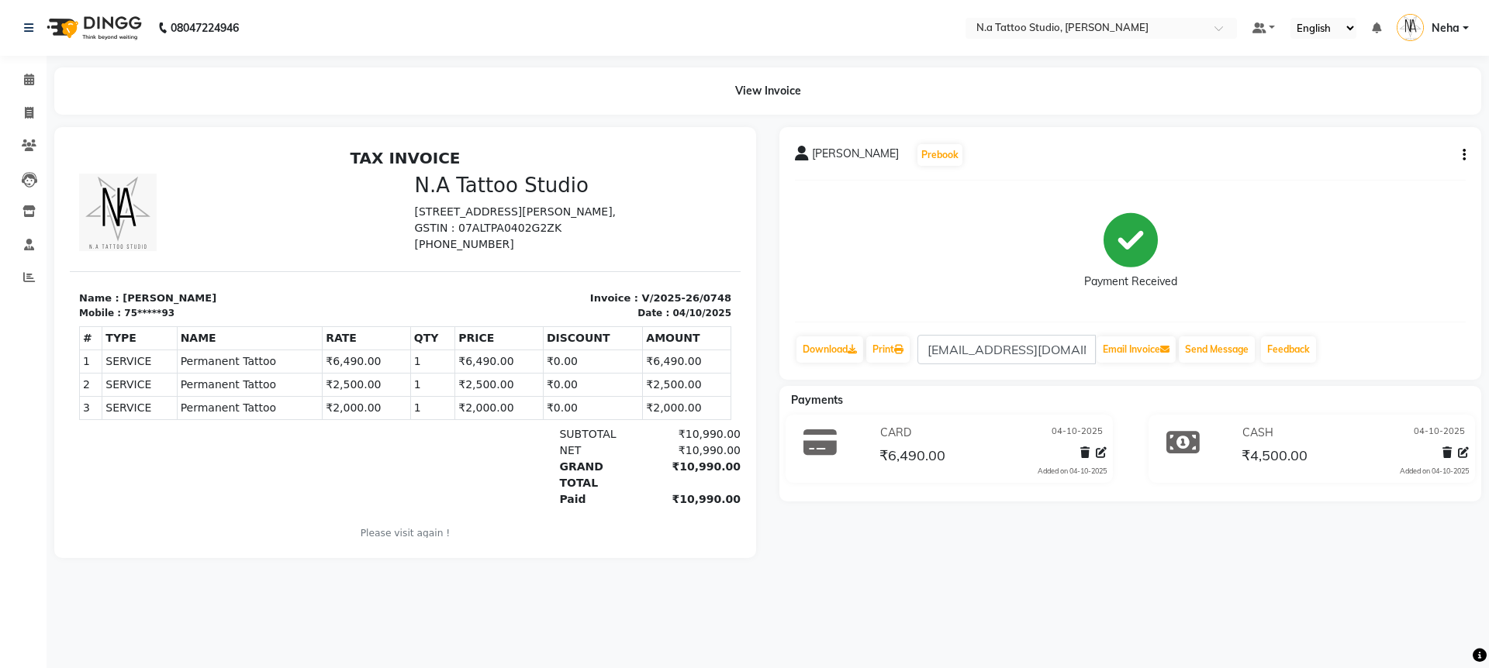
click at [1467, 156] on div "G Glover Prebook Payment Received Download Print gjglover88@gmail.com Email Inv…" at bounding box center [1130, 253] width 702 height 253
click at [1463, 156] on icon "button" at bounding box center [1464, 155] width 3 height 1
click at [1380, 158] on div "Edit Invoice" at bounding box center [1387, 155] width 106 height 19
select select "service"
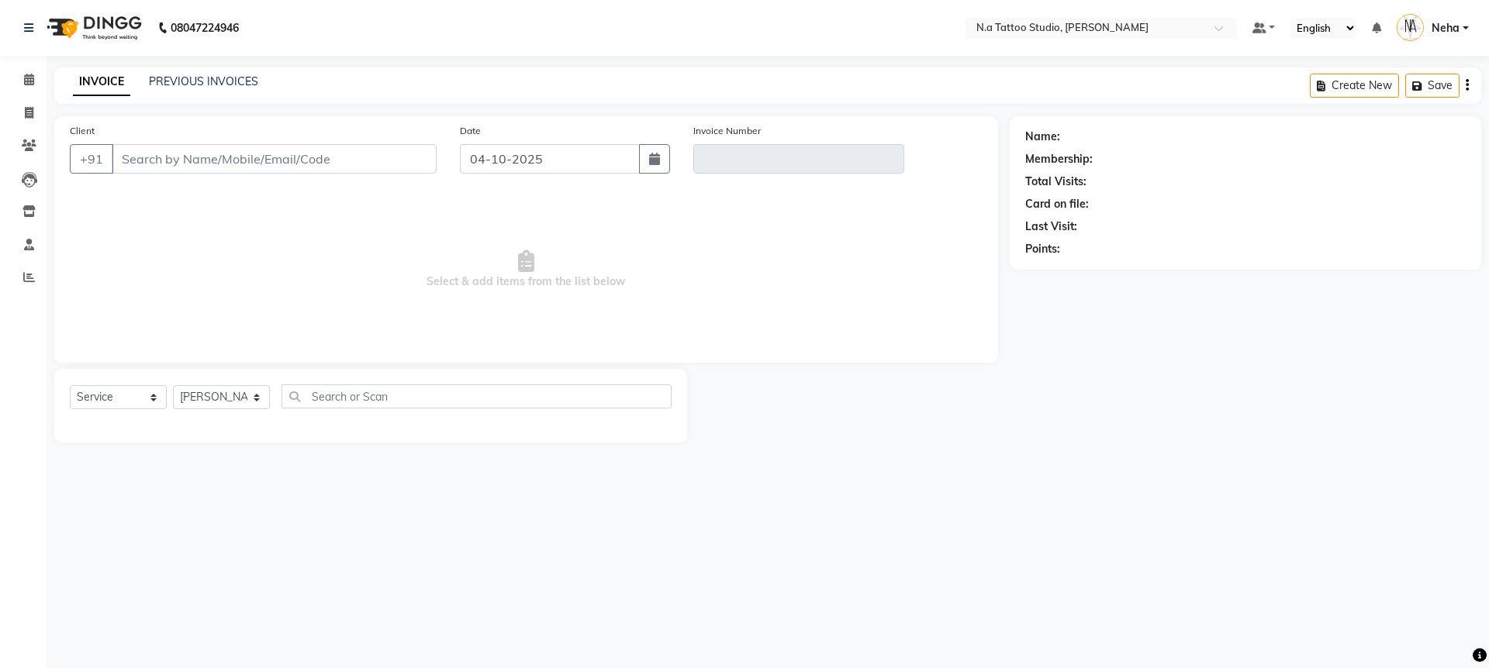
drag, startPoint x: 1467, startPoint y: 84, endPoint x: 1425, endPoint y: 102, distance: 46.5
click at [1466, 86] on icon "button" at bounding box center [1467, 85] width 3 height 1
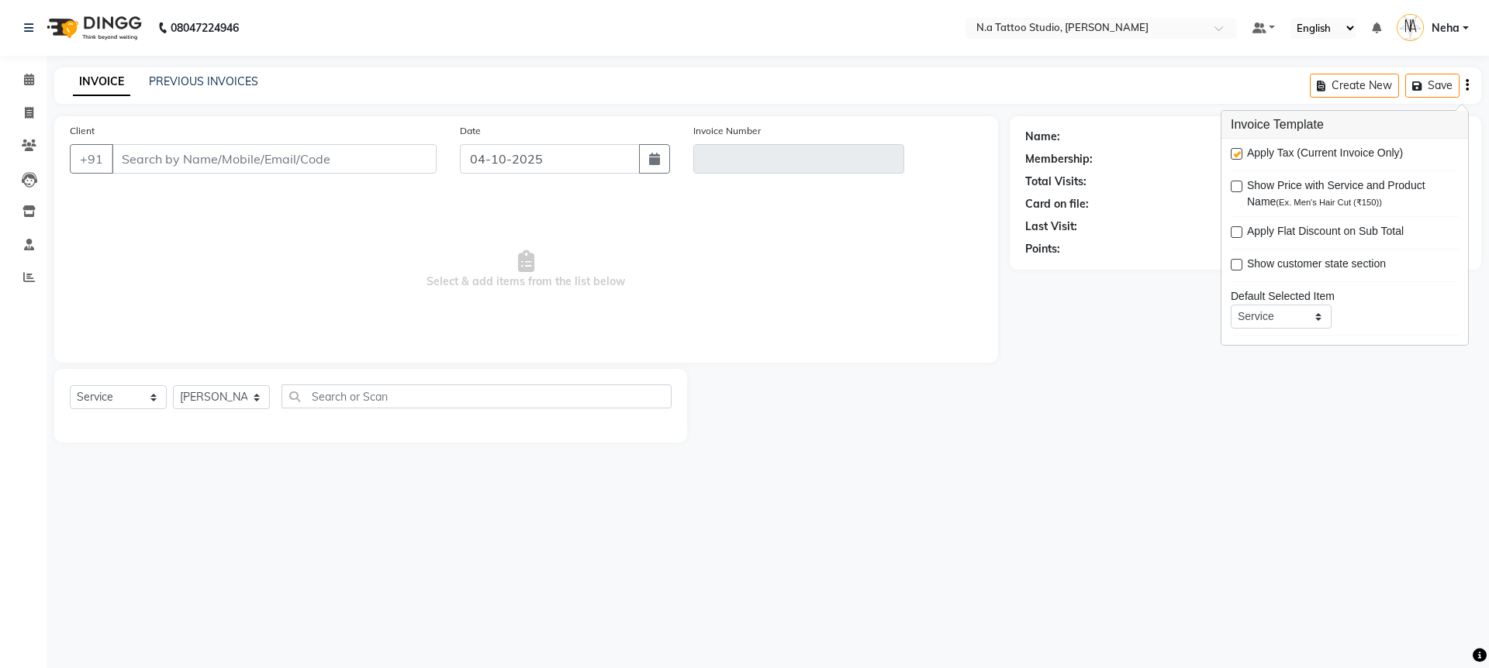
click at [1238, 154] on label at bounding box center [1237, 154] width 12 height 12
click at [1238, 154] on input "checkbox" at bounding box center [1236, 155] width 10 height 10
checkbox input "false"
type input "75*****93"
type input "V/2025-26/0748"
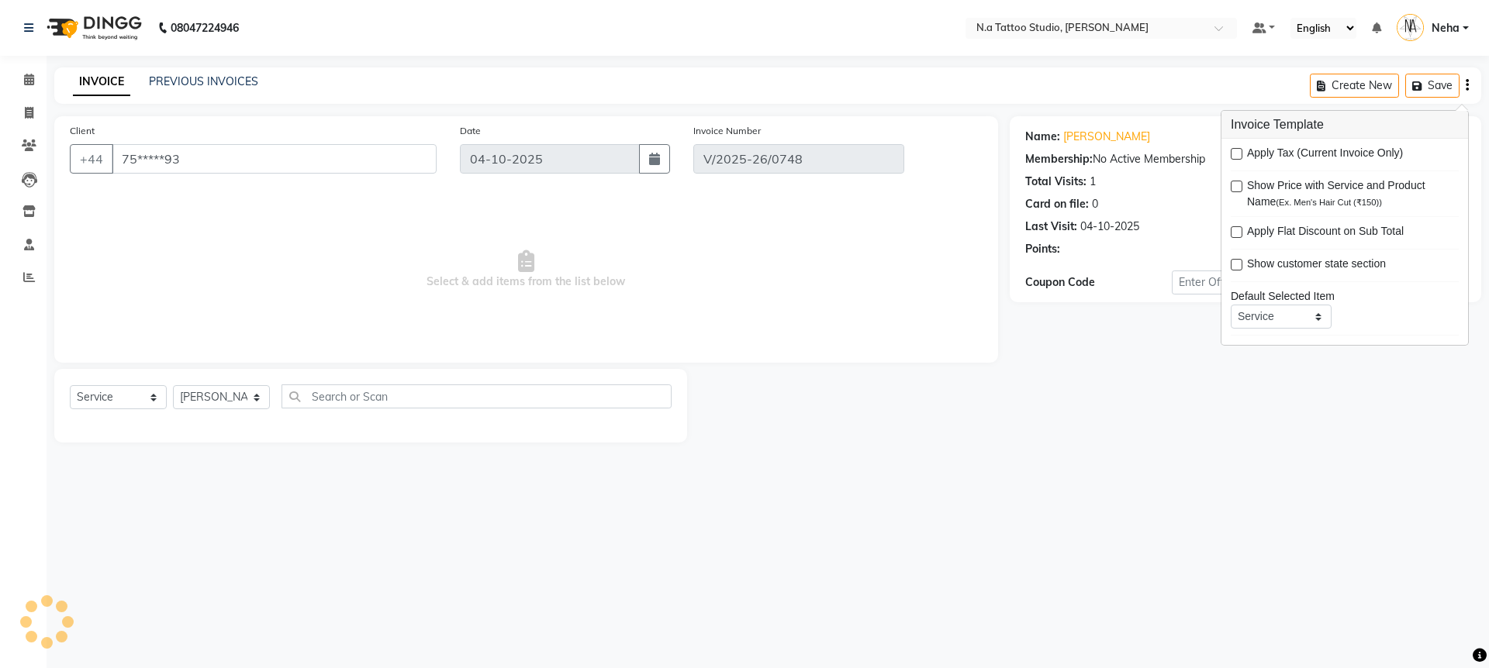
select select "select"
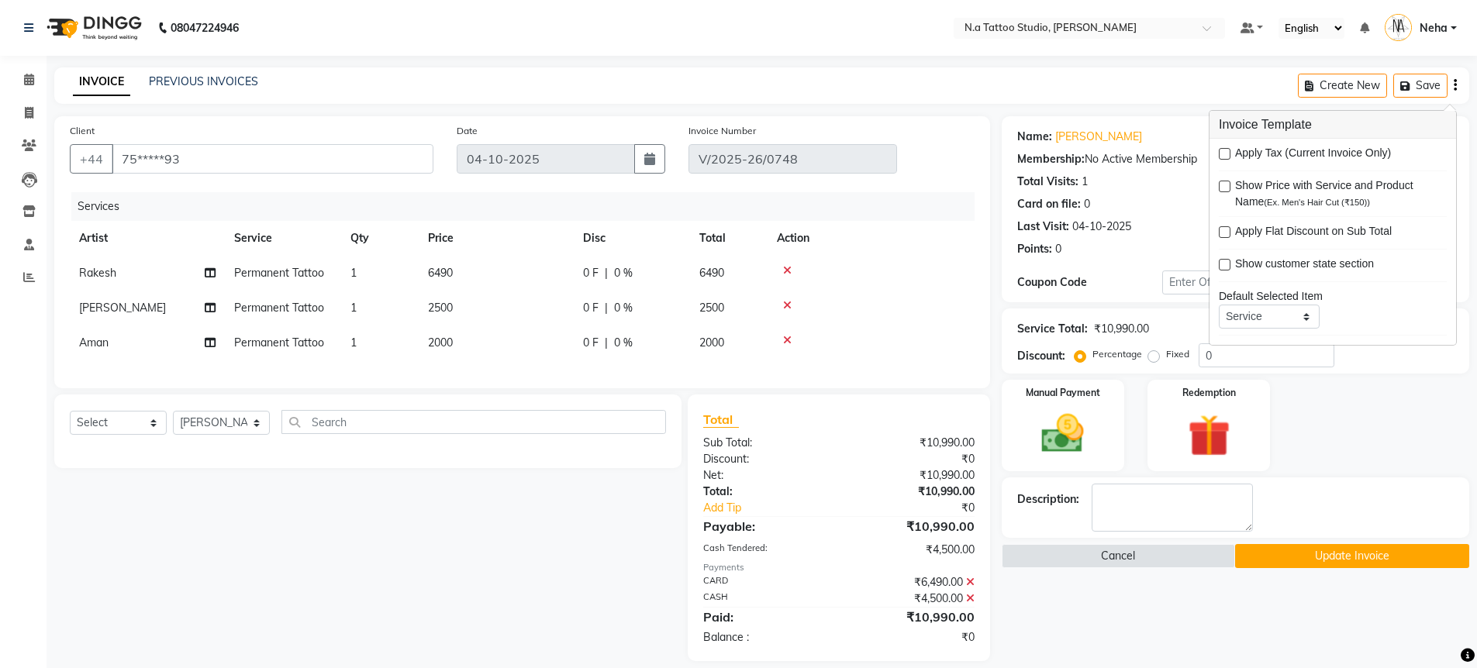
click at [967, 604] on icon at bounding box center [970, 598] width 9 height 11
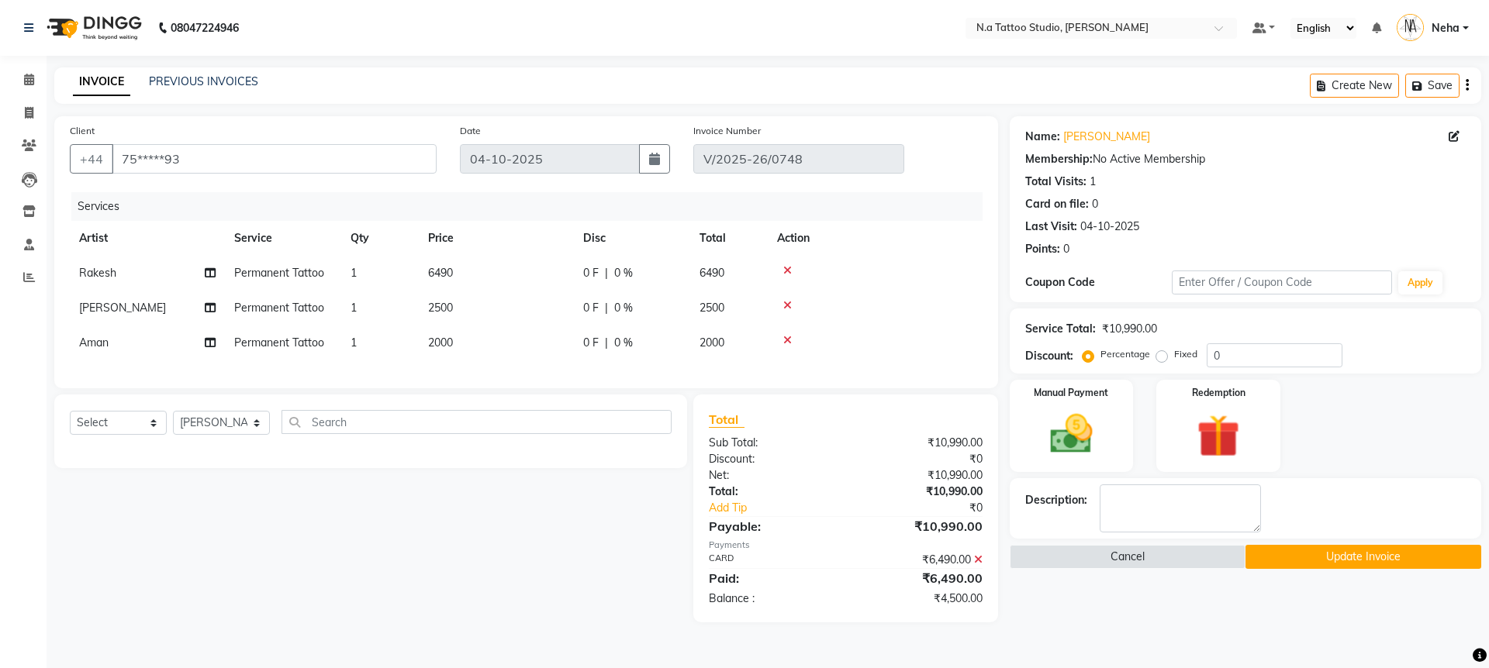
click at [558, 308] on td "2500" at bounding box center [496, 308] width 155 height 35
select select "26611"
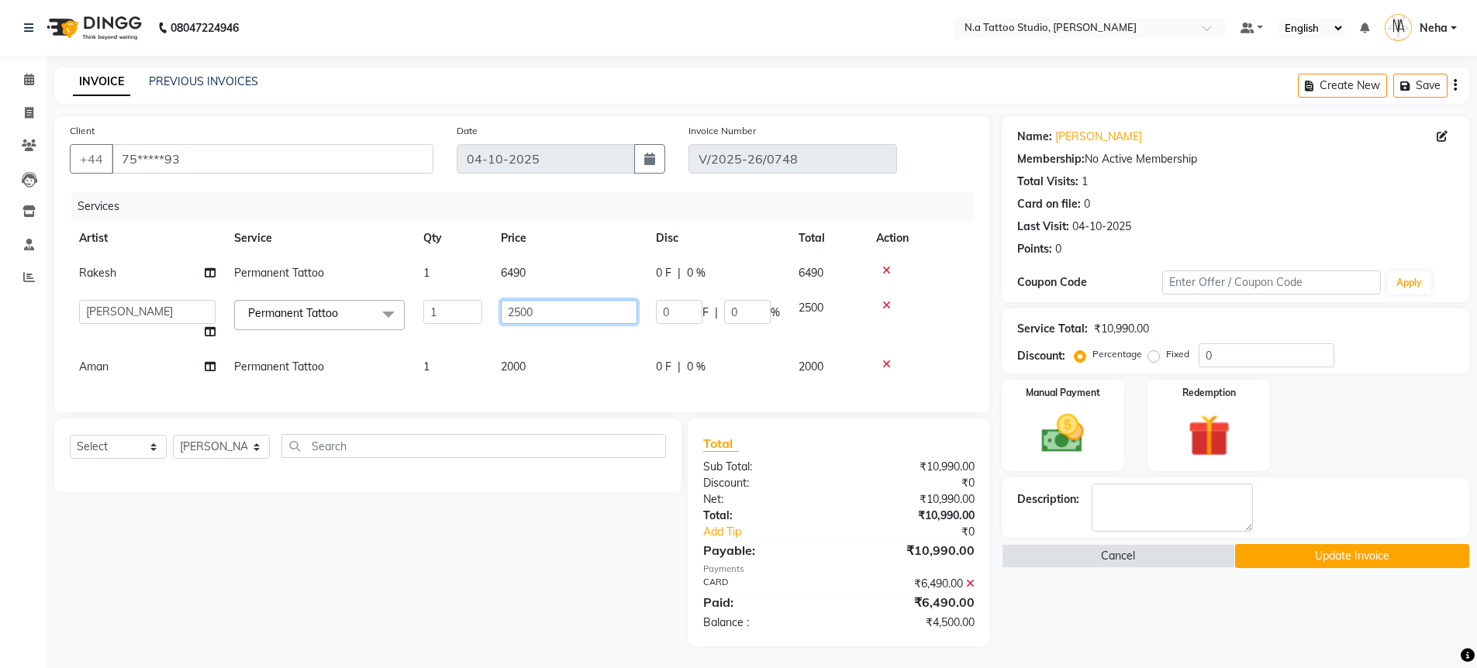
click at [609, 304] on input "2500" at bounding box center [569, 312] width 136 height 24
type input "2000"
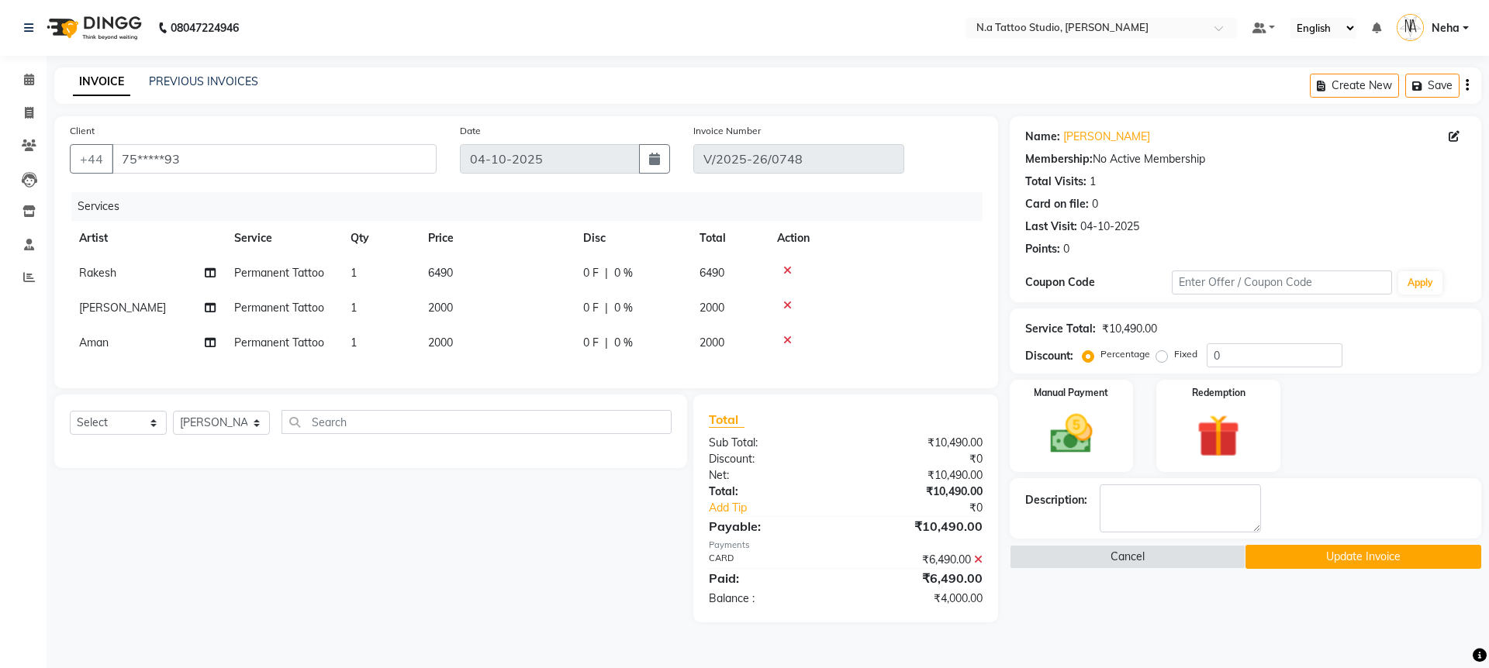
click at [662, 220] on div "Services" at bounding box center [532, 206] width 923 height 29
click at [1060, 437] on img at bounding box center [1071, 434] width 72 height 51
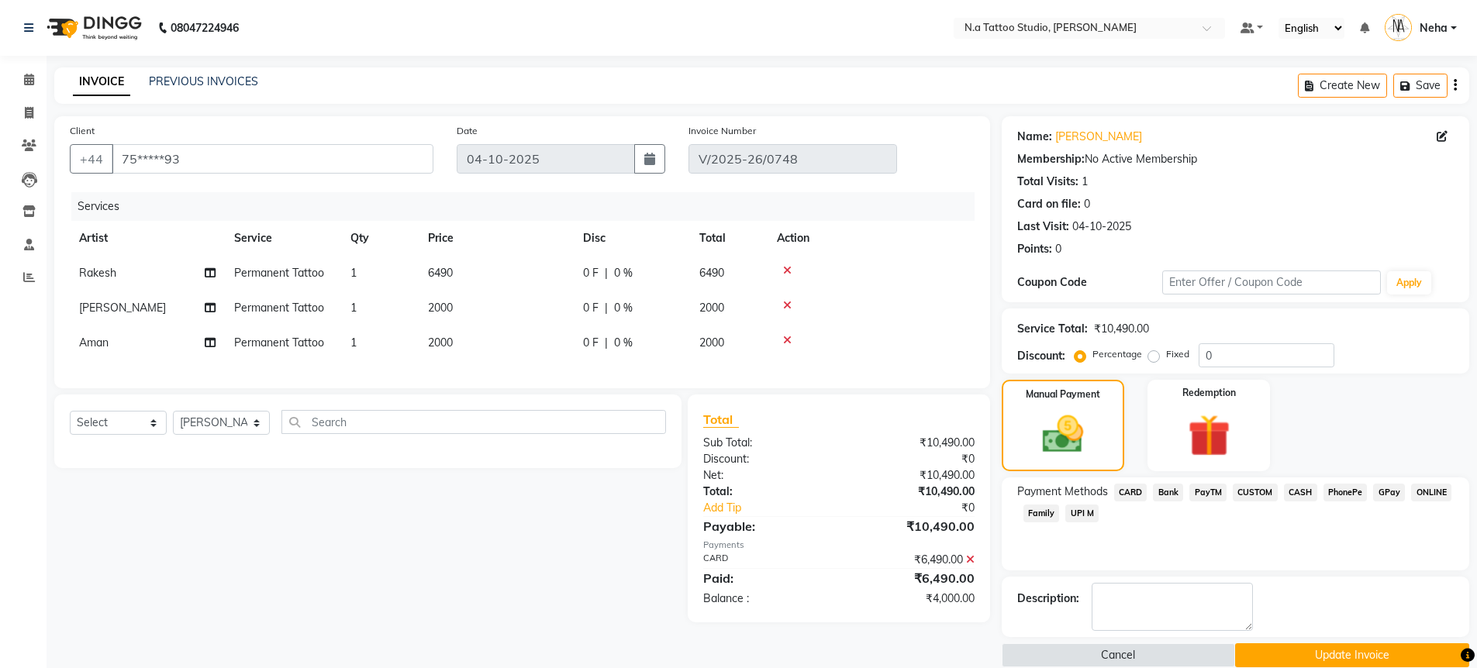
click at [1303, 495] on span "CASH" at bounding box center [1300, 493] width 33 height 18
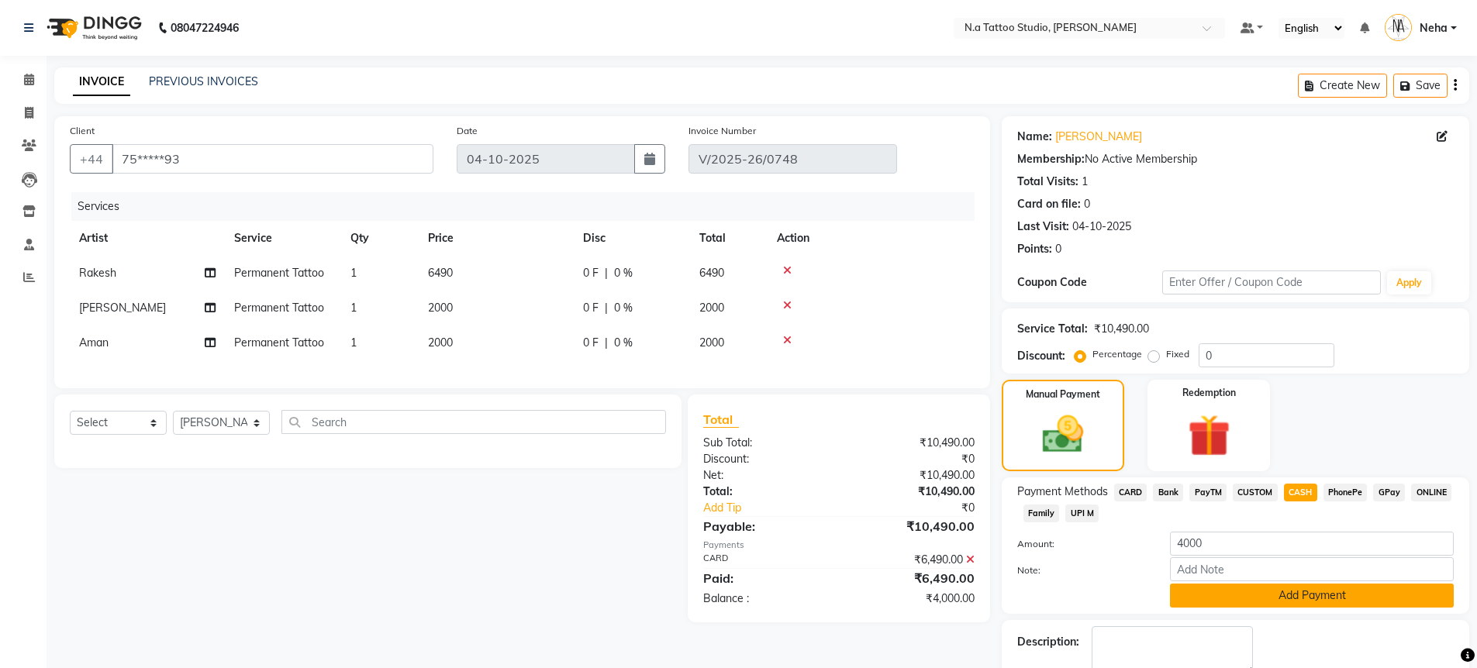
click at [1339, 598] on button "Add Payment" at bounding box center [1312, 596] width 284 height 24
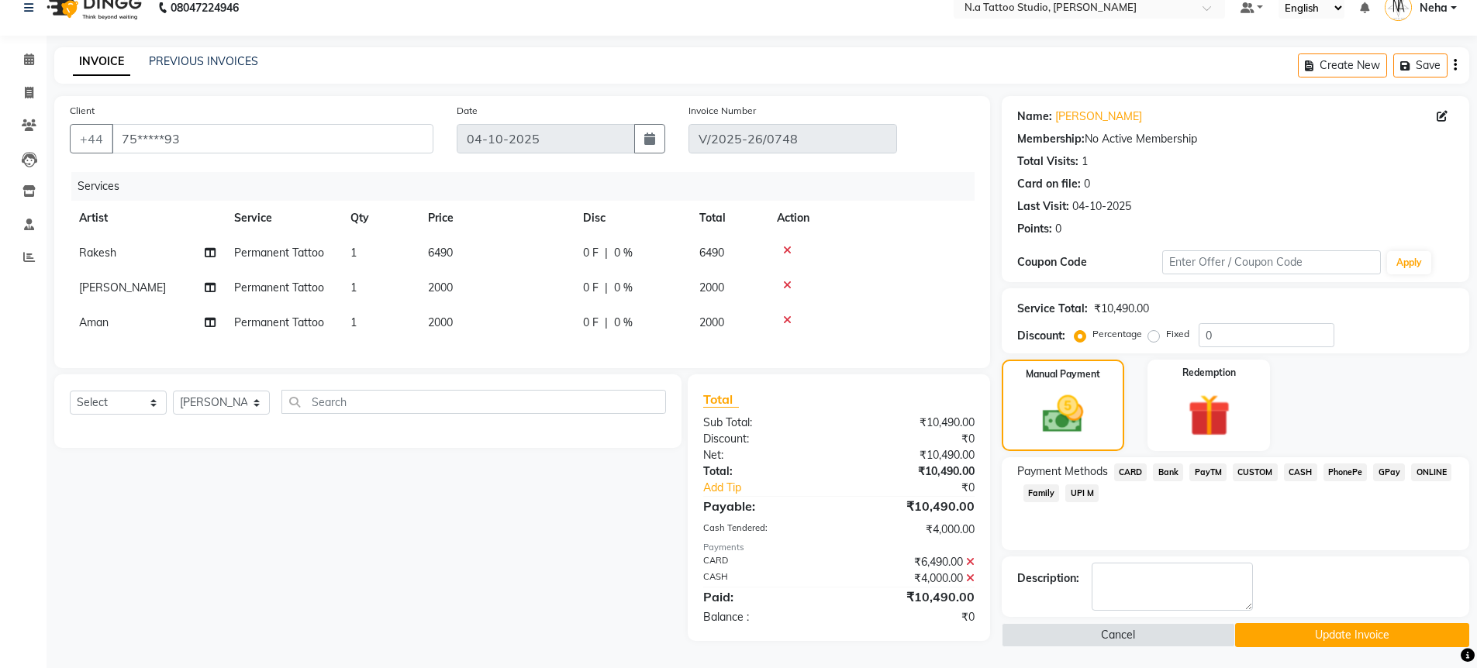
scroll to position [28, 0]
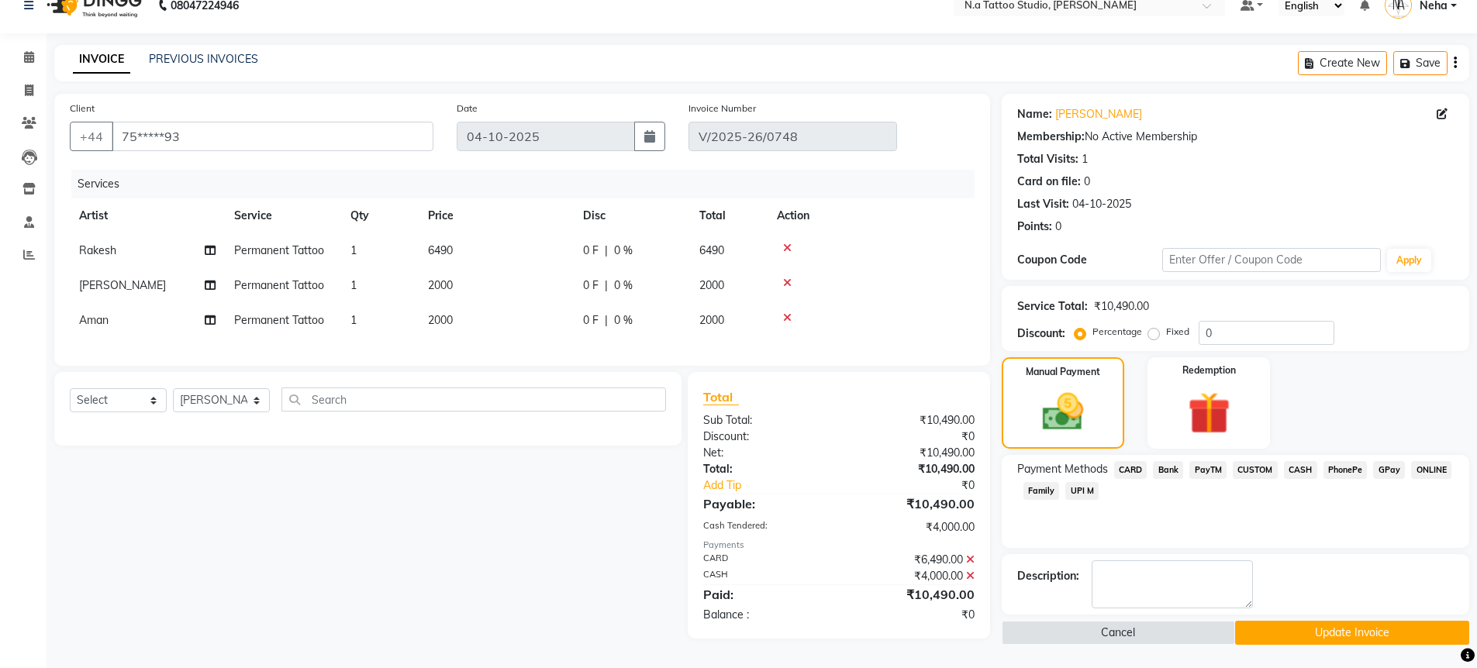
click at [1353, 631] on button "Update Invoice" at bounding box center [1352, 633] width 234 height 24
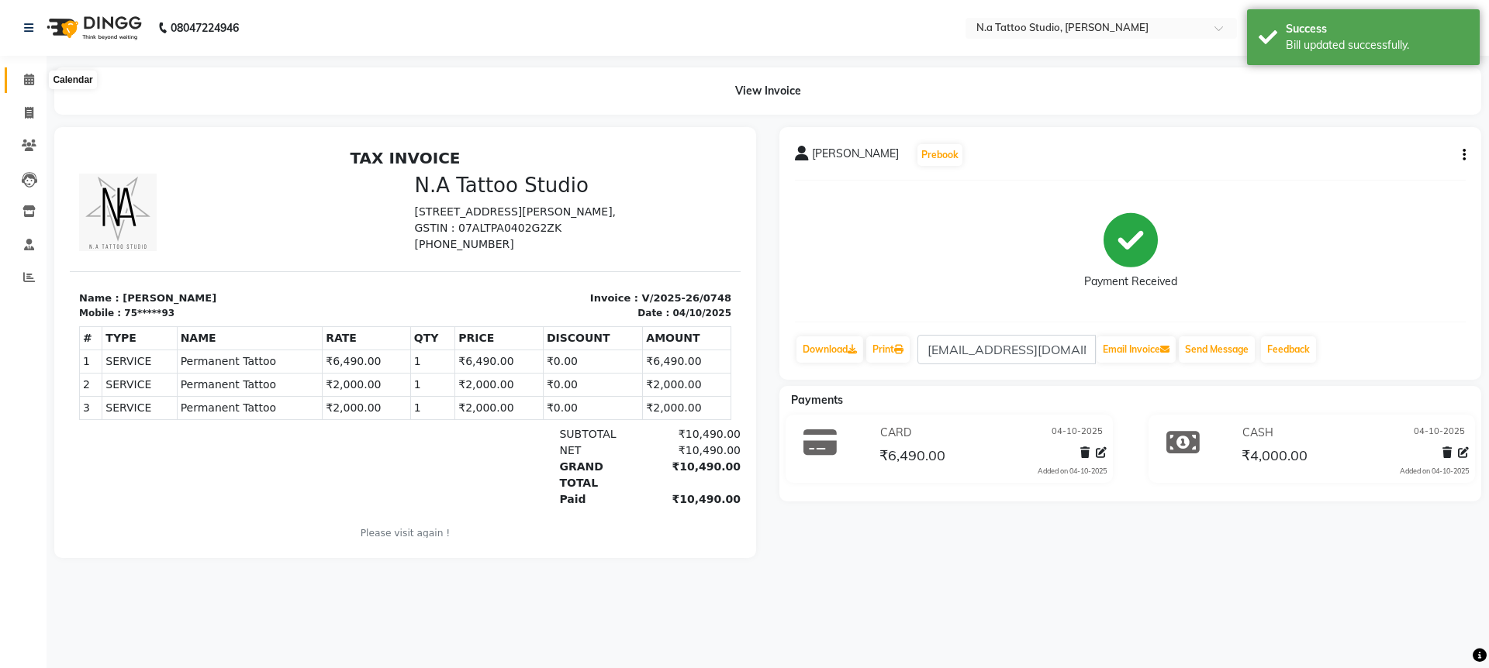
click at [19, 73] on span at bounding box center [29, 80] width 27 height 18
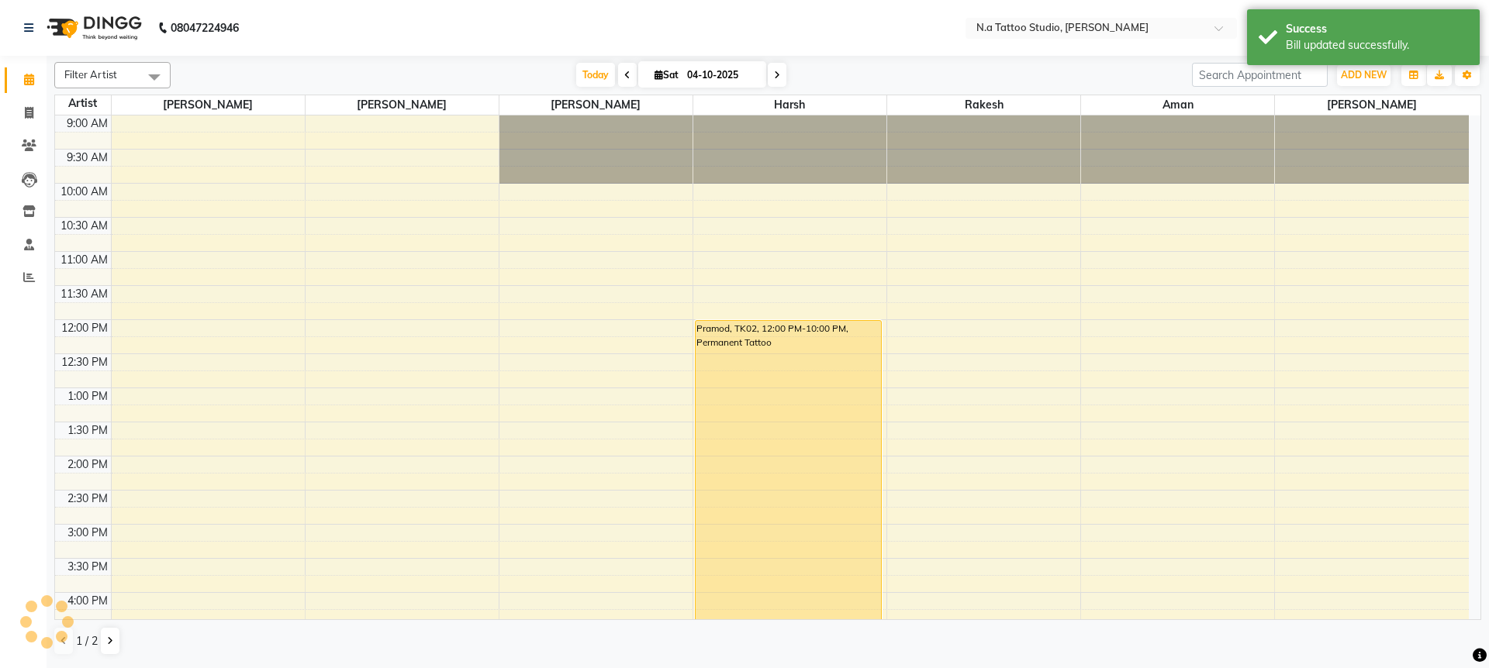
drag, startPoint x: 588, startPoint y: 85, endPoint x: 441, endPoint y: 82, distance: 146.6
click at [587, 85] on span "Today" at bounding box center [595, 75] width 39 height 24
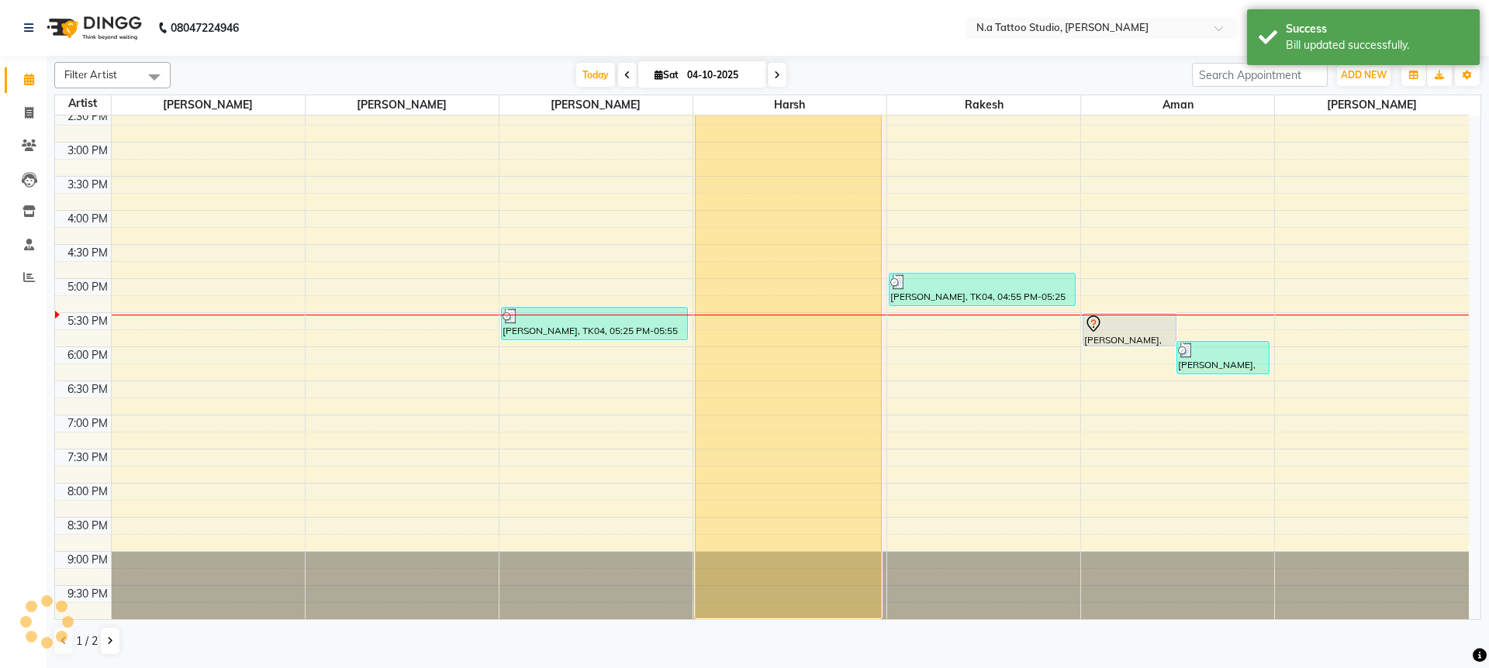
click at [104, 79] on span "Filter Artist" at bounding box center [90, 74] width 53 height 12
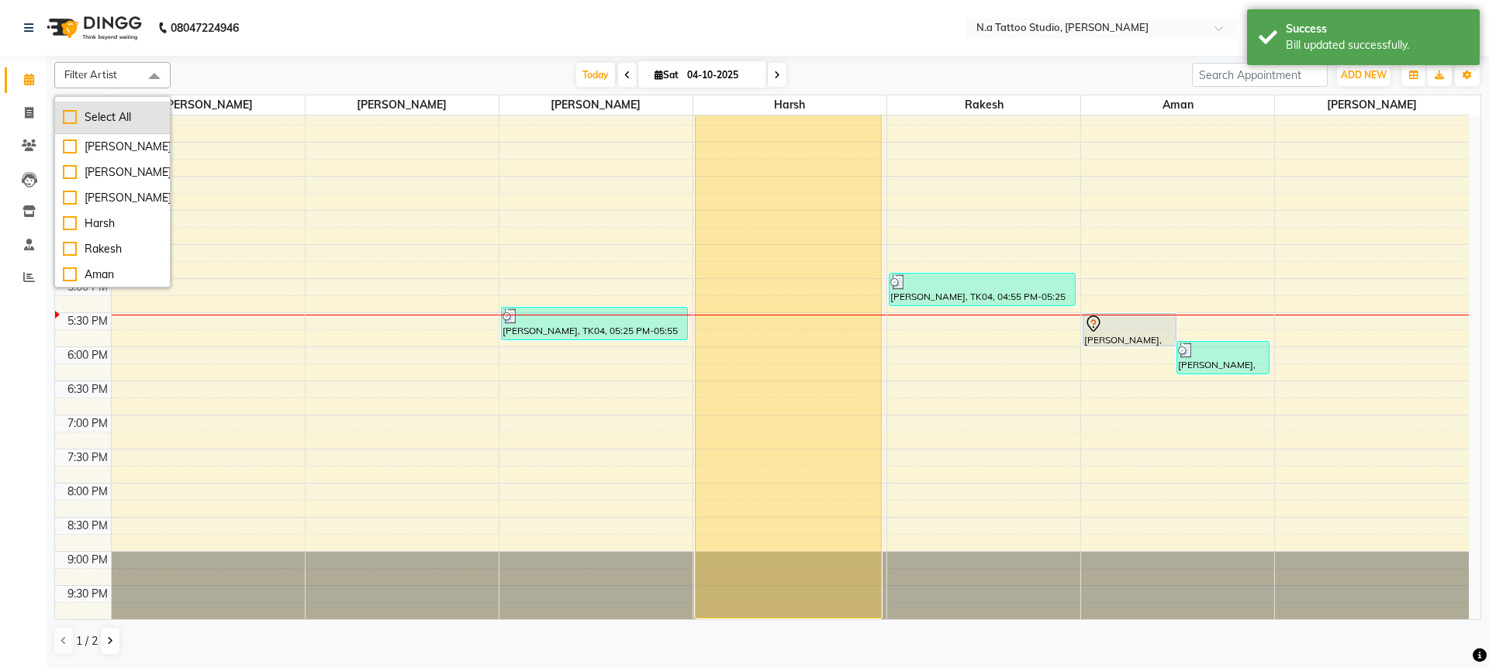
click at [106, 116] on div "Select All" at bounding box center [112, 117] width 99 height 16
checkbox input "true"
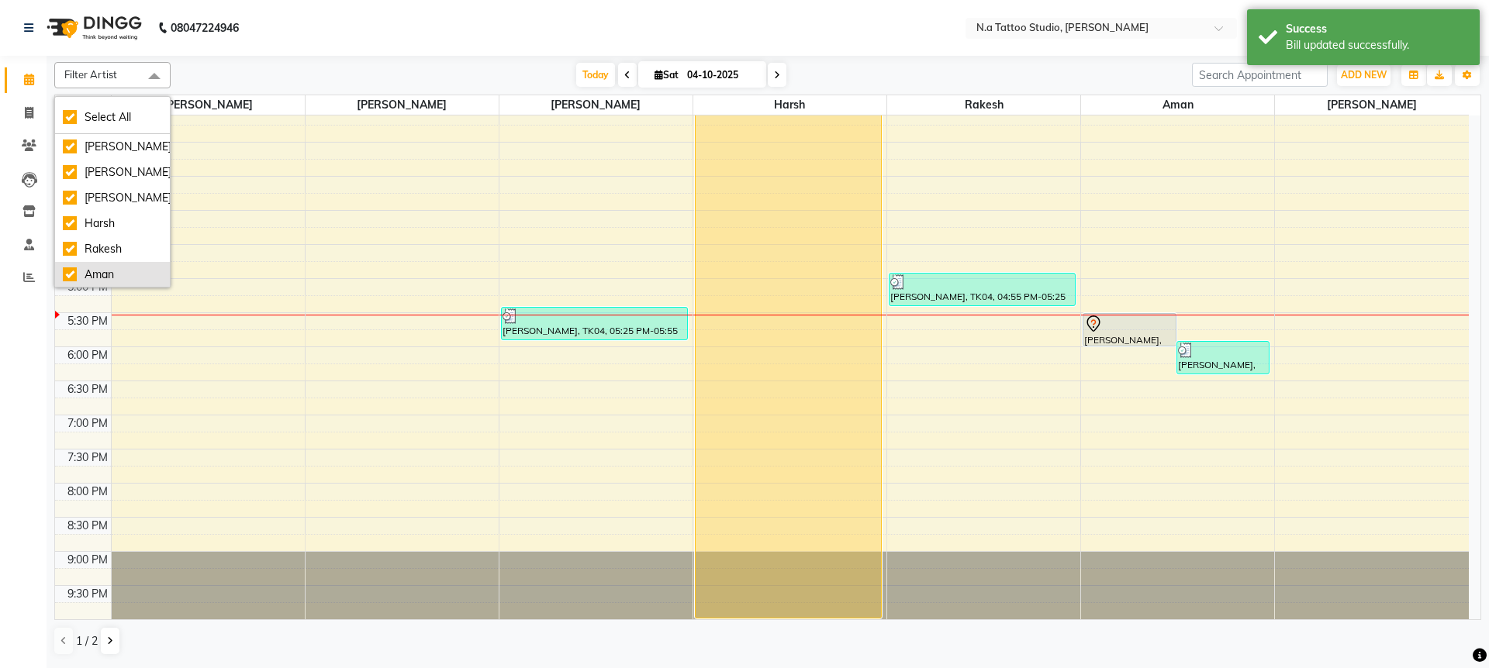
checkbox input "true"
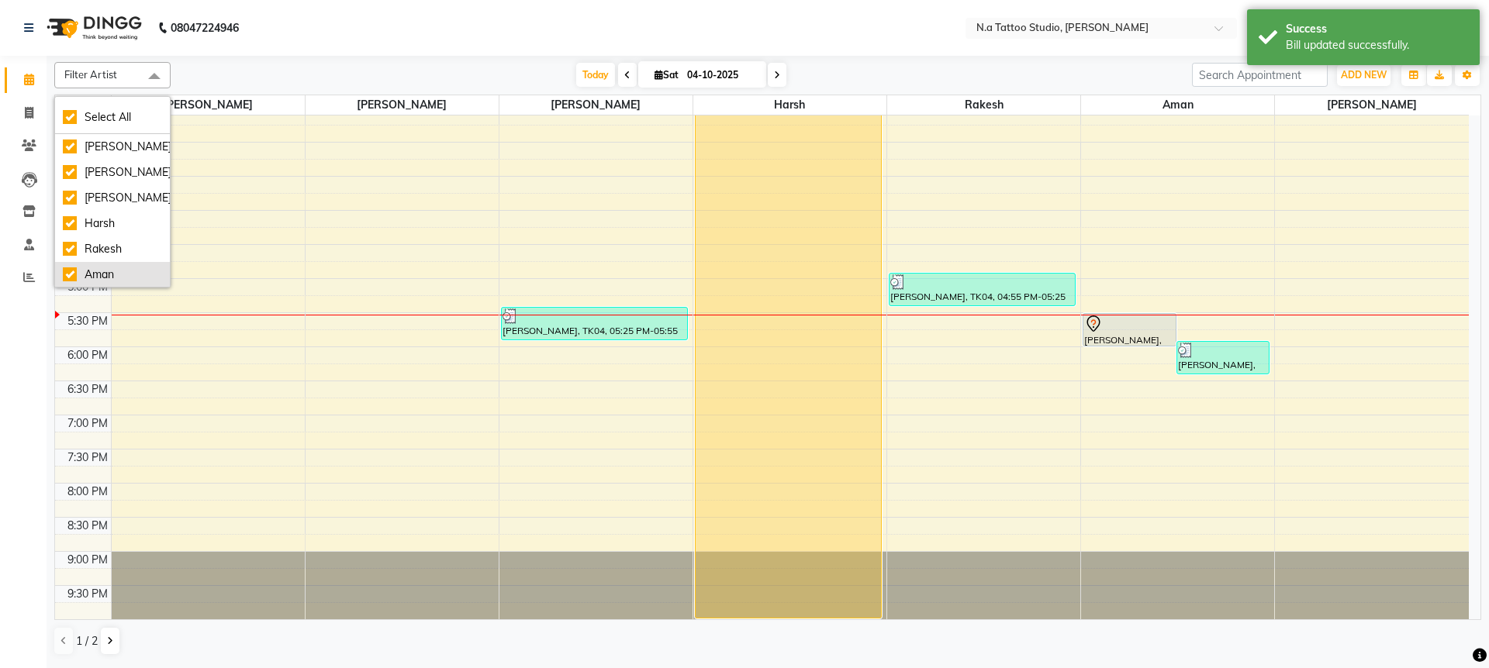
checkbox input "true"
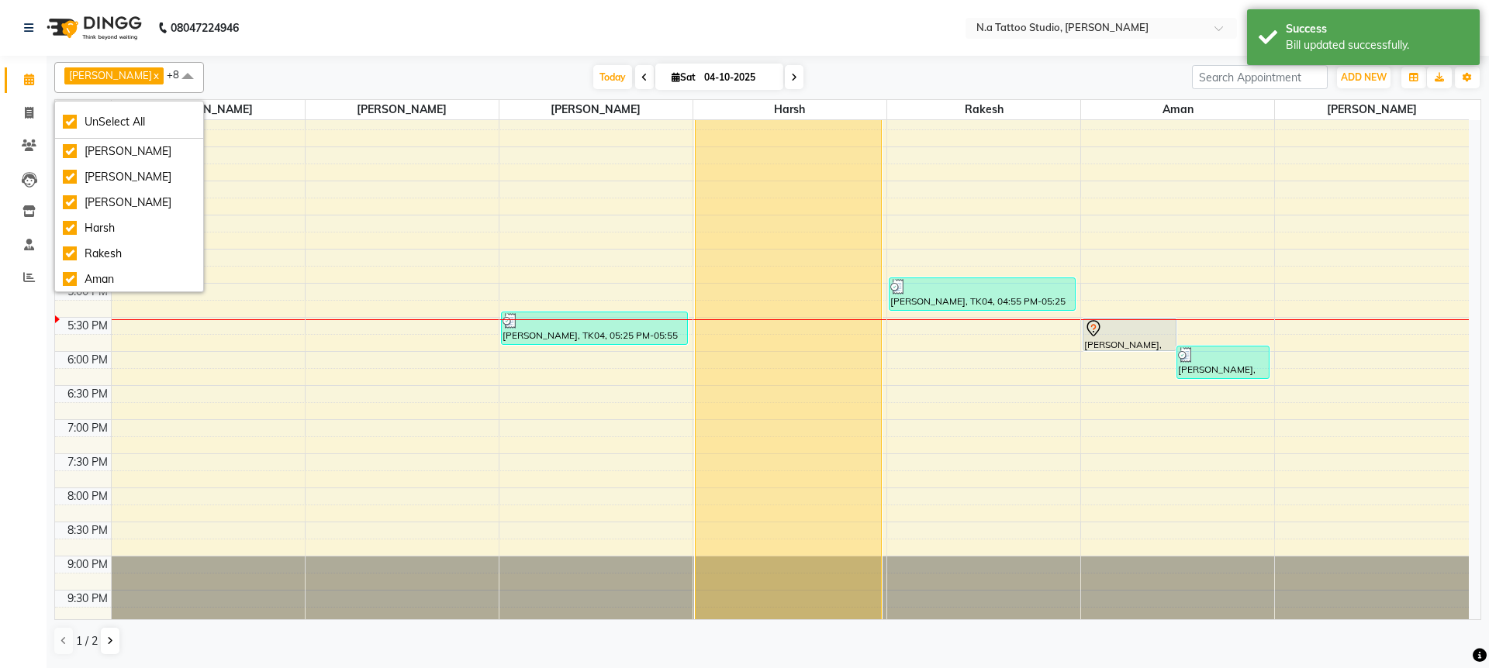
scroll to position [78, 0]
click at [116, 276] on div "Noida" at bounding box center [129, 279] width 133 height 16
checkbox input "false"
drag, startPoint x: 561, startPoint y: 43, endPoint x: 603, endPoint y: 68, distance: 49.1
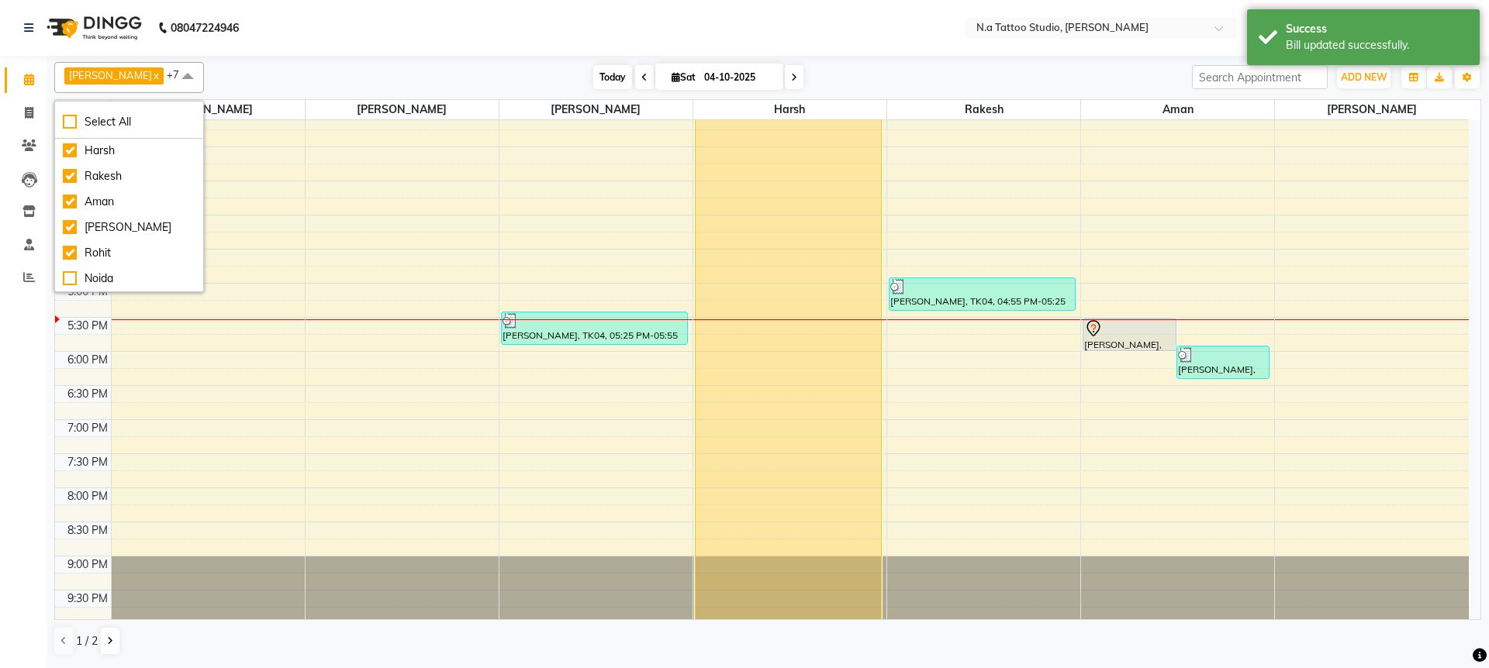
click at [565, 42] on nav "08047224946 Select Location × N.a Tattoo Studio, Karol Bagh Default Panel My Pa…" at bounding box center [744, 28] width 1489 height 56
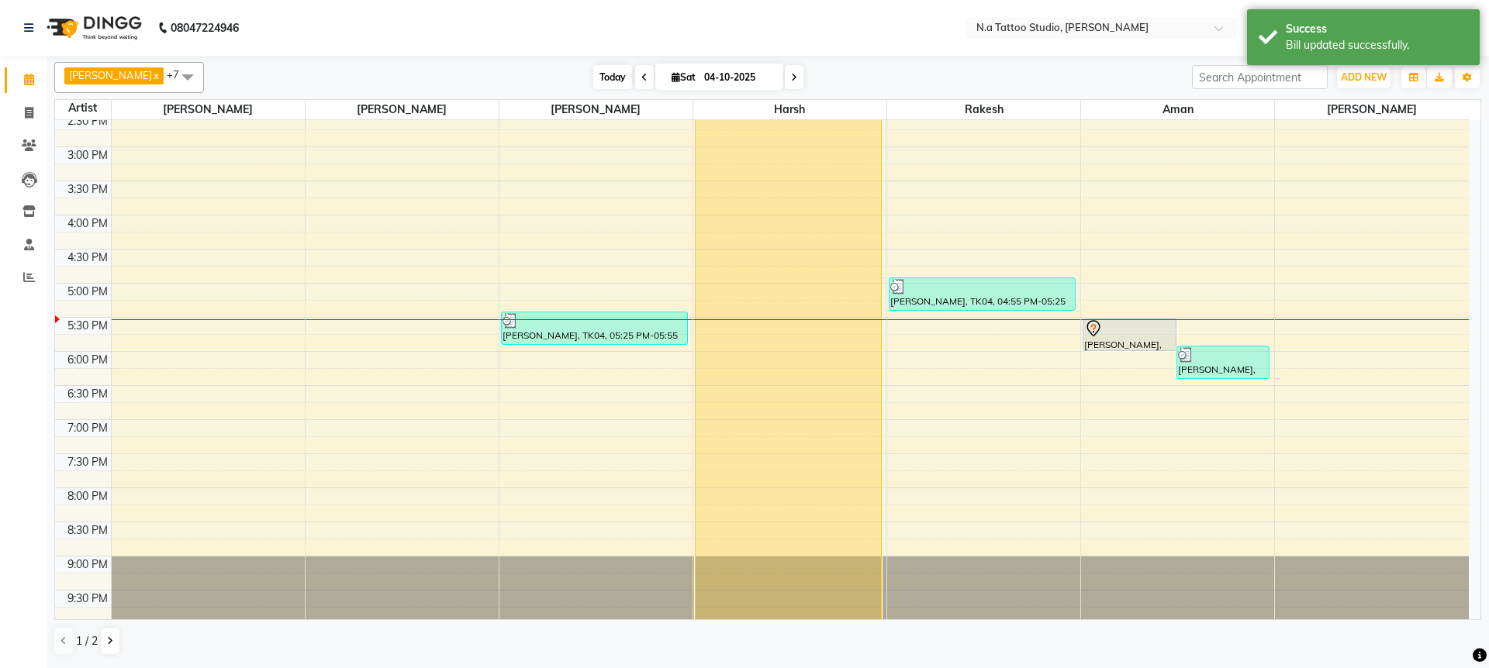
click at [606, 78] on span "Today" at bounding box center [612, 77] width 39 height 24
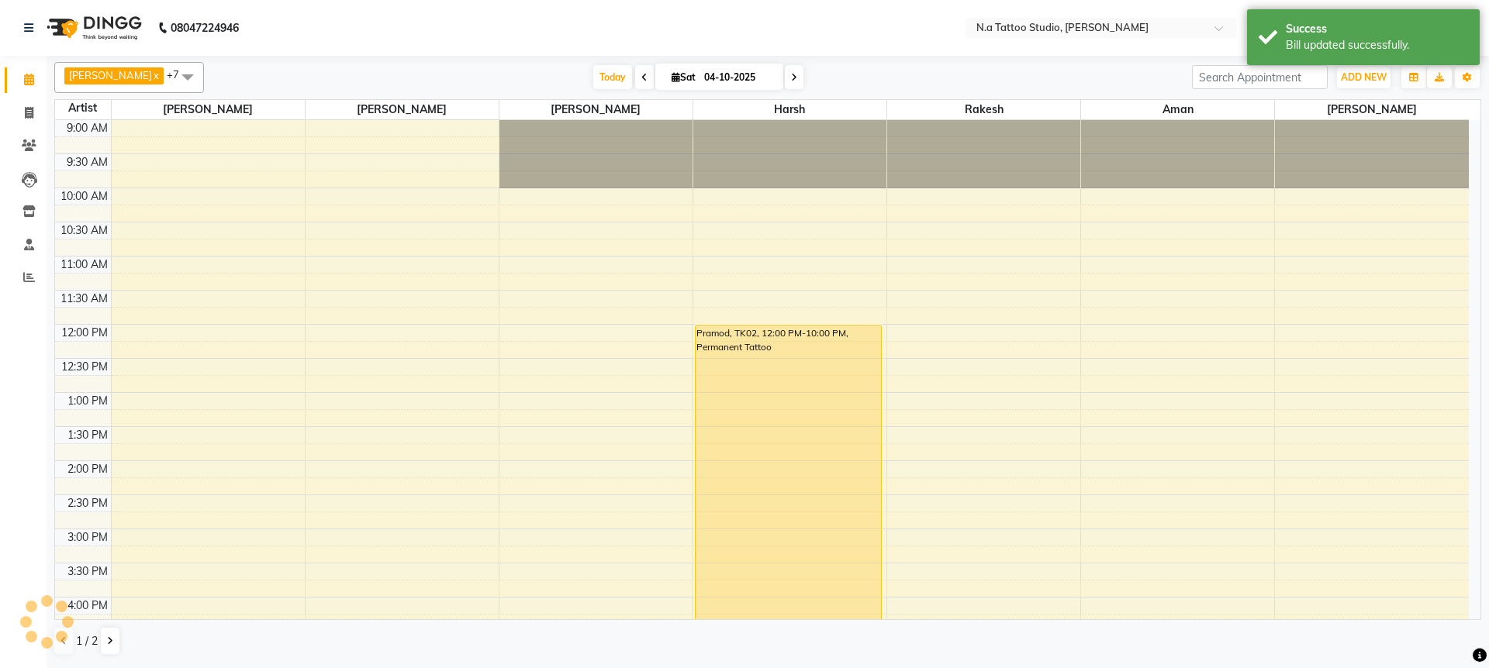
scroll to position [387, 0]
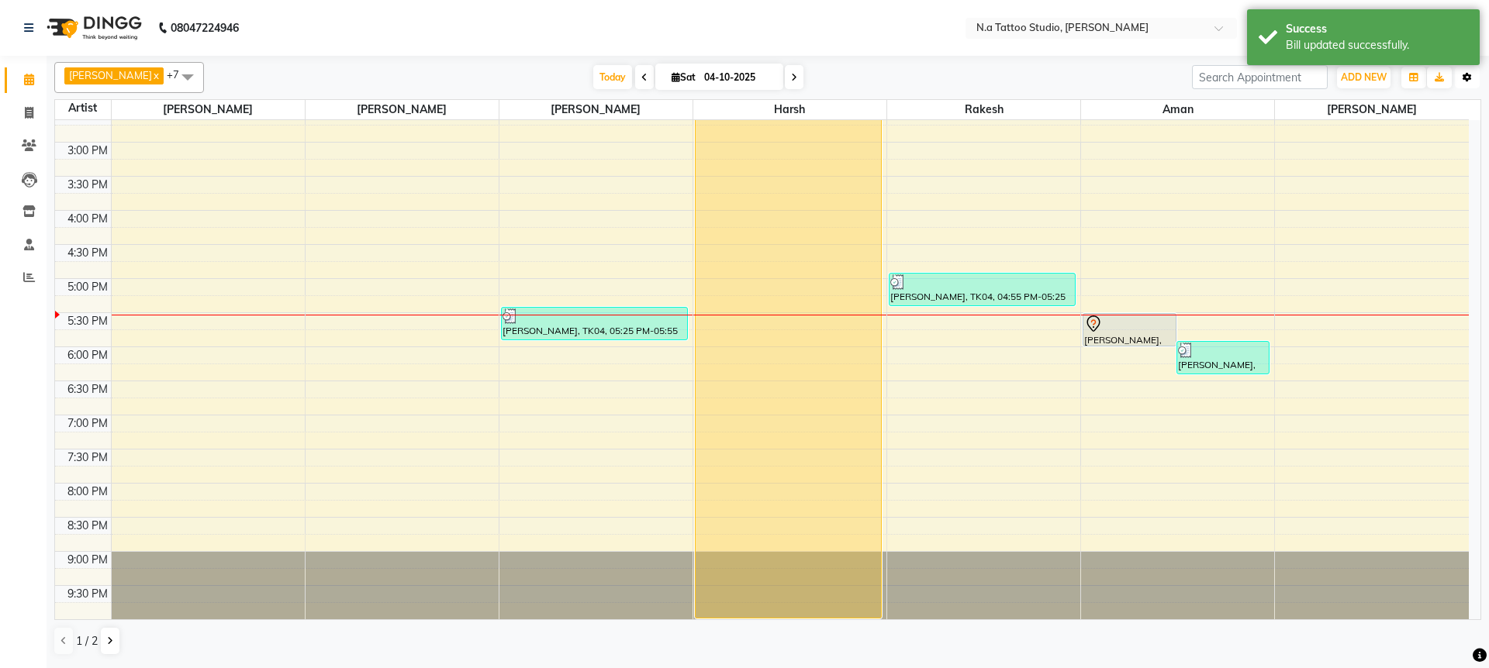
click at [1470, 78] on icon "button" at bounding box center [1467, 77] width 9 height 9
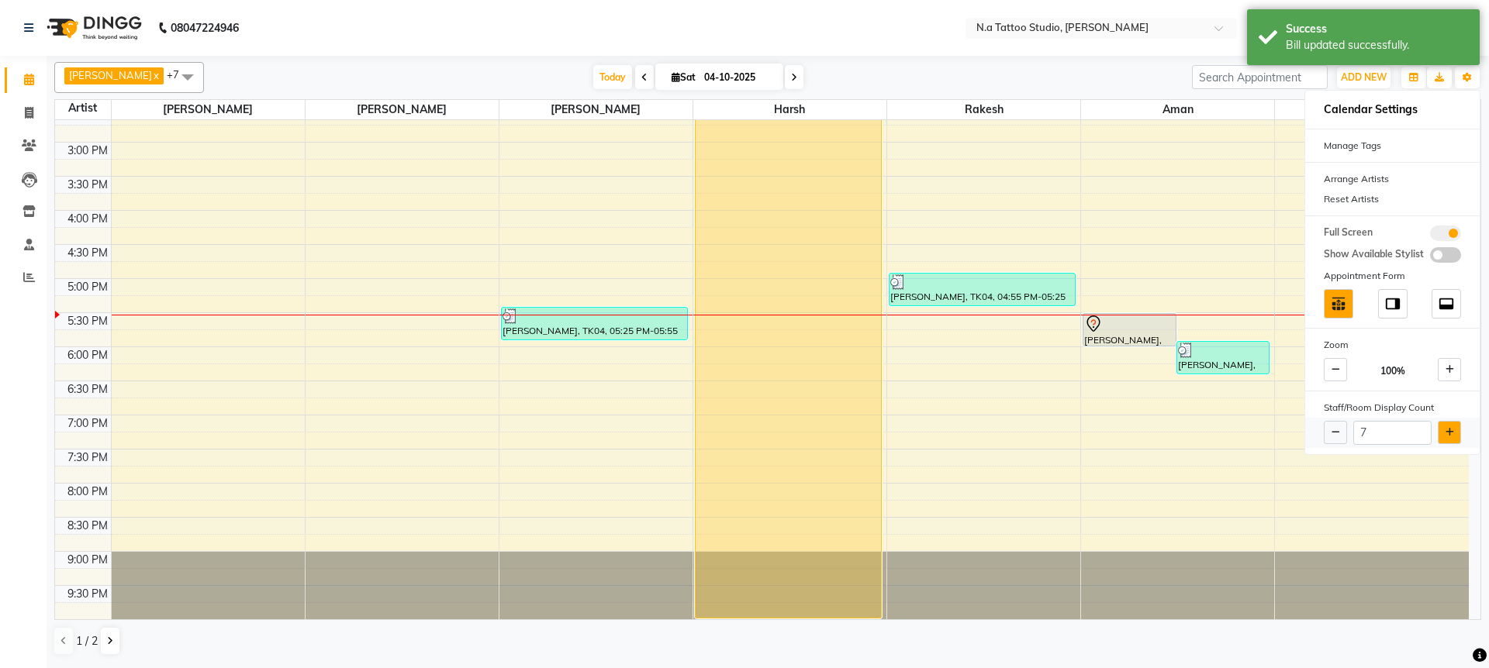
click at [1444, 426] on button at bounding box center [1449, 432] width 23 height 23
type input "8"
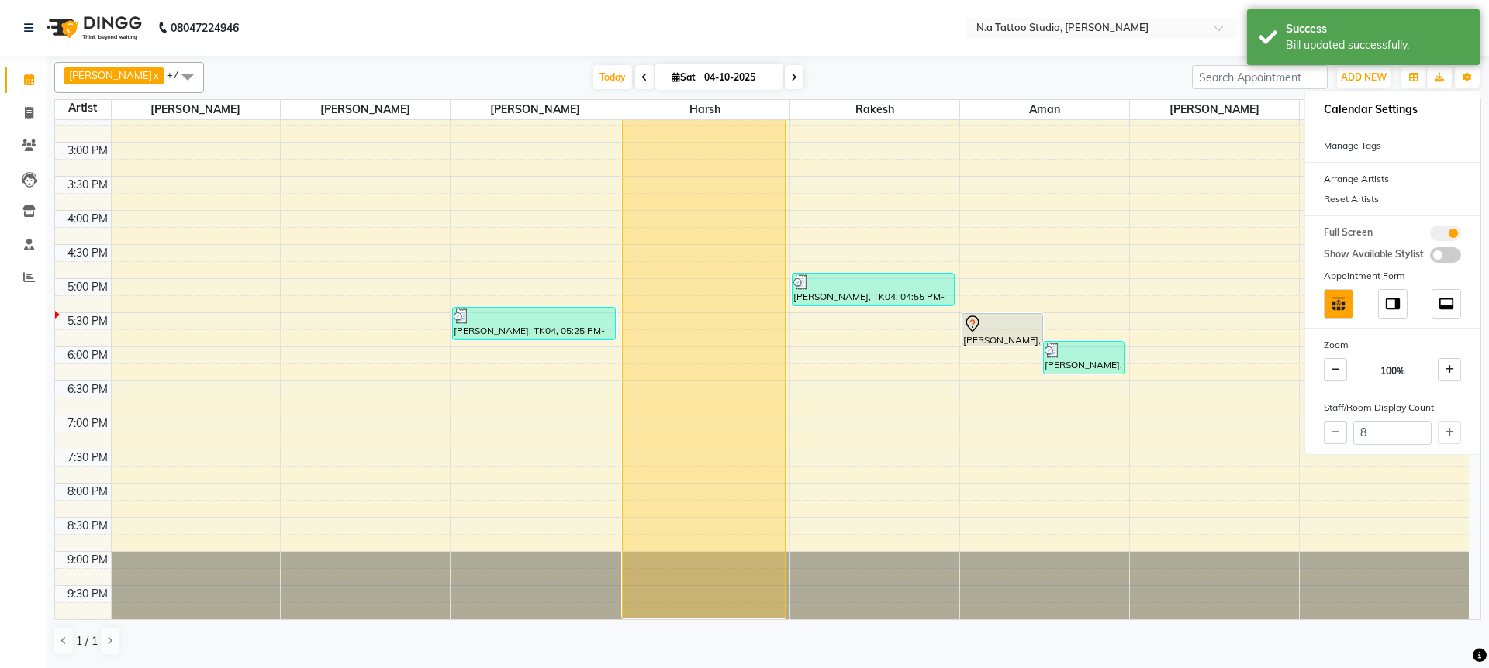
drag, startPoint x: 939, startPoint y: 57, endPoint x: 718, endPoint y: 48, distance: 221.2
click at [938, 57] on div "Abhishek Ahuja x Megha Ahuja x Rohan x Harsh x Rakesh x Aman x Mayank Chopra x …" at bounding box center [767, 359] width 1427 height 606
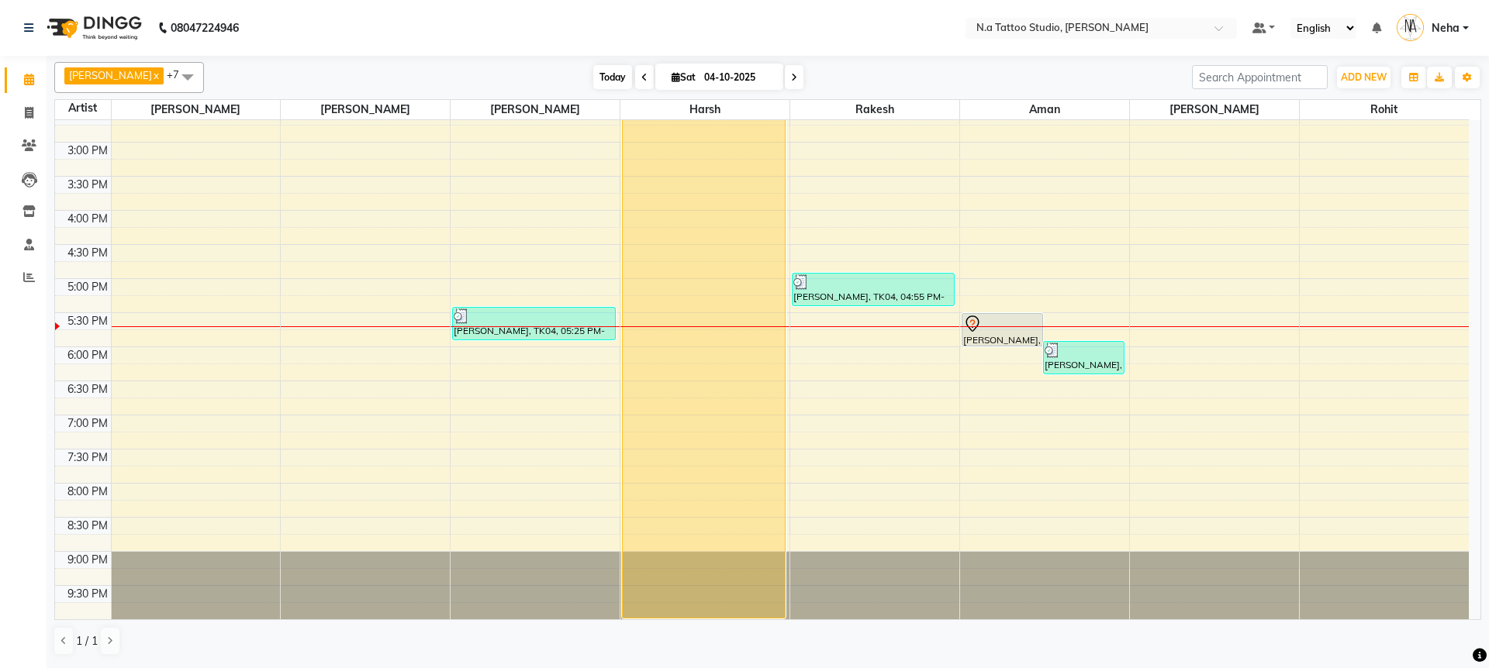
click at [609, 78] on span "Today" at bounding box center [612, 77] width 39 height 24
